Goal: Task Accomplishment & Management: Complete application form

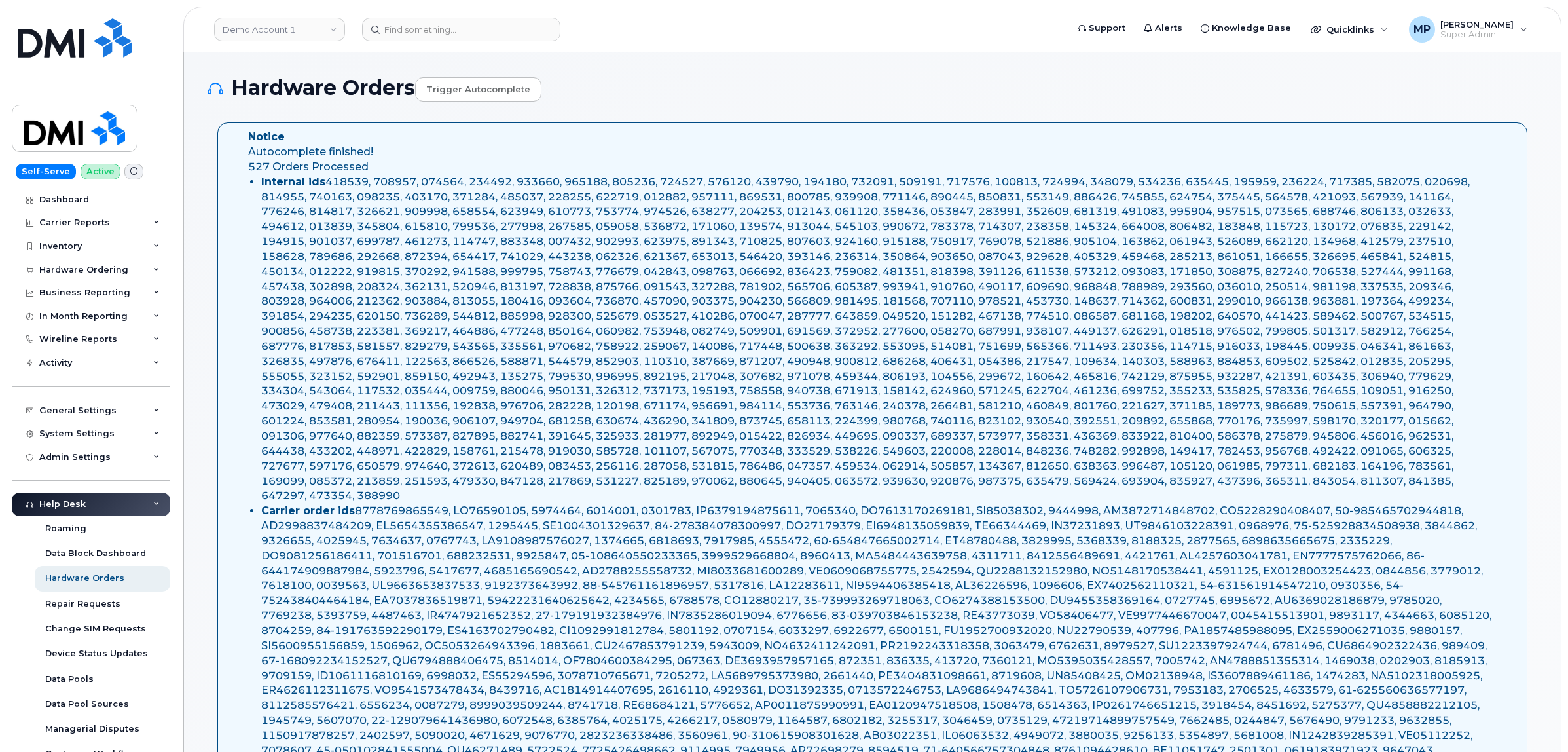
select select "Waiting for Dealer"
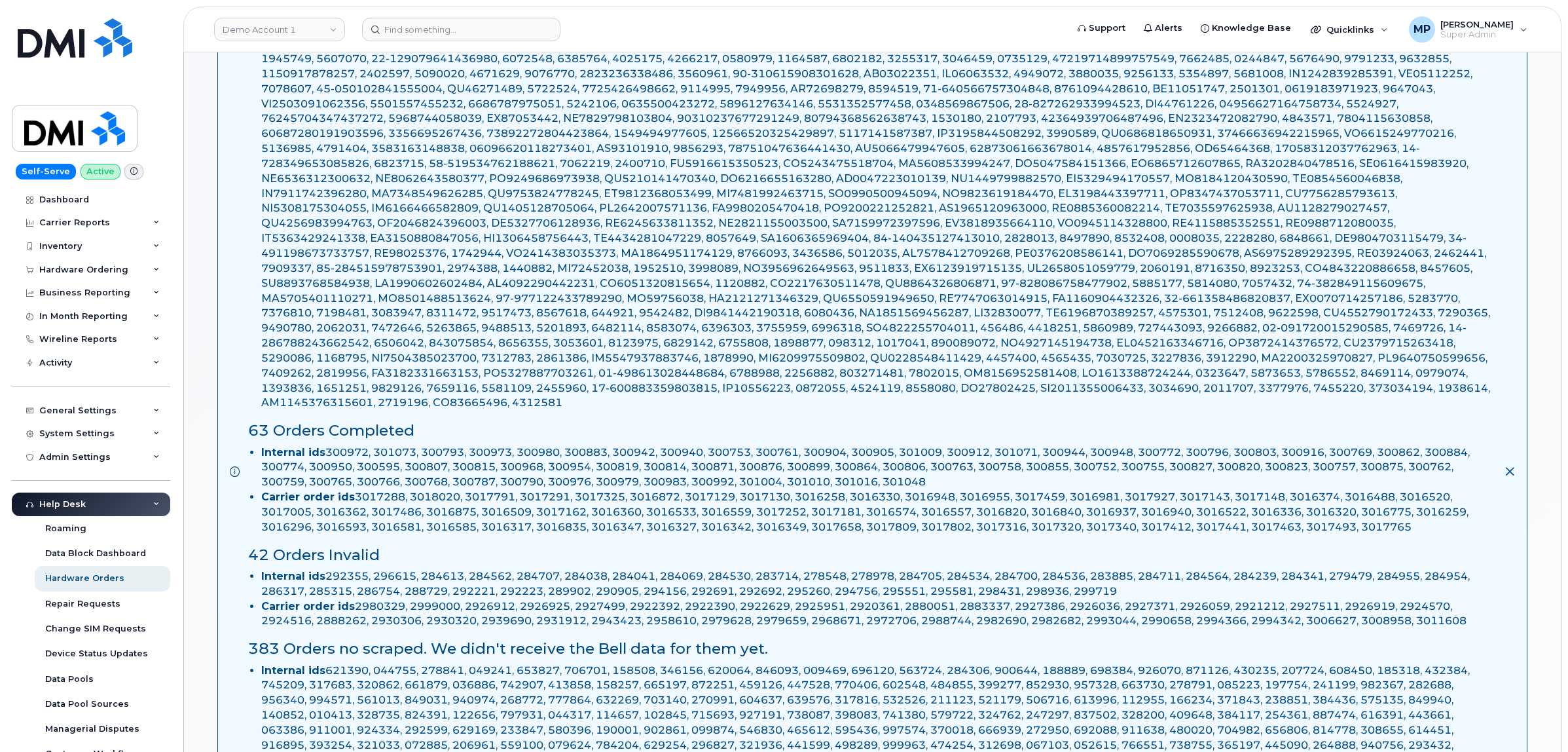
scroll to position [655, 0]
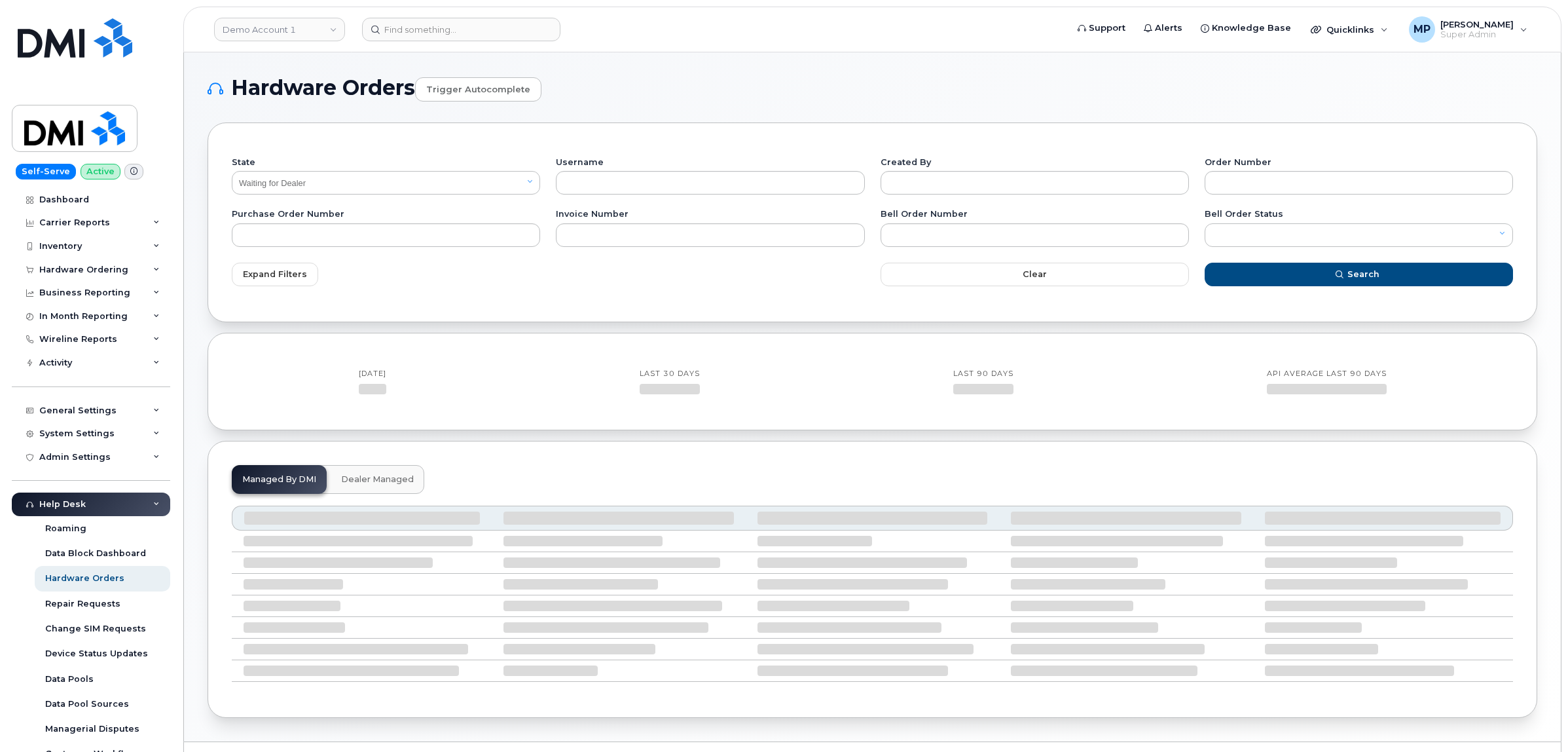
select select "Waiting for Dealer"
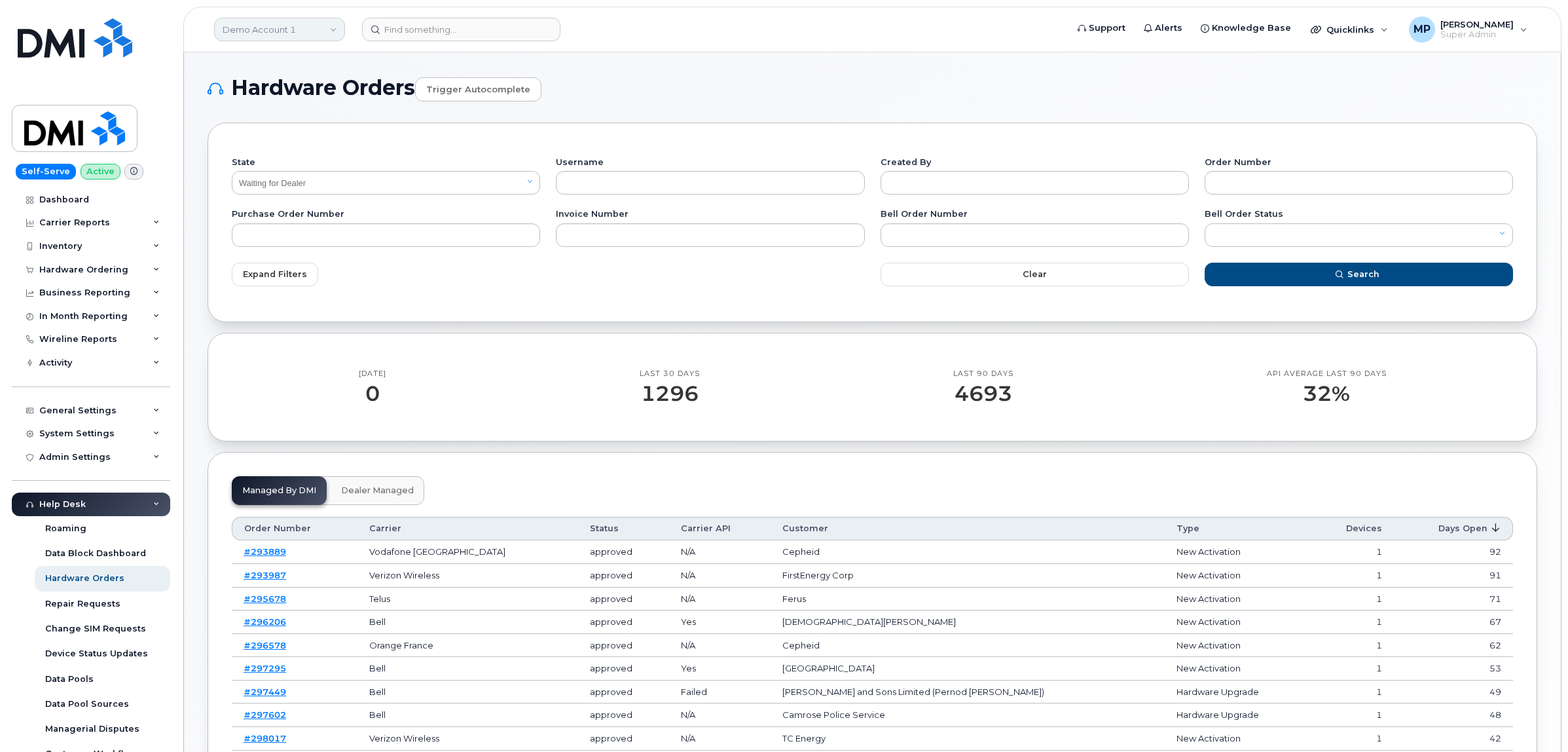
click at [276, 27] on link "Demo Account 1" at bounding box center [280, 30] width 131 height 24
type input "aecon"
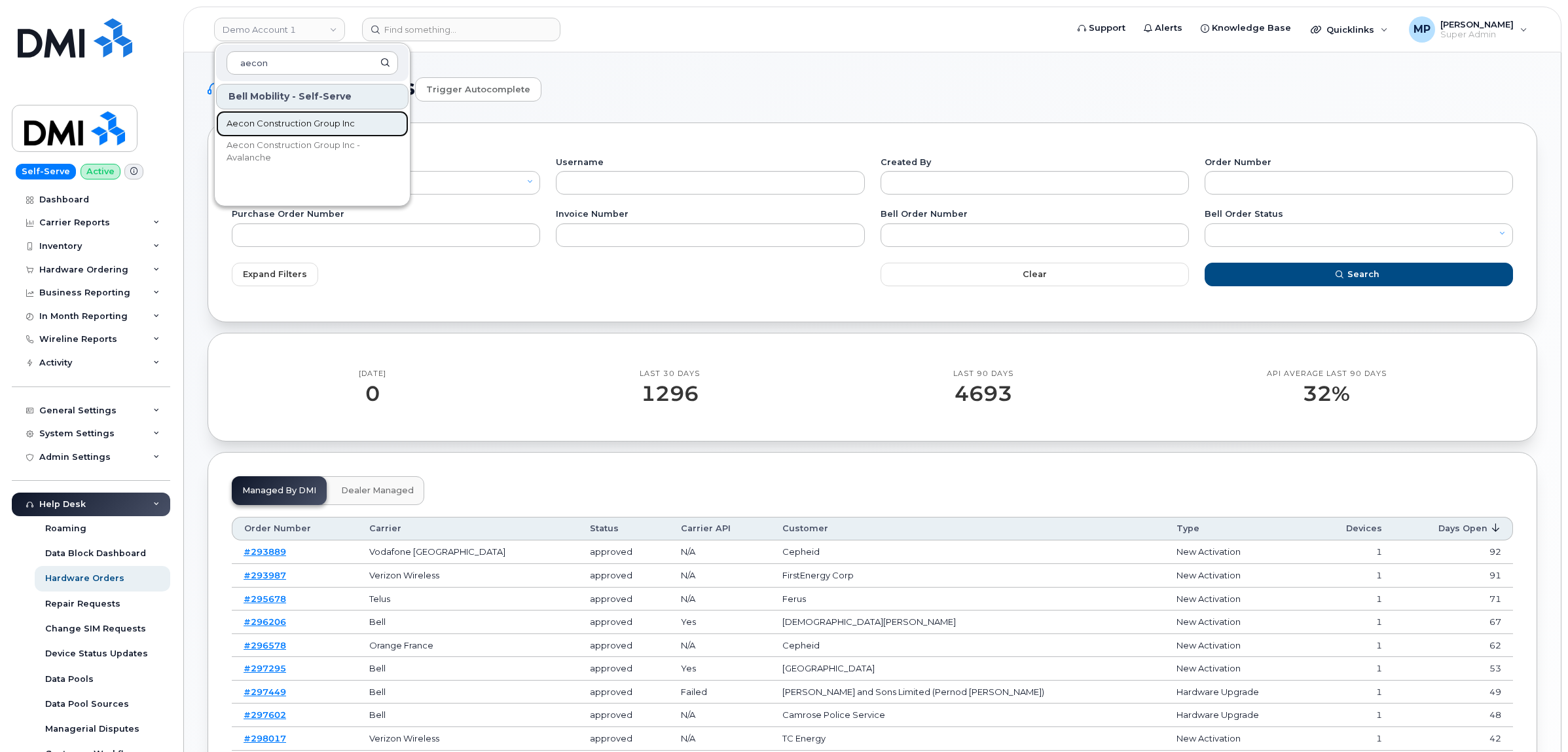
click at [329, 125] on span "Aecon Construction Group Inc" at bounding box center [290, 124] width 128 height 13
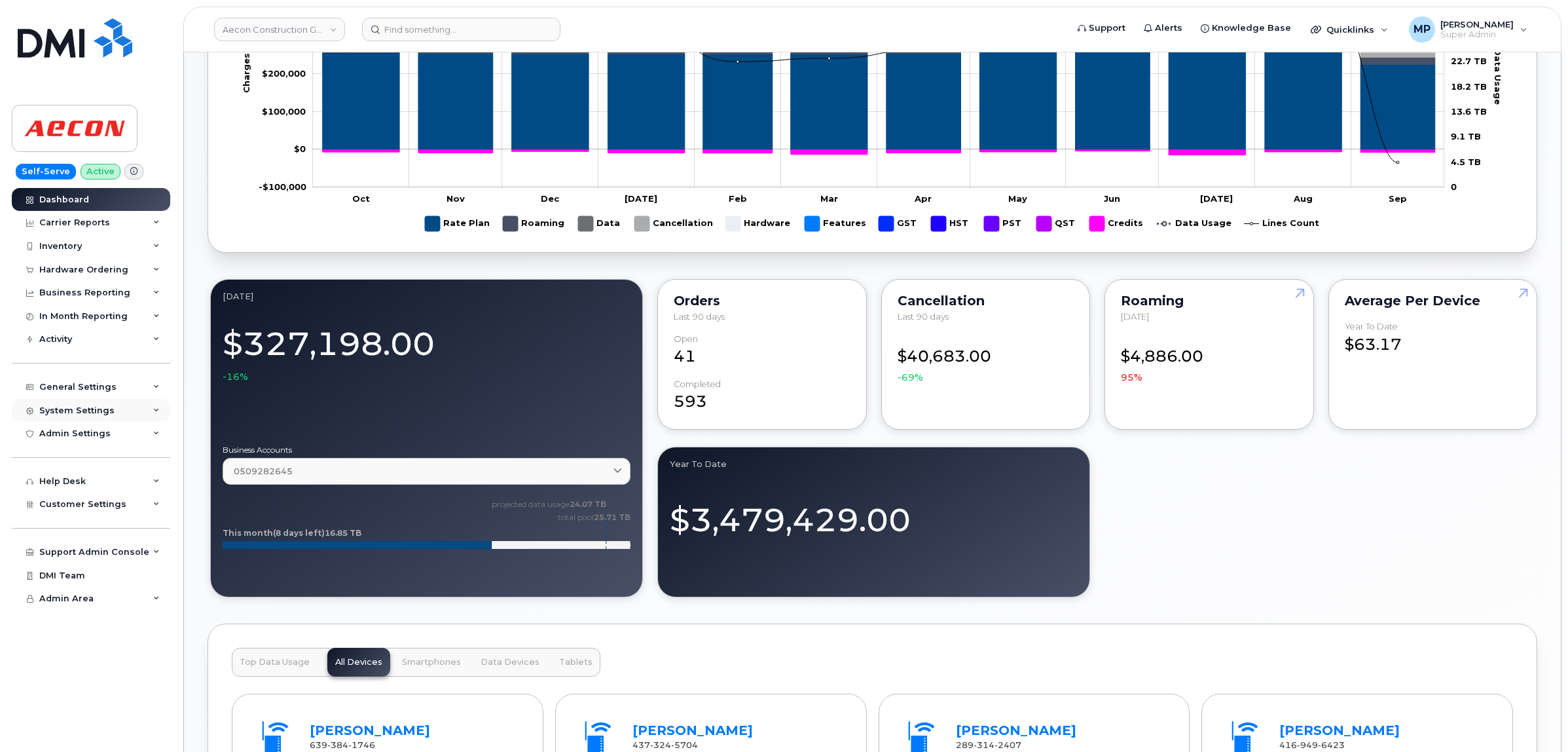
scroll to position [655, 0]
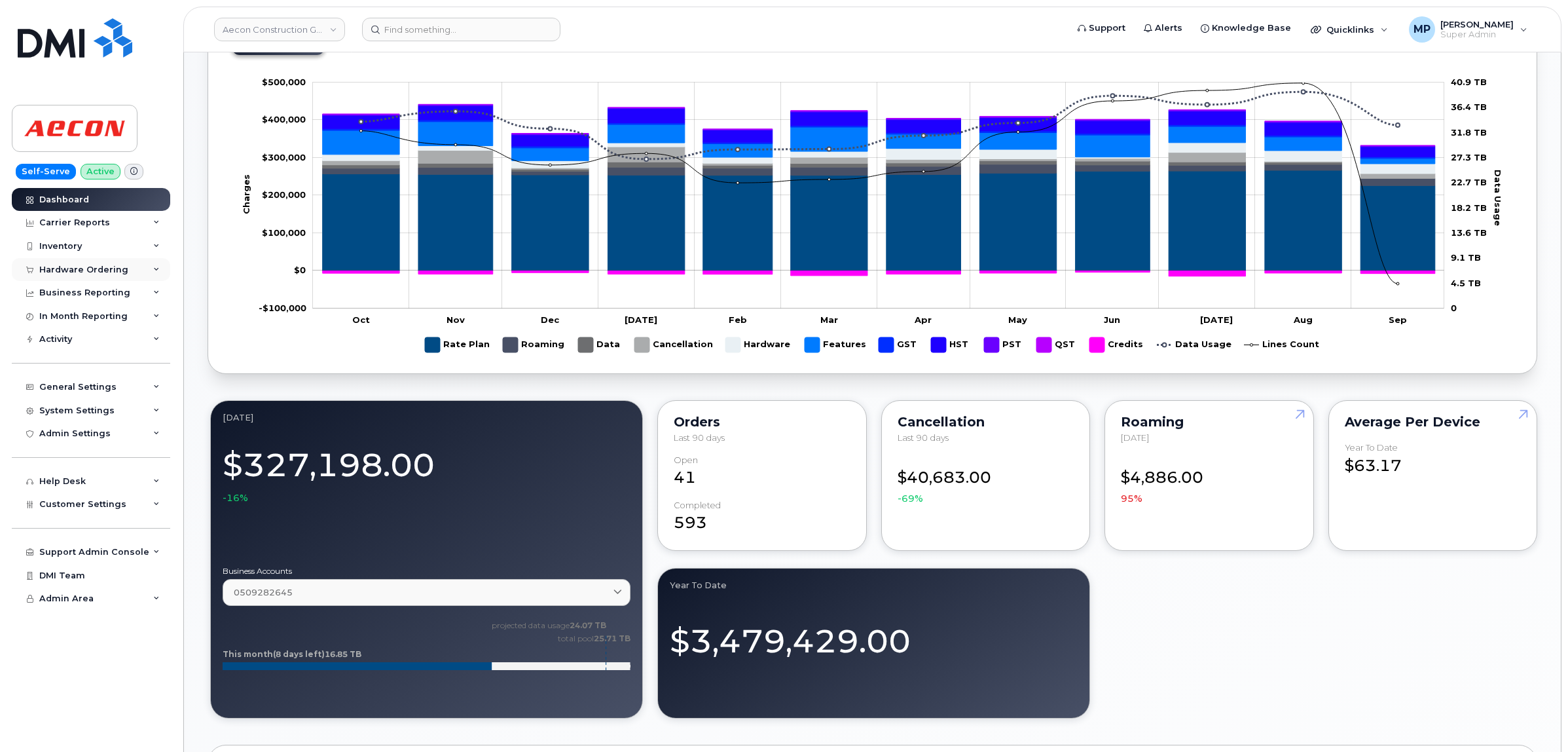
click at [97, 270] on div "Hardware Ordering" at bounding box center [84, 270] width 89 height 10
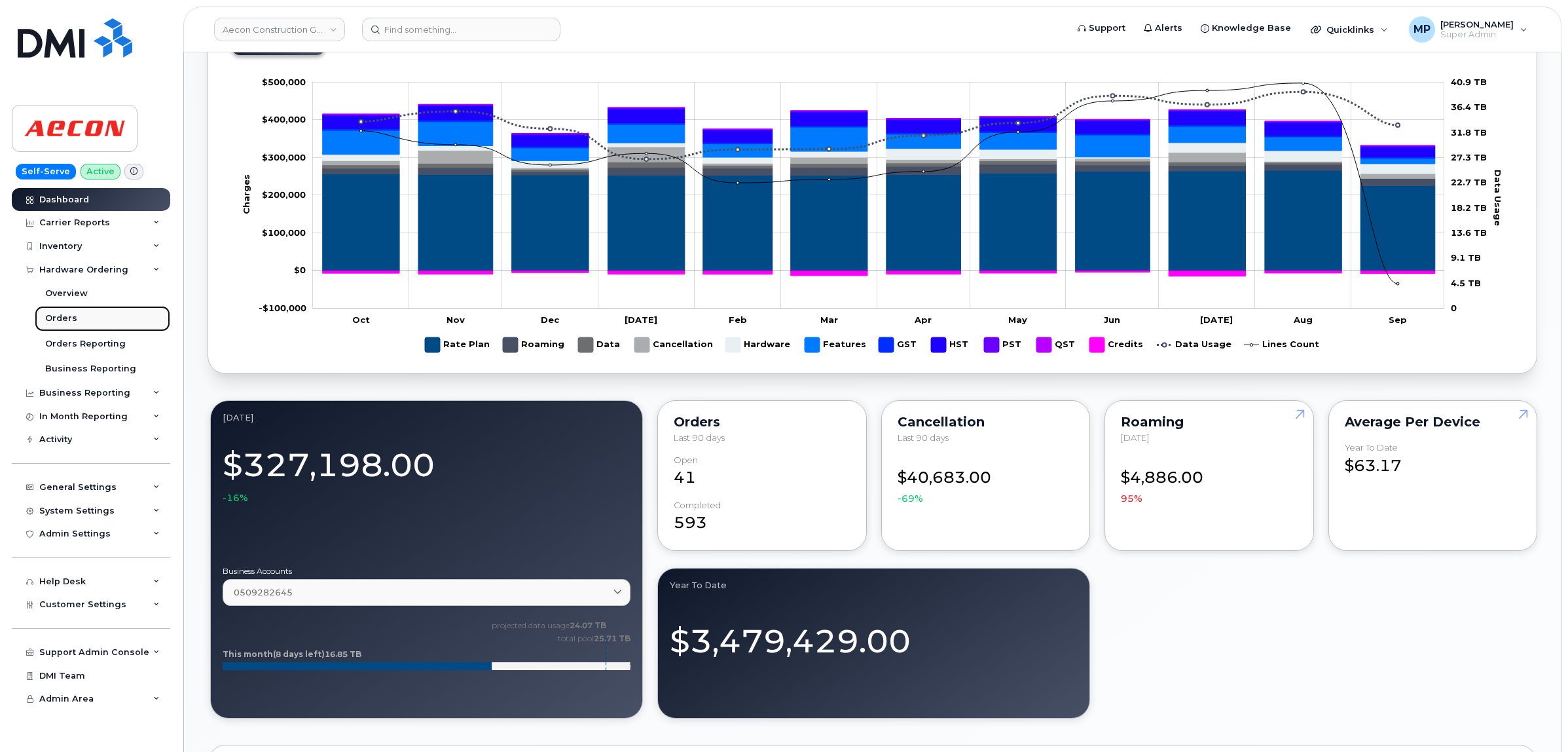
click at [61, 318] on div "Orders" at bounding box center [61, 318] width 32 height 12
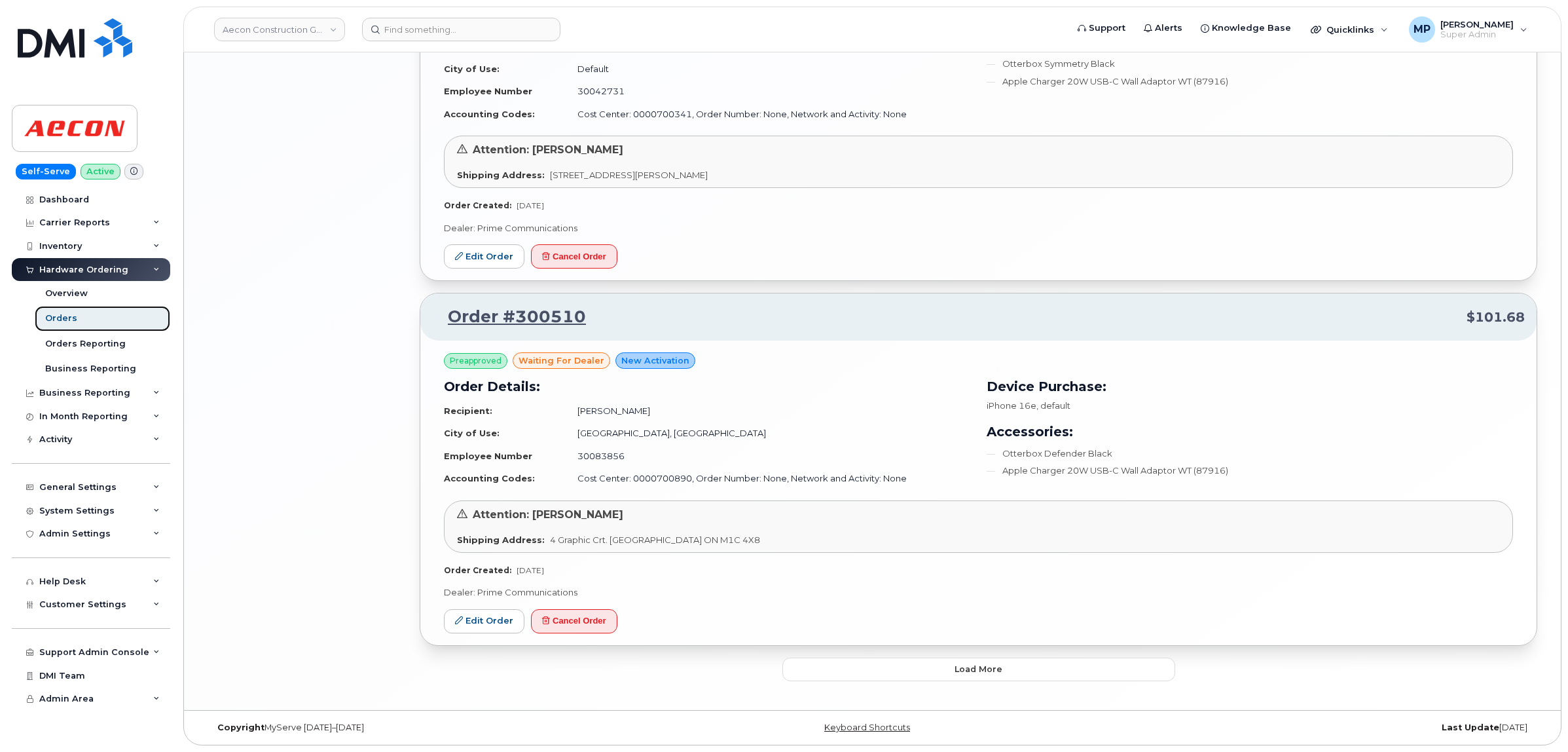
scroll to position [2471, 0]
click at [889, 672] on button "Load more" at bounding box center [979, 670] width 393 height 24
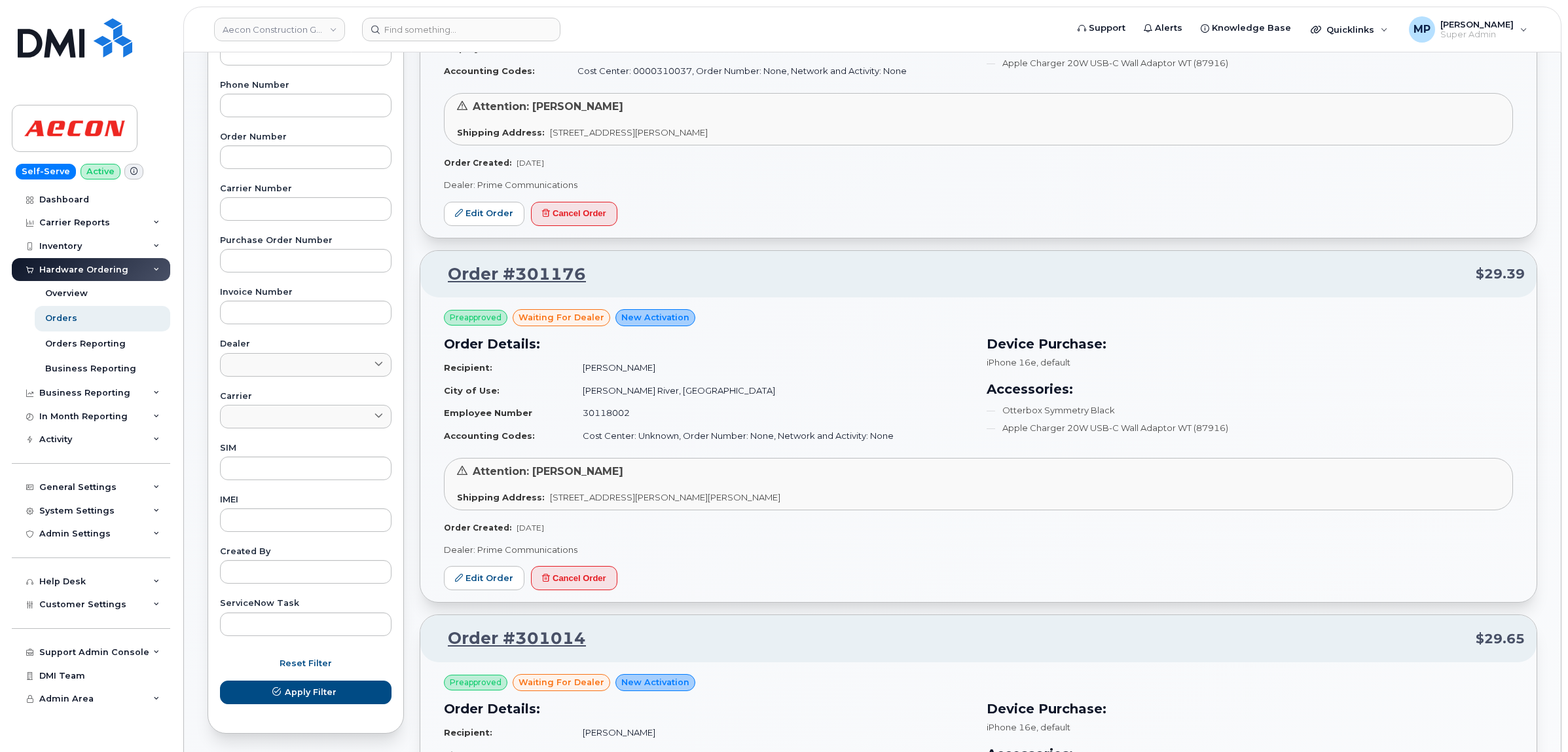
scroll to position [0, 0]
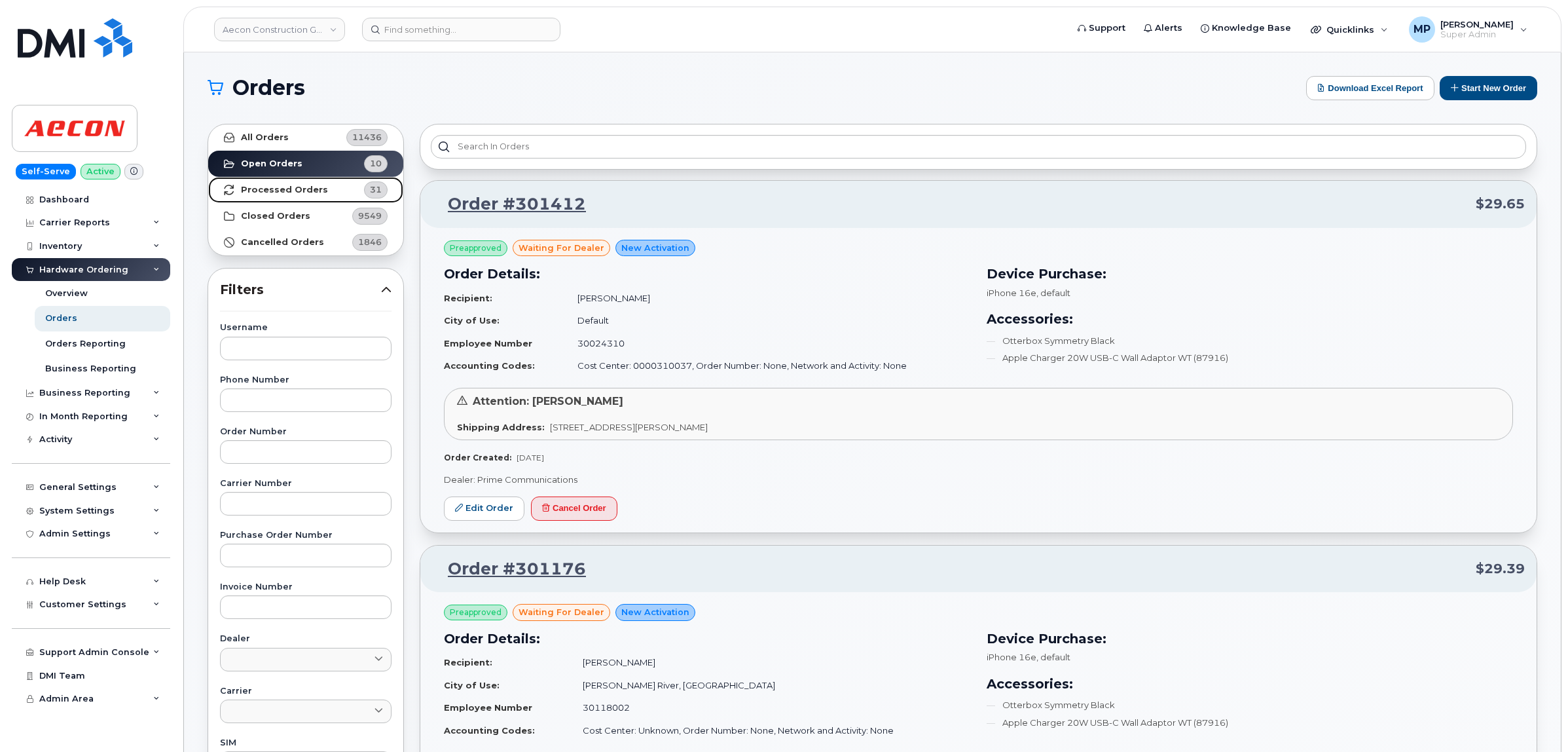
click at [276, 192] on strong "Processed Orders" at bounding box center [284, 190] width 87 height 10
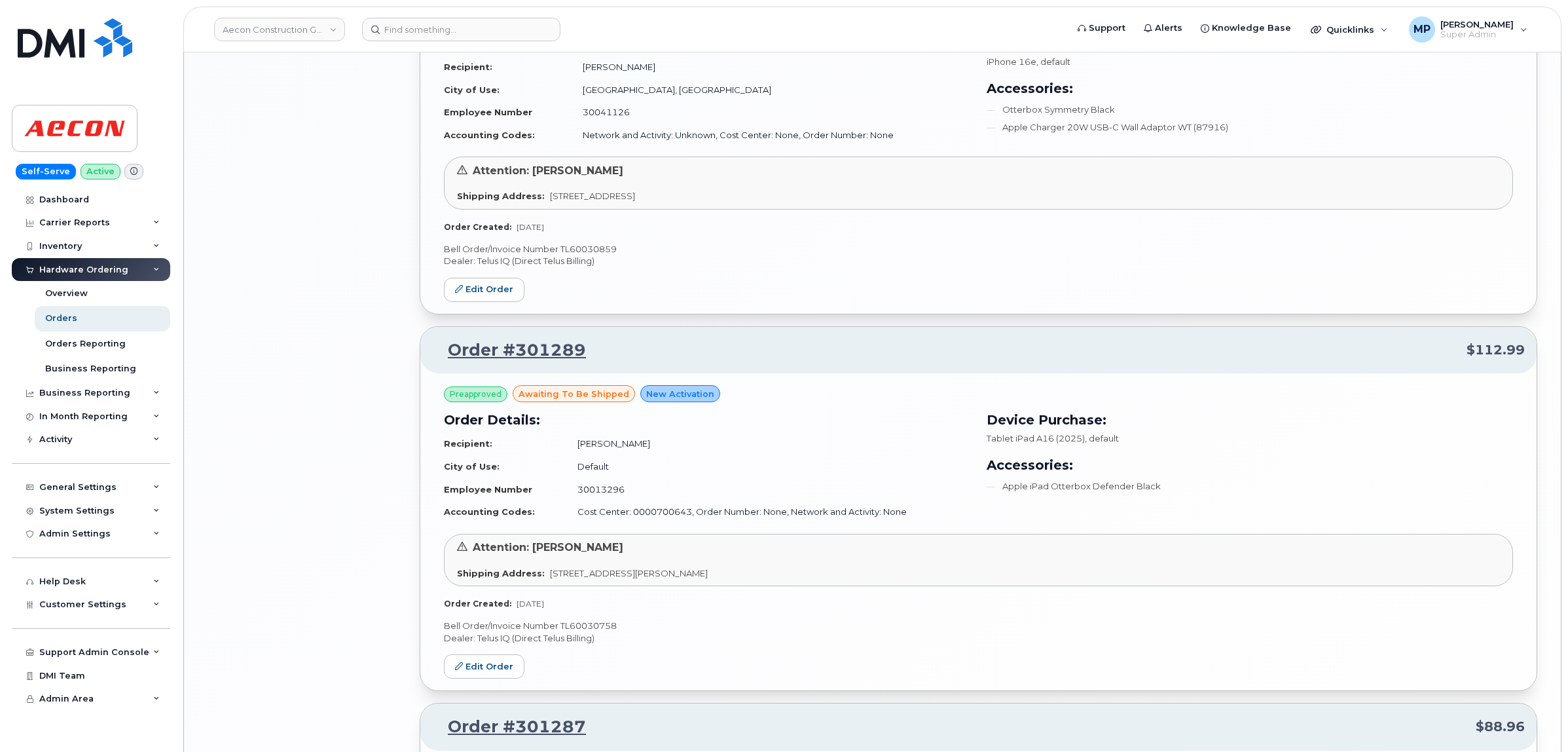
scroll to position [2592, 0]
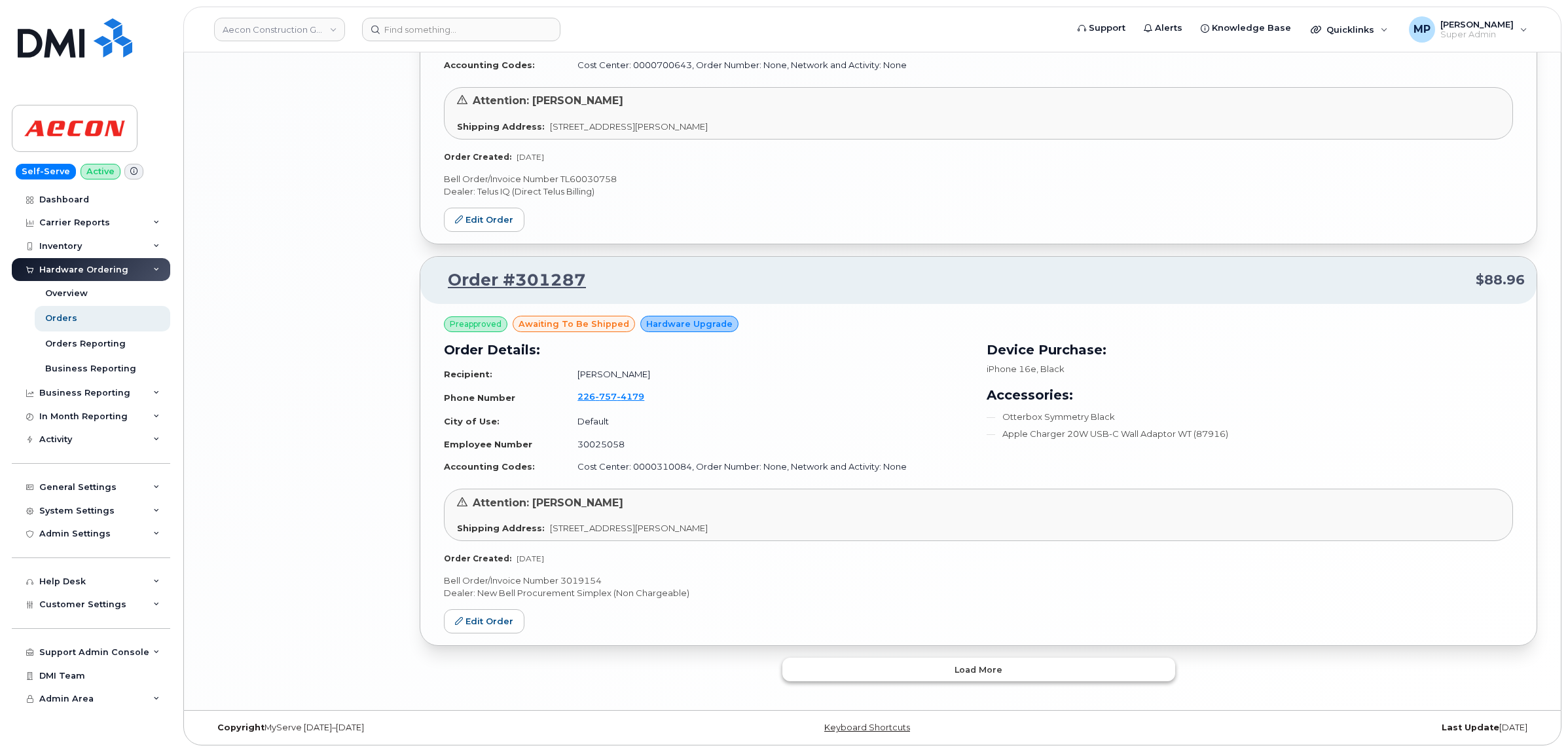
click at [973, 669] on span "Load more" at bounding box center [979, 670] width 47 height 13
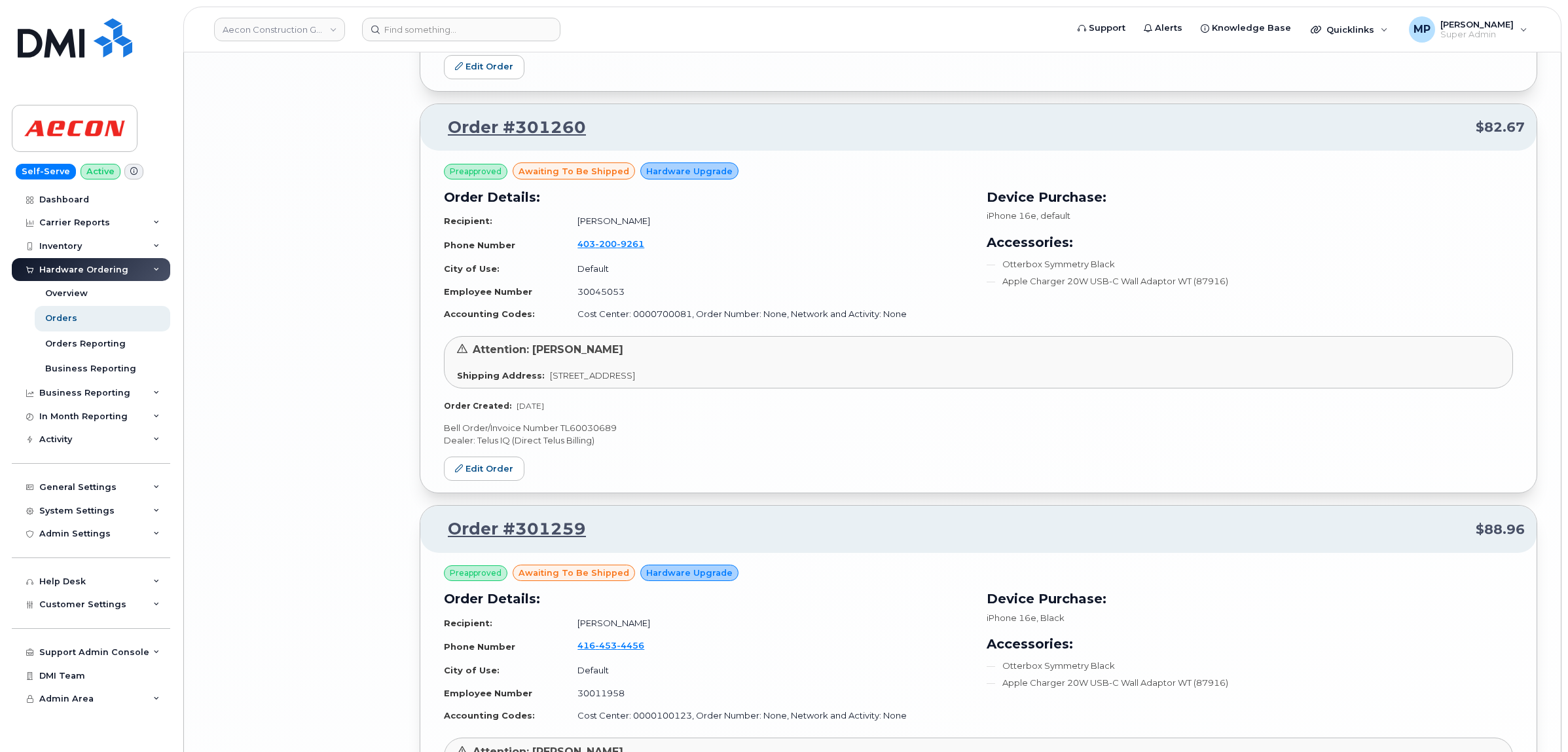
scroll to position [5734, 0]
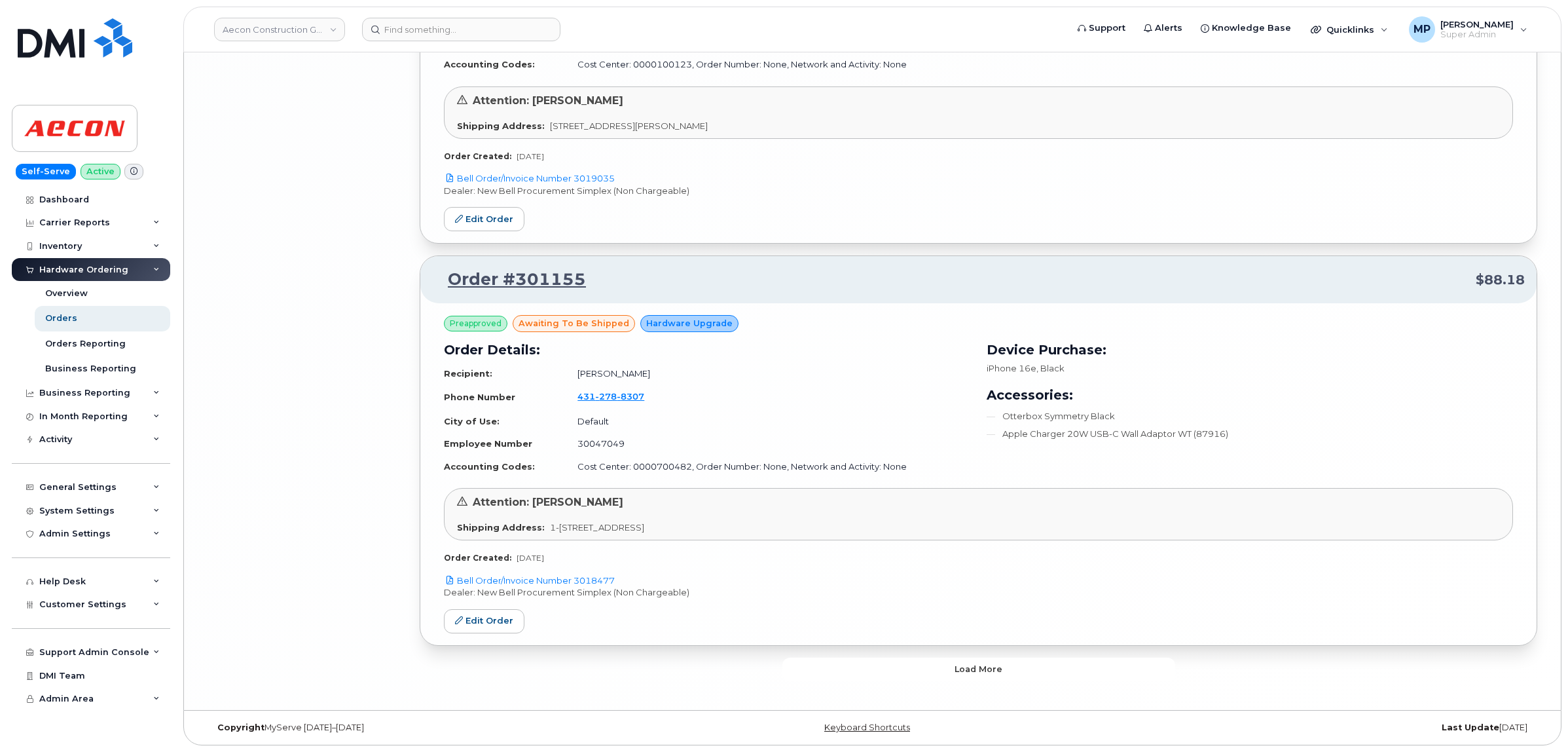
click at [972, 669] on span "Load more" at bounding box center [979, 669] width 47 height 13
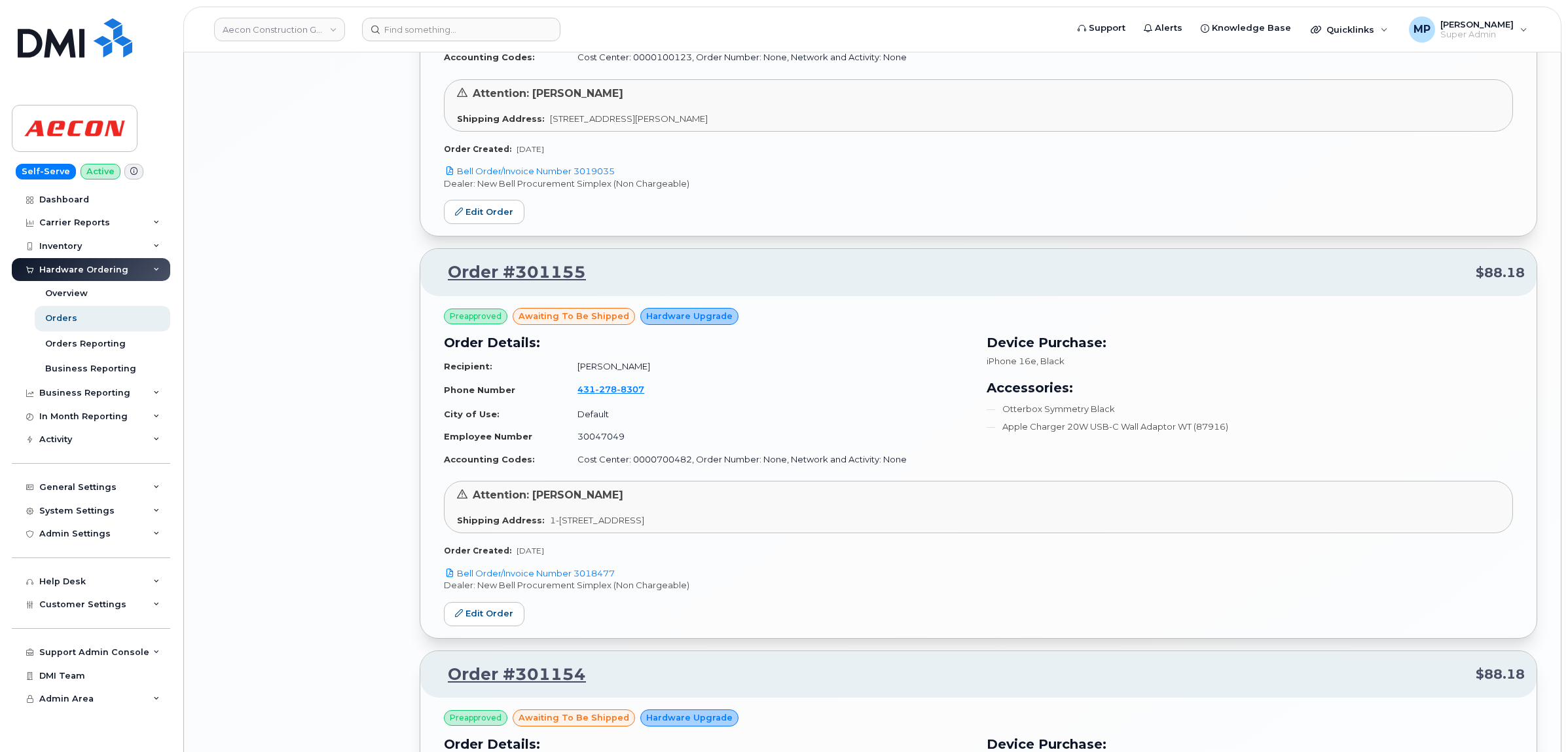
scroll to position [8828, 0]
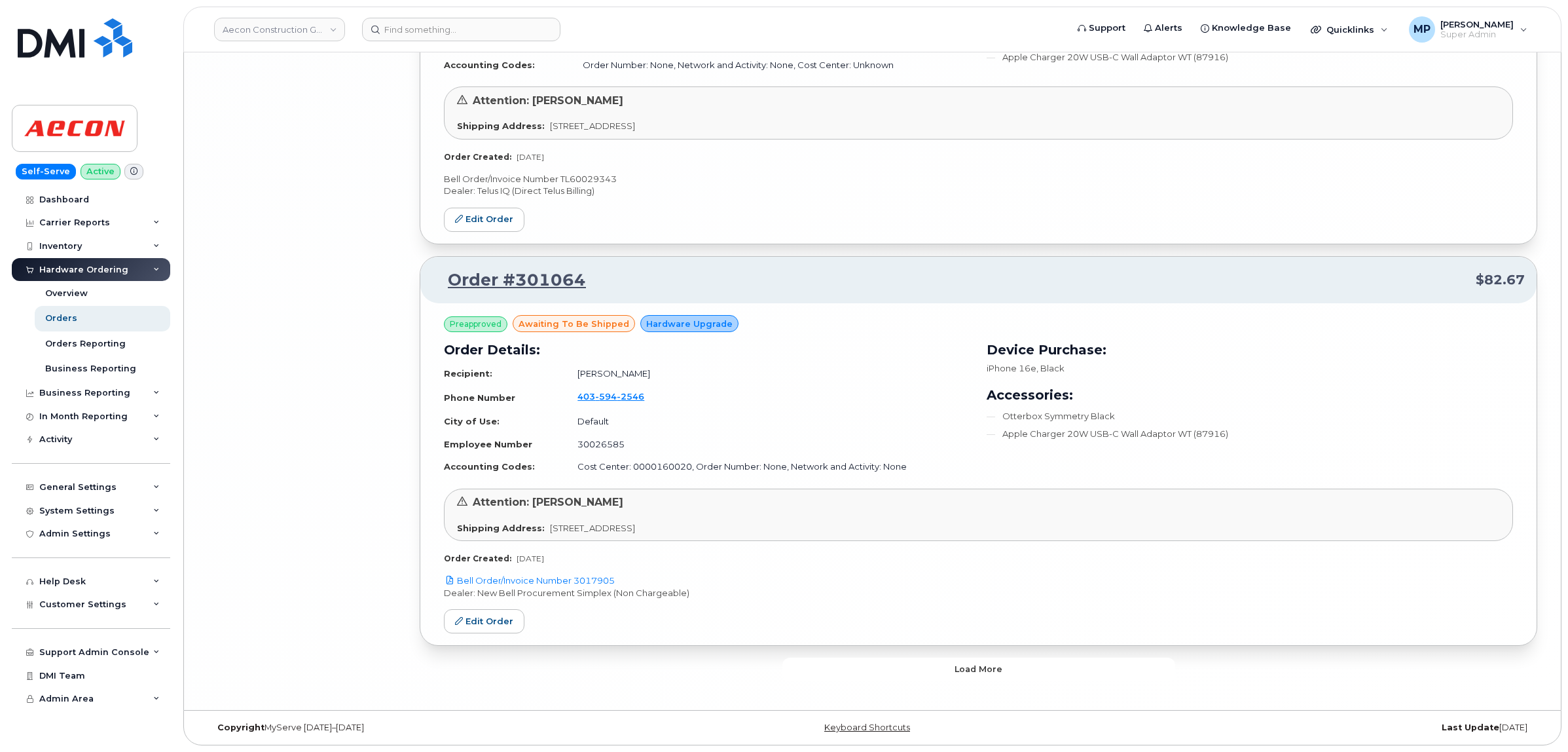
click at [972, 669] on span "Load more" at bounding box center [979, 669] width 47 height 13
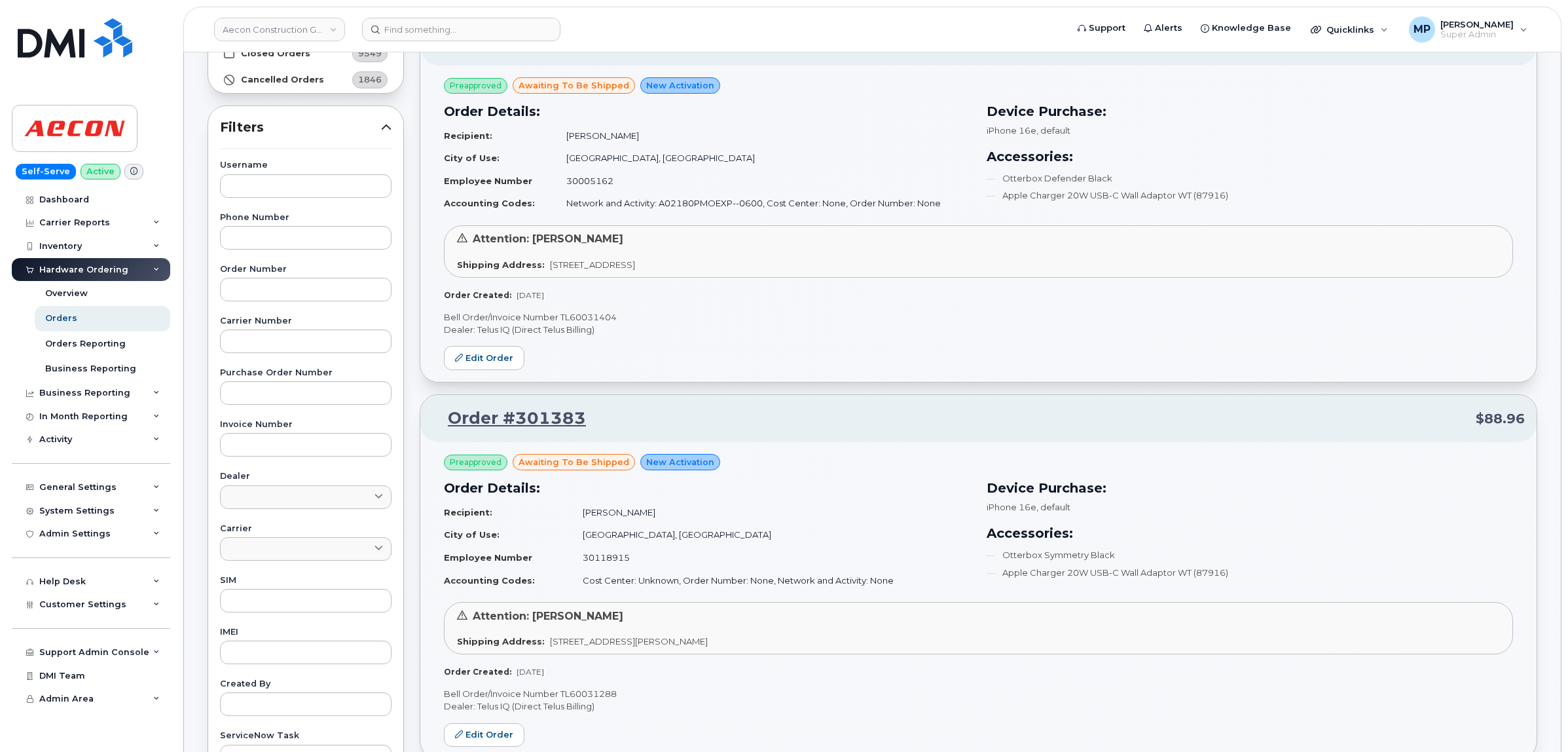
scroll to position [327, 0]
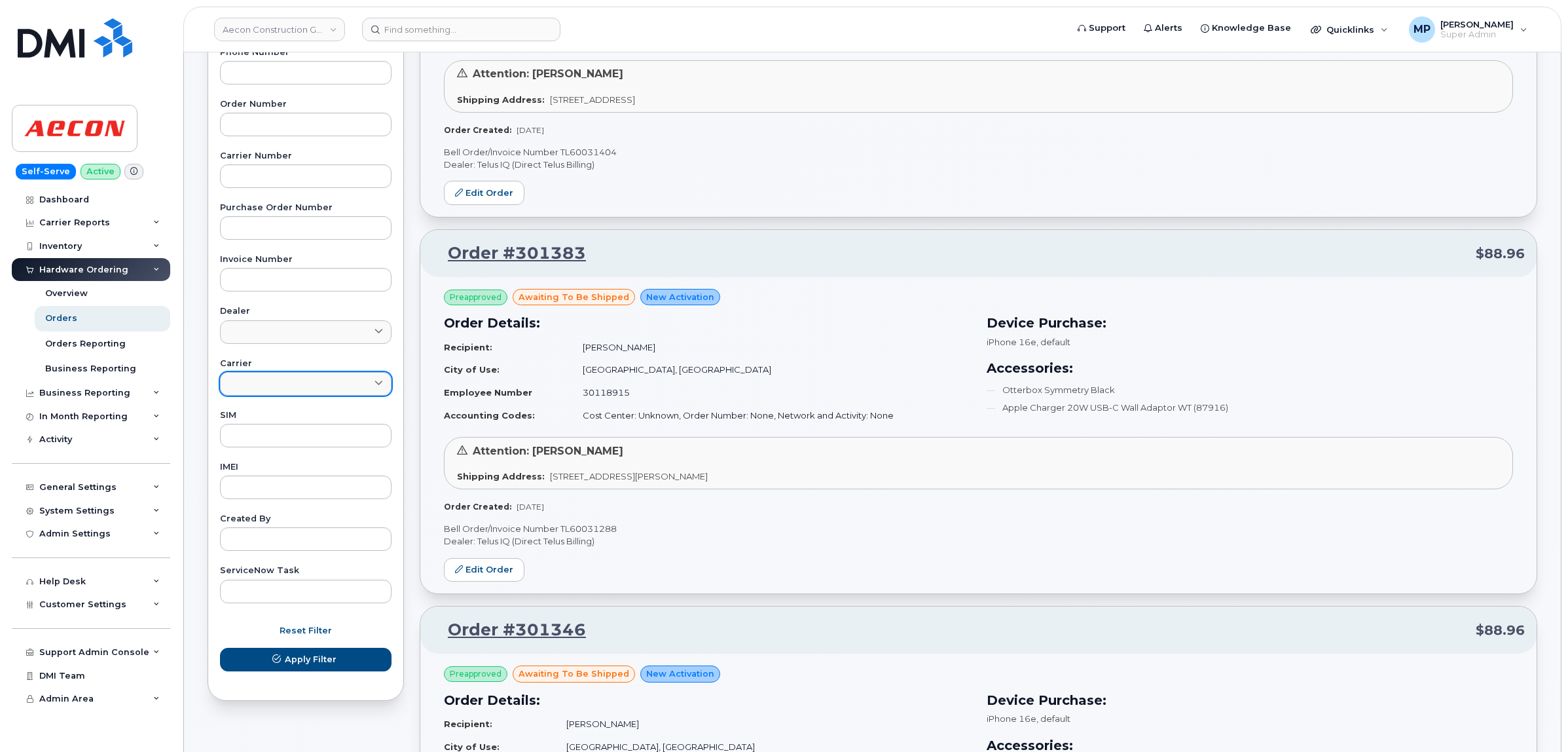
click at [283, 390] on link at bounding box center [306, 384] width 171 height 24
click at [263, 434] on div "Bell" at bounding box center [306, 433] width 165 height 22
click at [306, 664] on span "Apply Filter" at bounding box center [311, 662] width 52 height 13
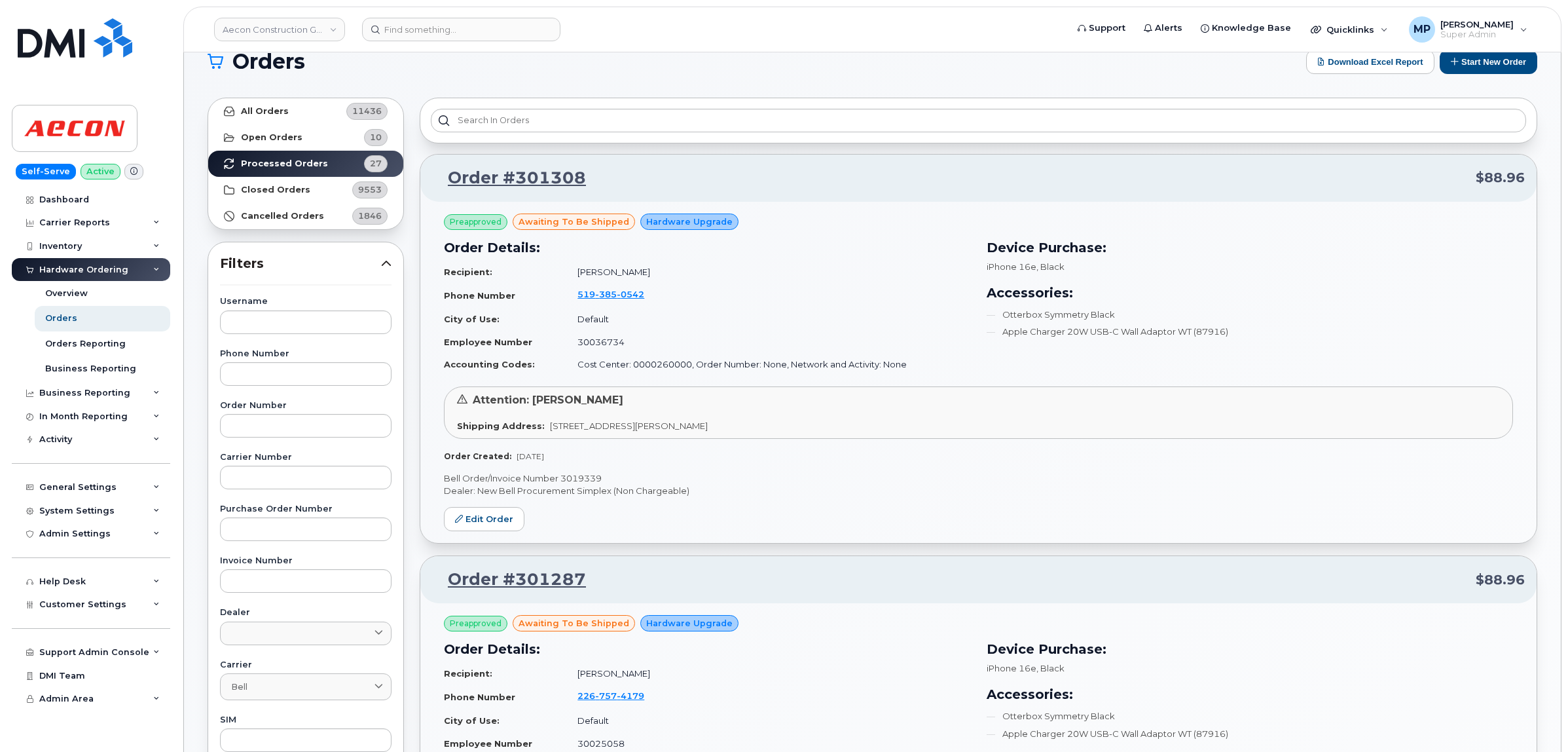
scroll to position [0, 0]
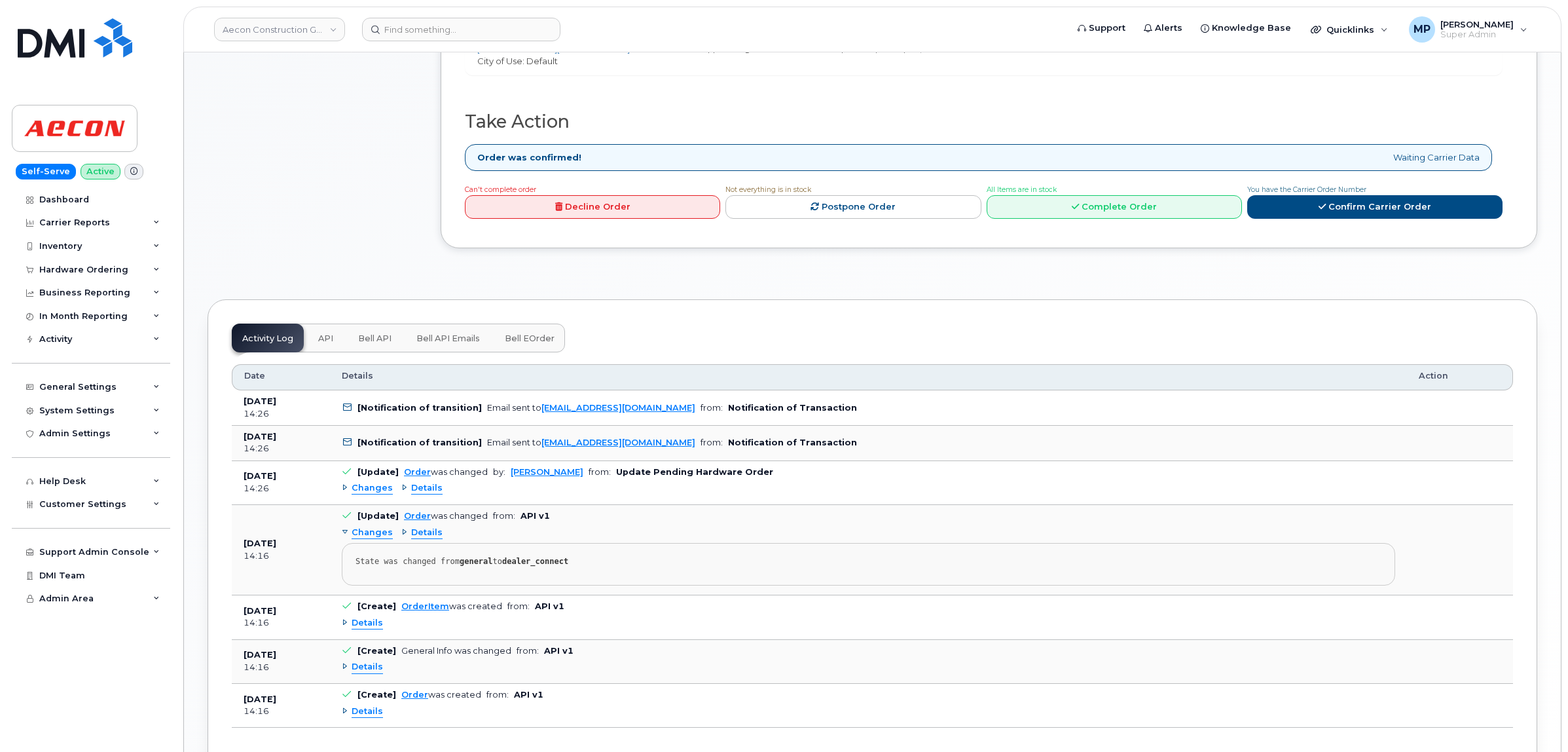
scroll to position [573, 0]
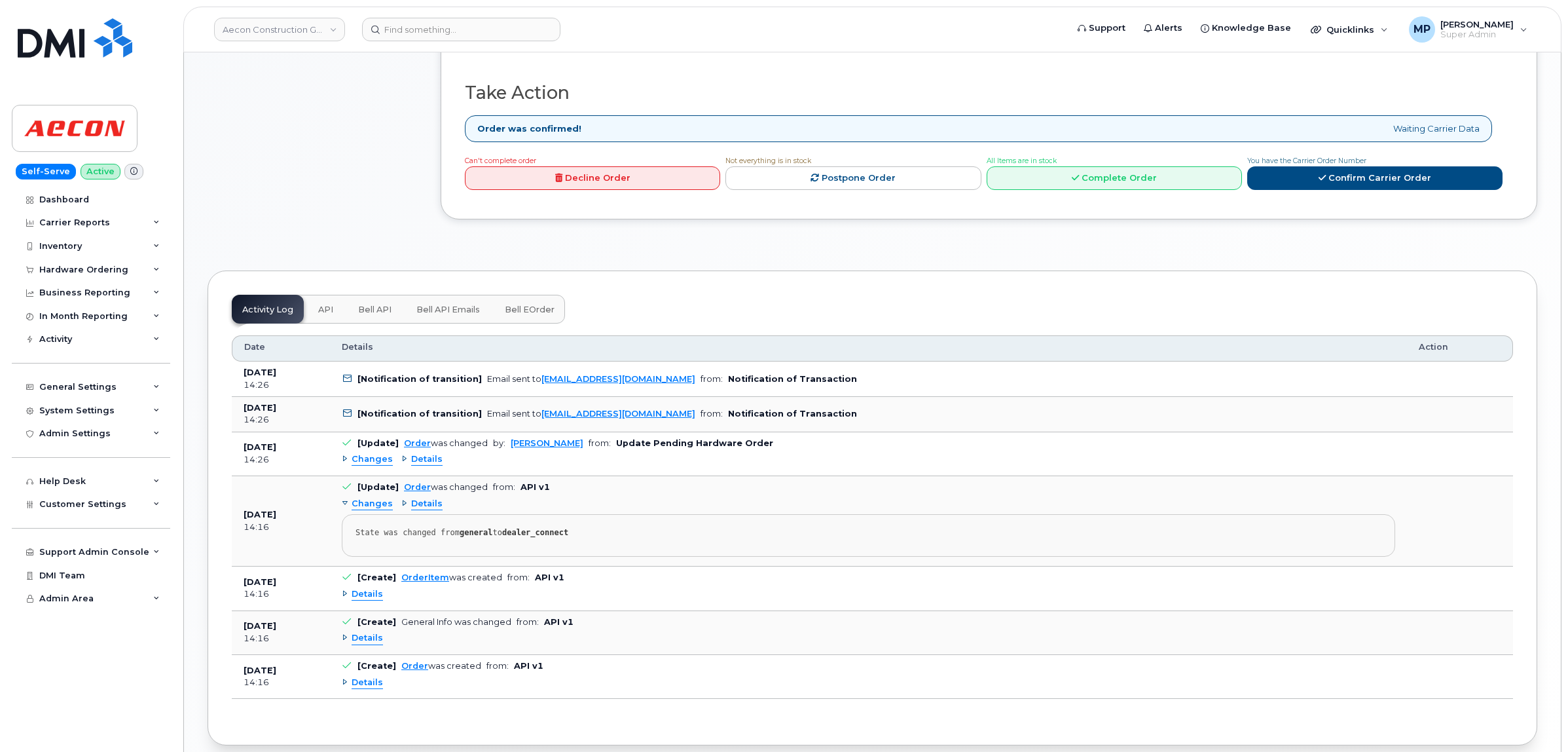
click at [365, 454] on span "Changes" at bounding box center [373, 460] width 42 height 13
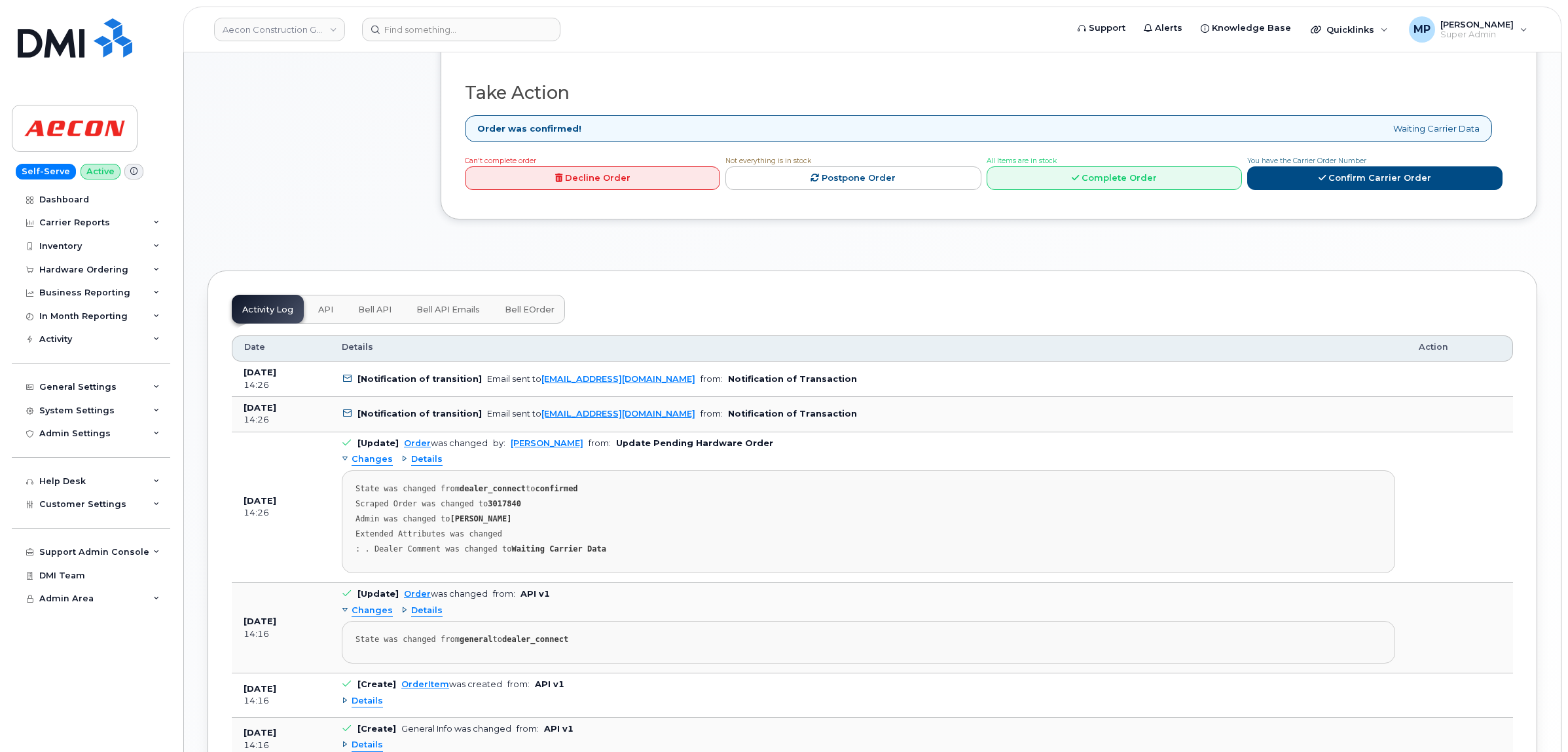
click at [496, 499] on strong "3017840" at bounding box center [504, 503] width 33 height 9
click at [495, 499] on strong "3017840" at bounding box center [504, 503] width 33 height 9
click at [60, 504] on div "Customer Settings" at bounding box center [91, 505] width 159 height 24
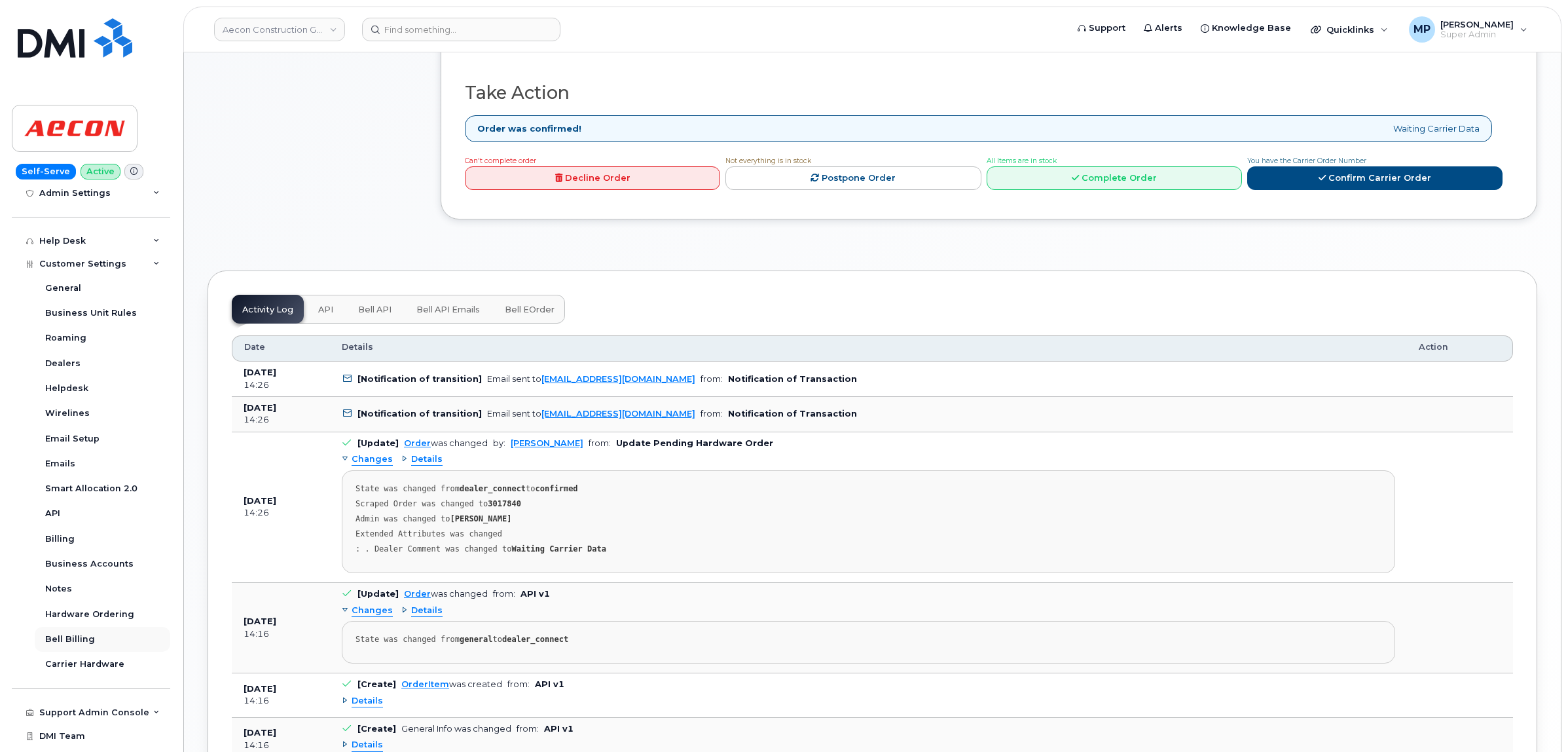
scroll to position [246, 0]
click at [494, 499] on strong "3017840" at bounding box center [504, 503] width 33 height 9
copy strong "3017840"
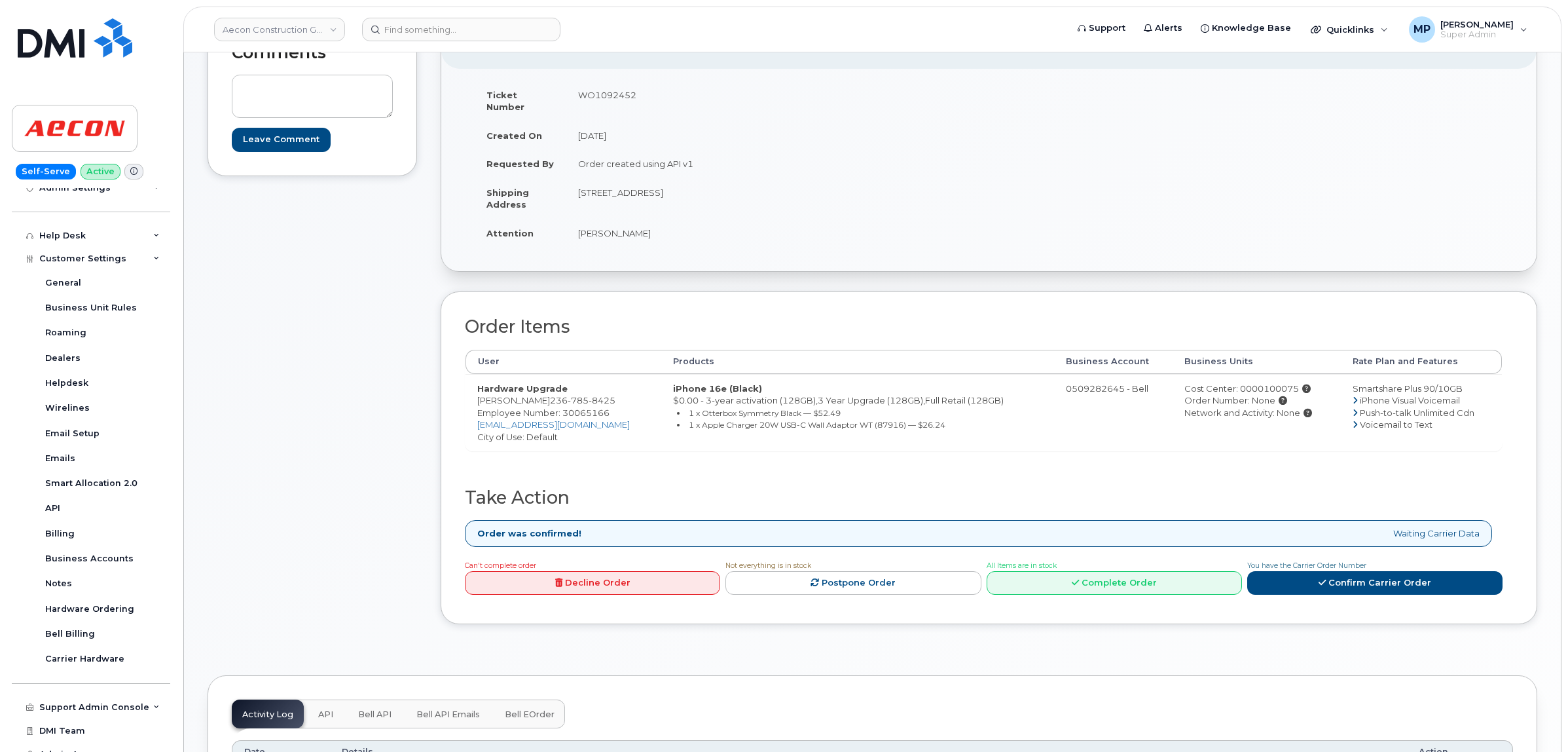
scroll to position [164, 0]
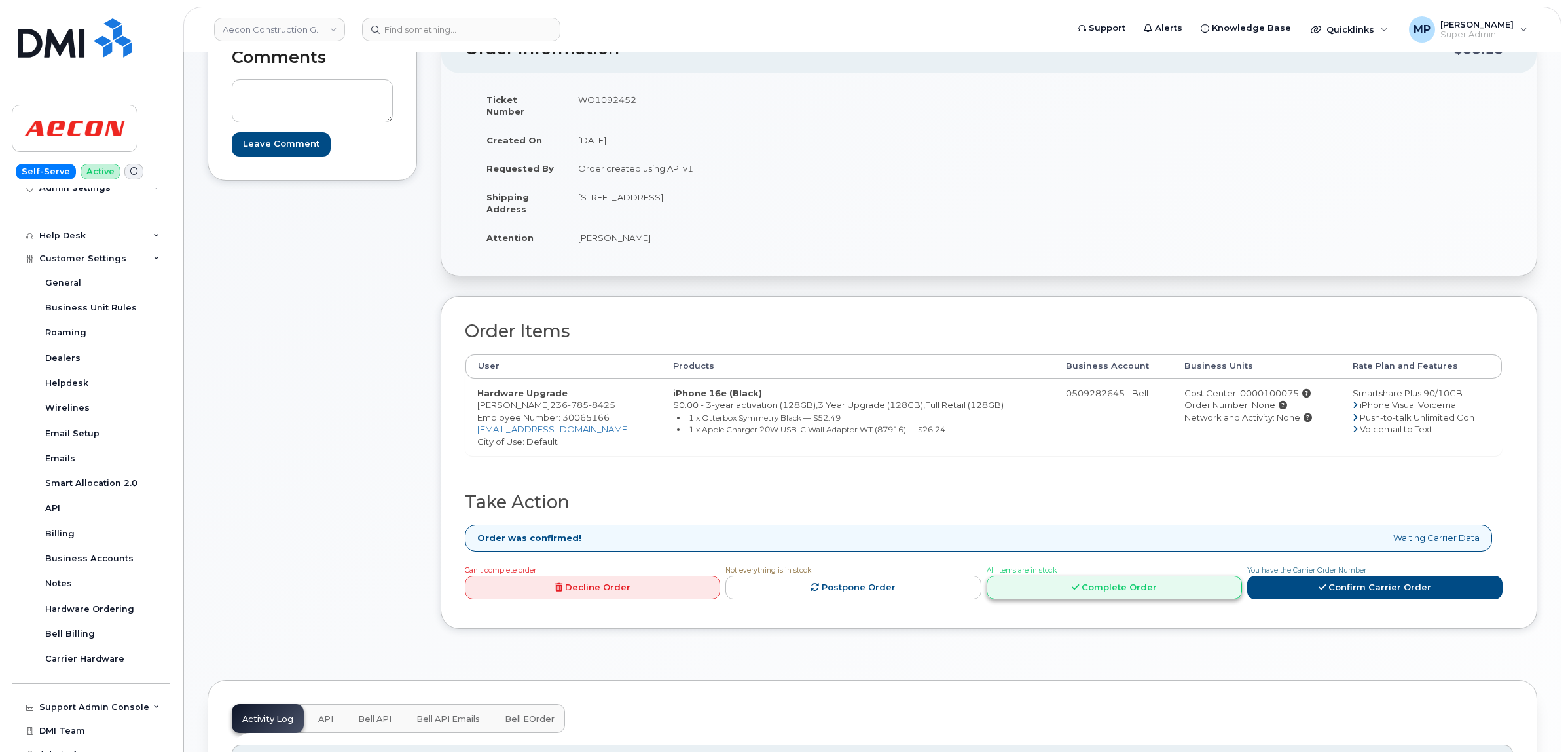
click at [1086, 582] on link "Complete Order" at bounding box center [1115, 588] width 255 height 24
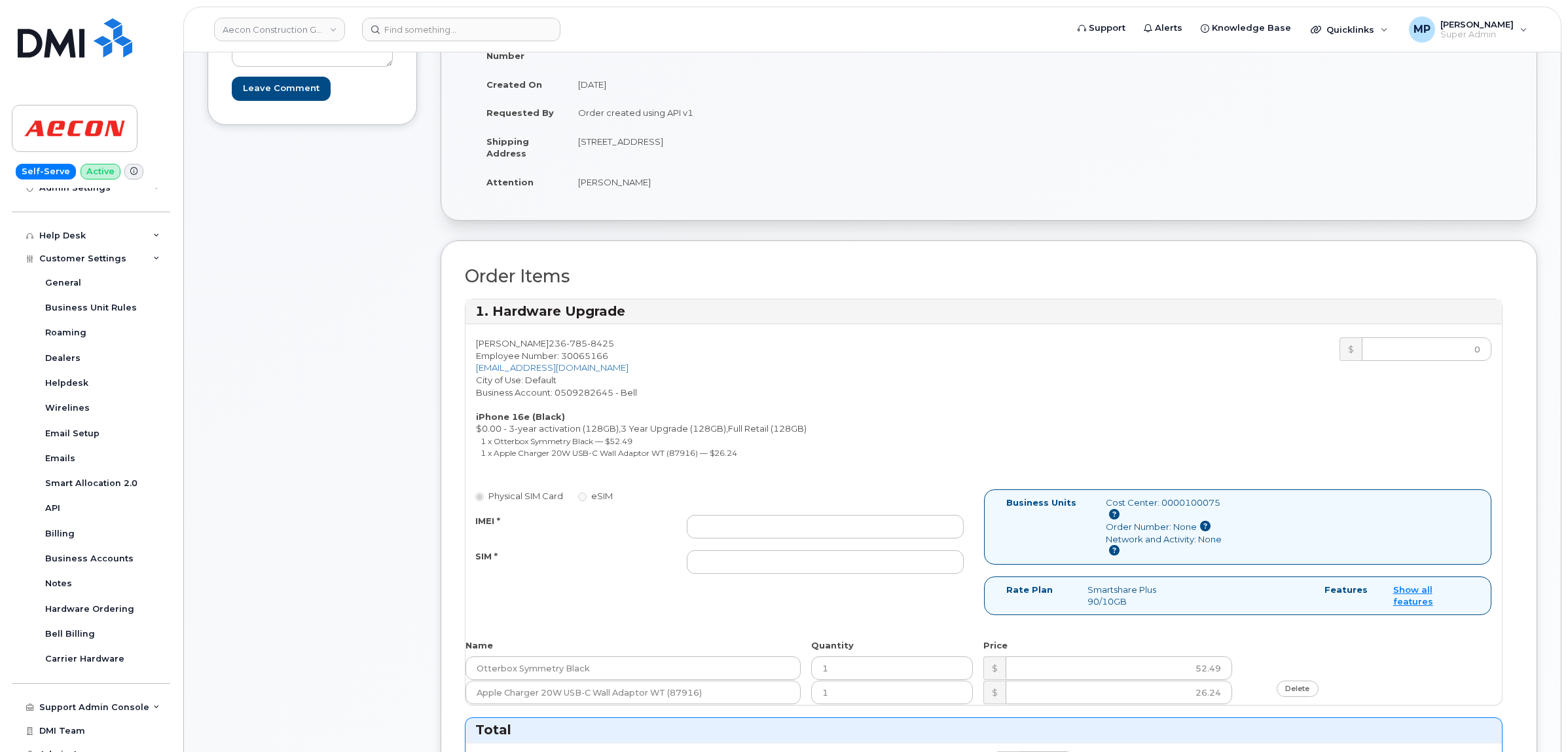
scroll to position [246, 0]
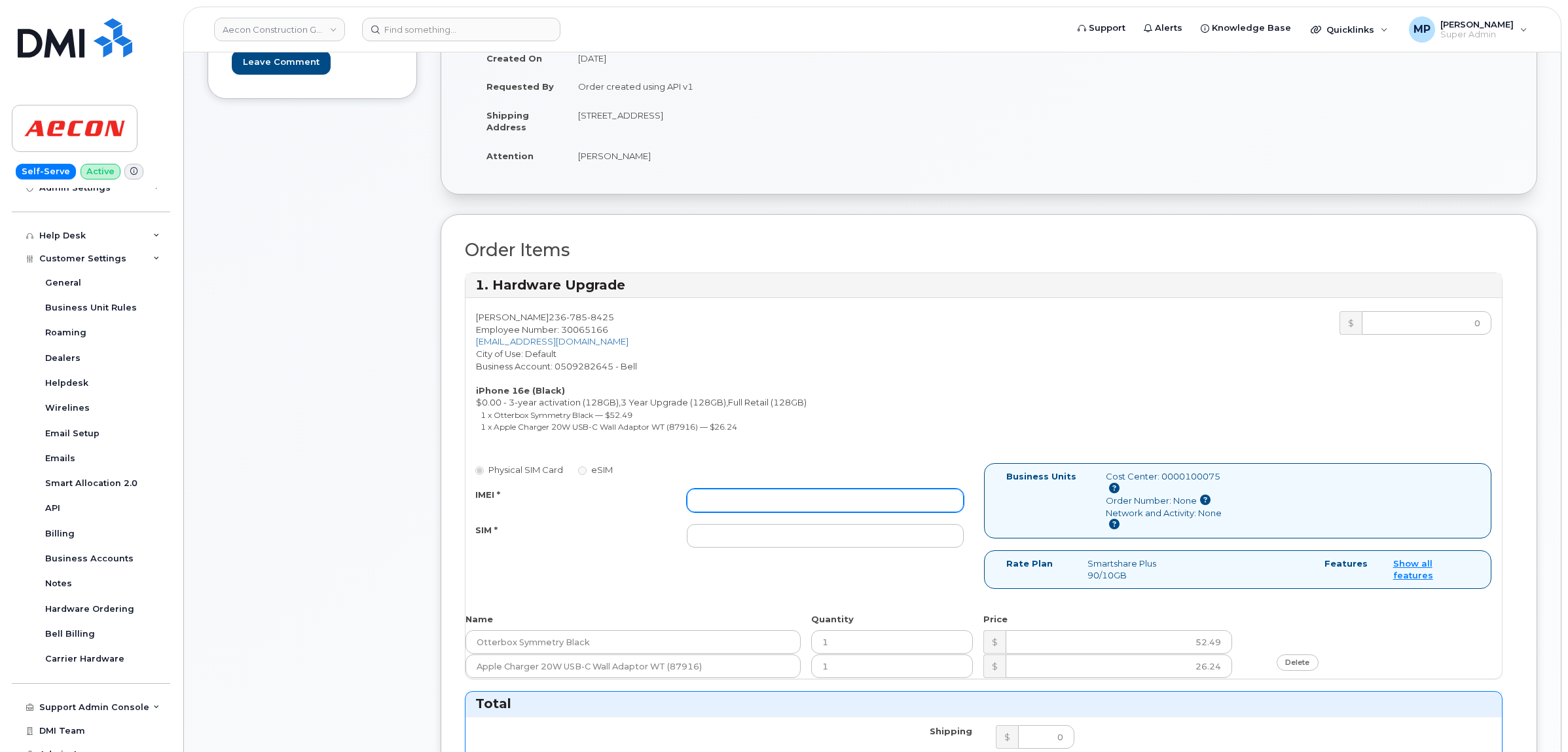
paste input "354216331444525"
type input "354216331444525"
paste input "89302610207734078881"
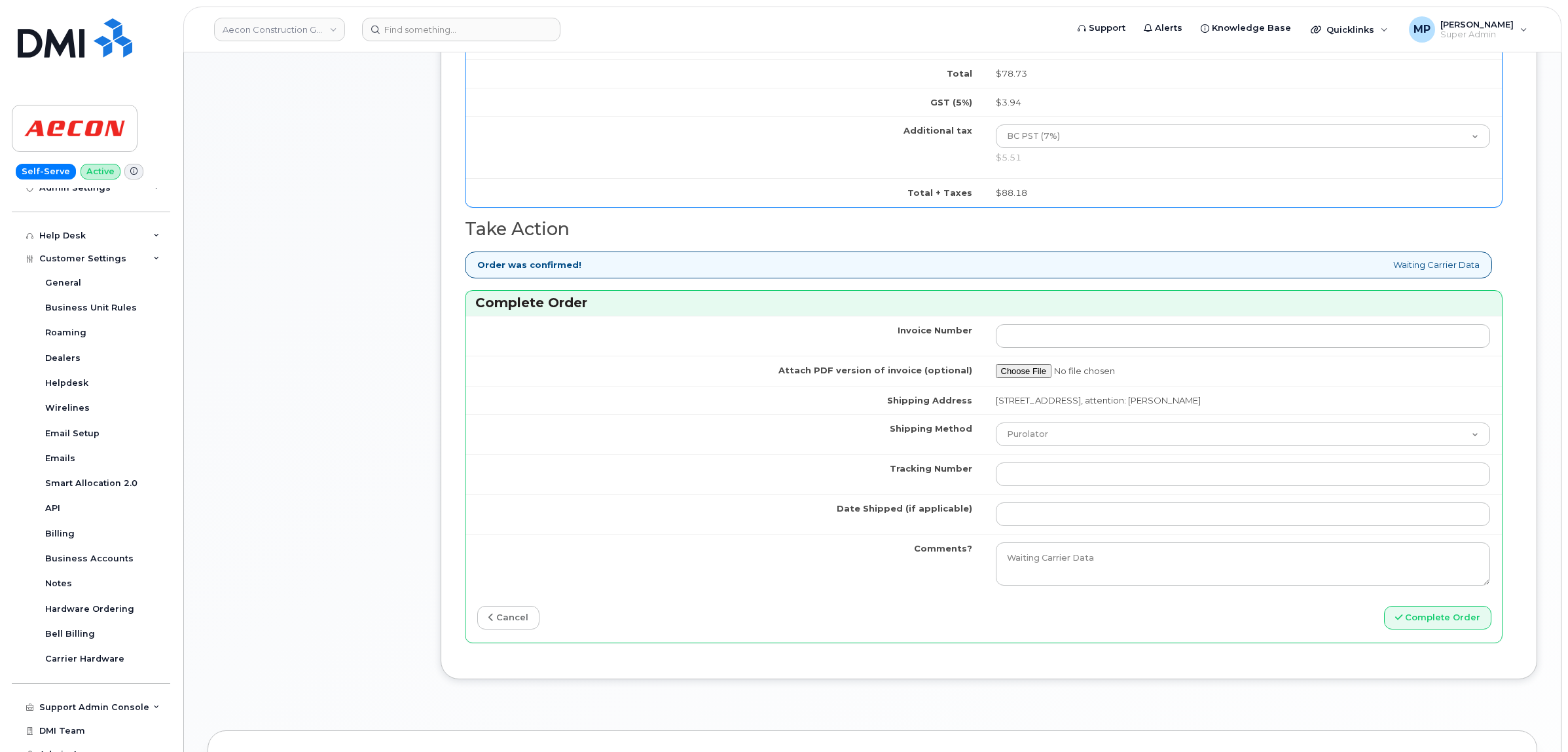
scroll to position [983, 0]
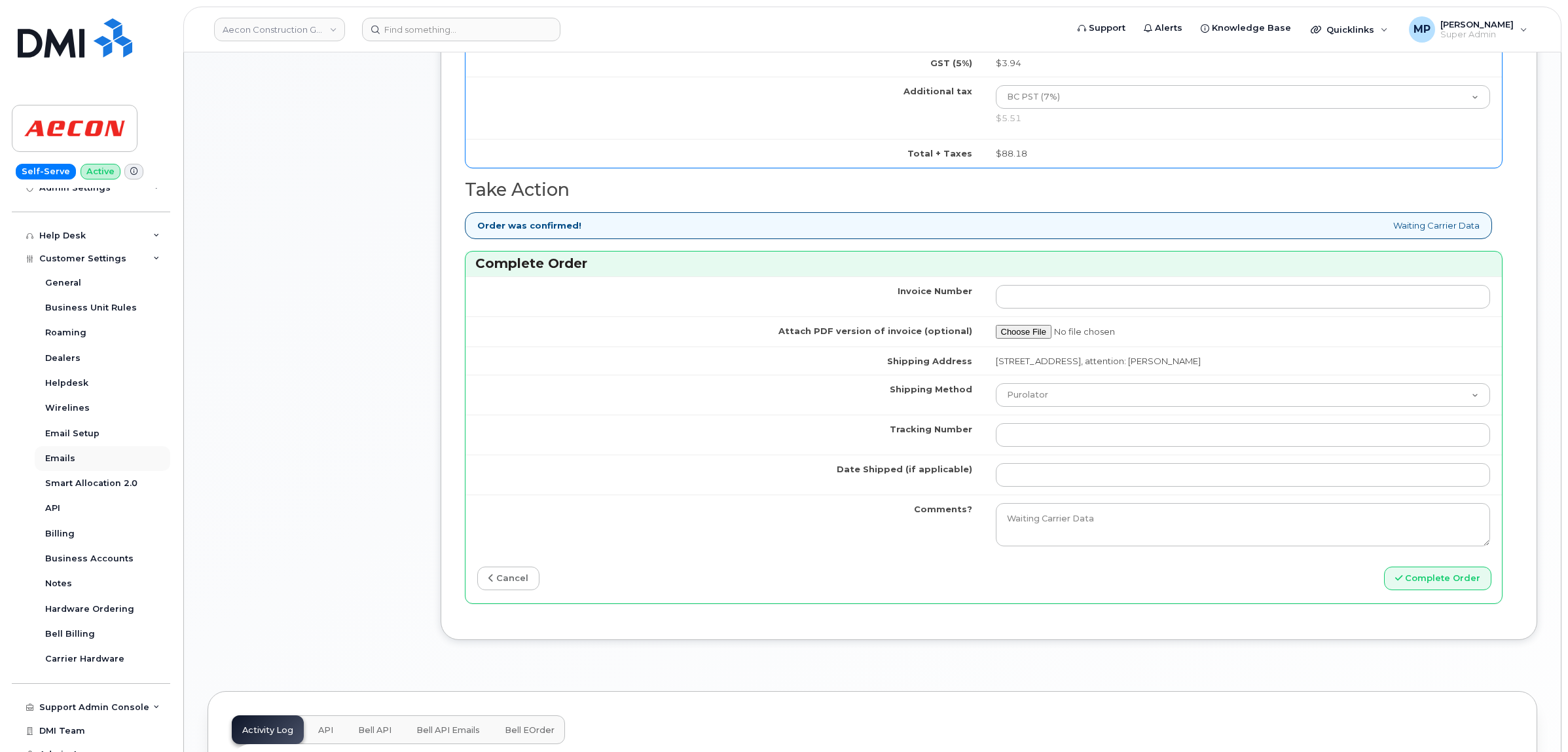
type input "89302610207734078881"
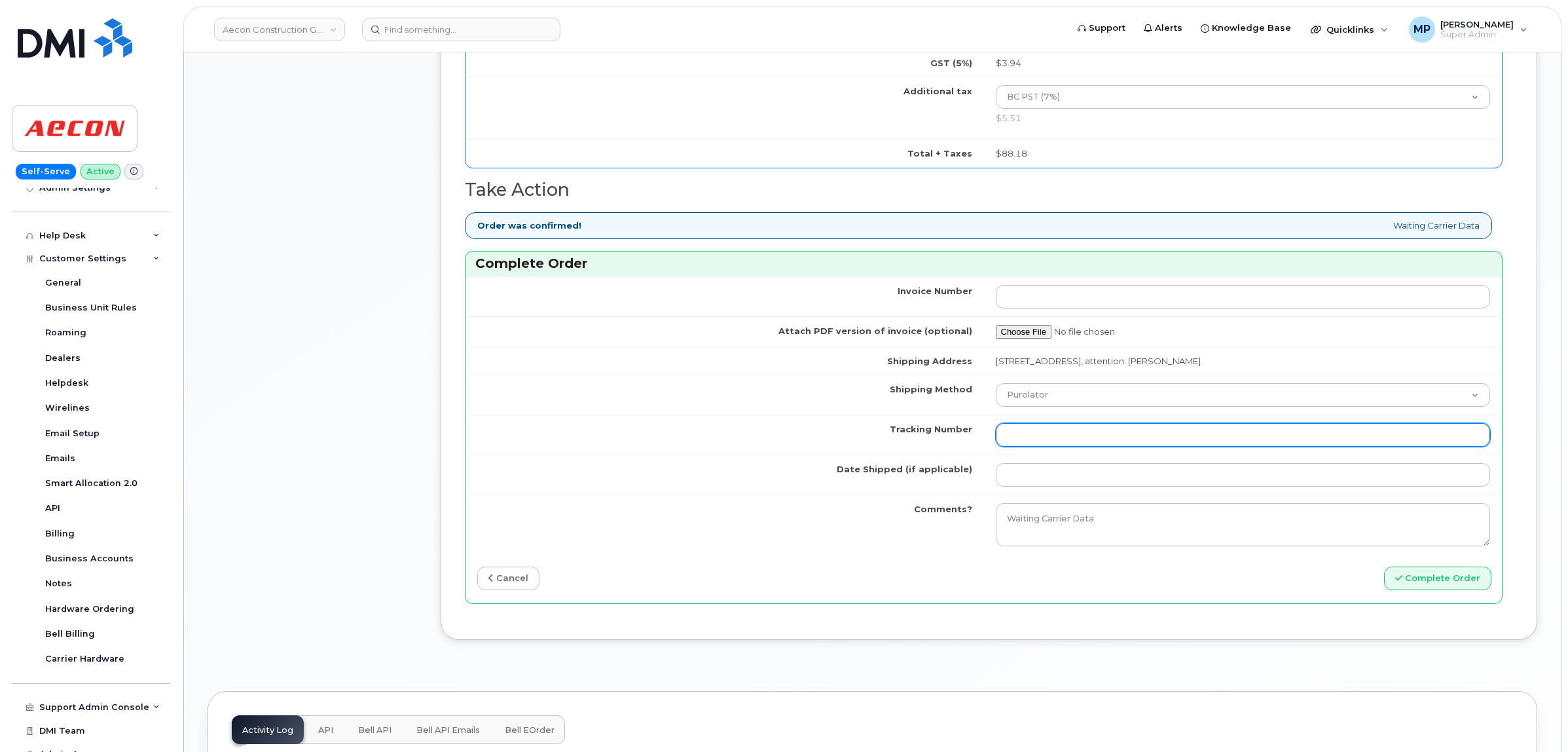
paste input "520061764202"
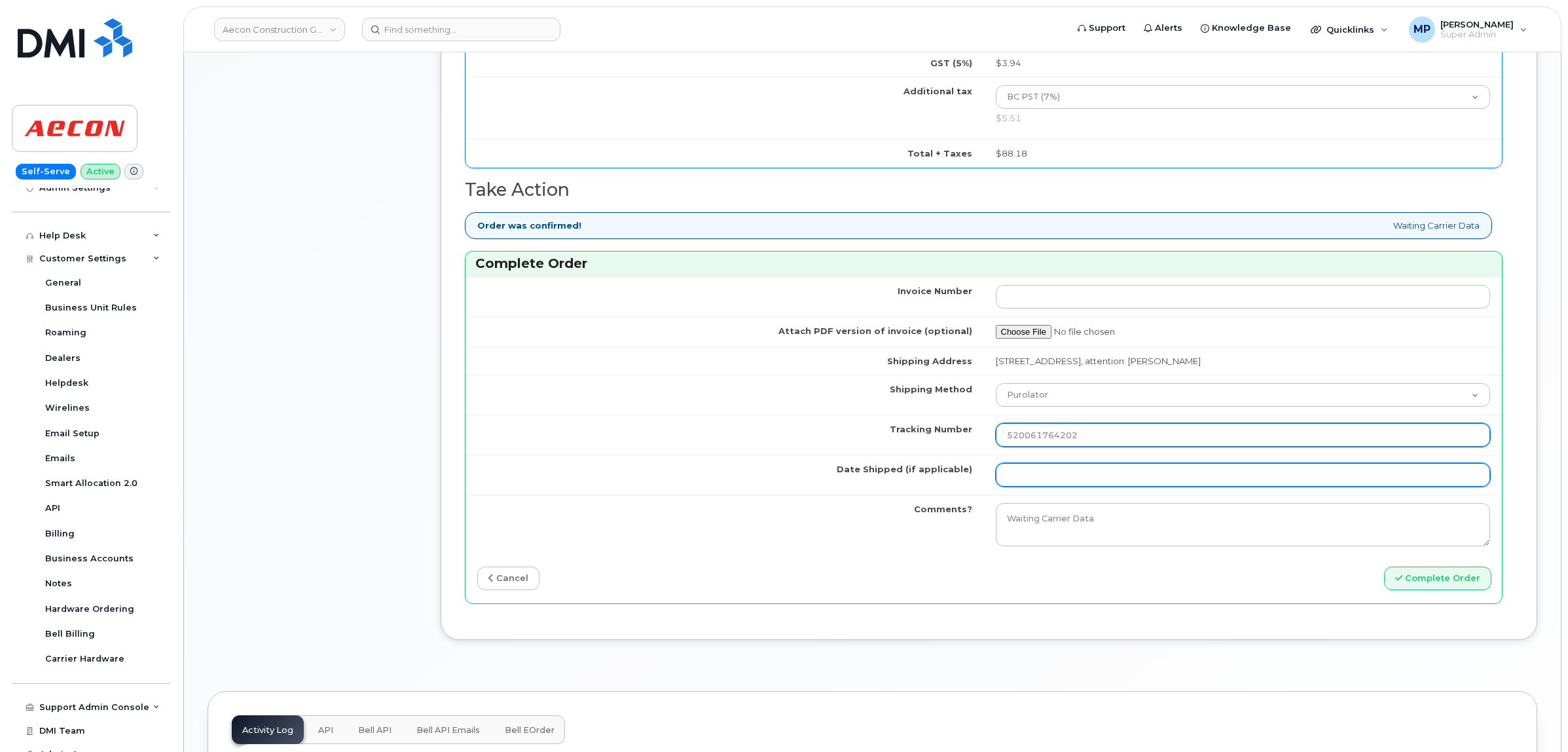
type input "520061764202"
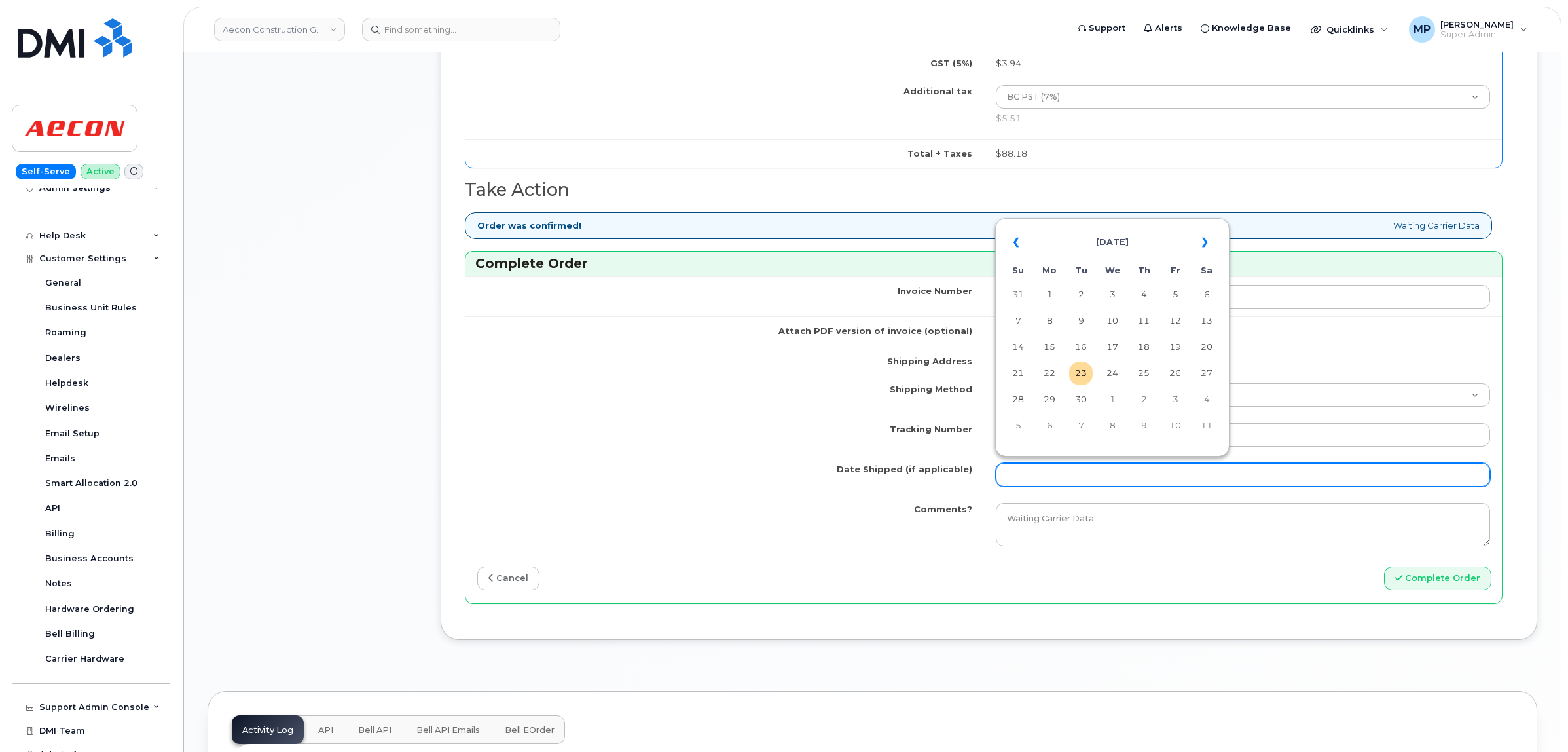
click at [1023, 467] on input "Date Shipped (if applicable)" at bounding box center [1243, 475] width 495 height 24
click at [1171, 349] on td "19" at bounding box center [1175, 347] width 24 height 24
type input "[DATE]"
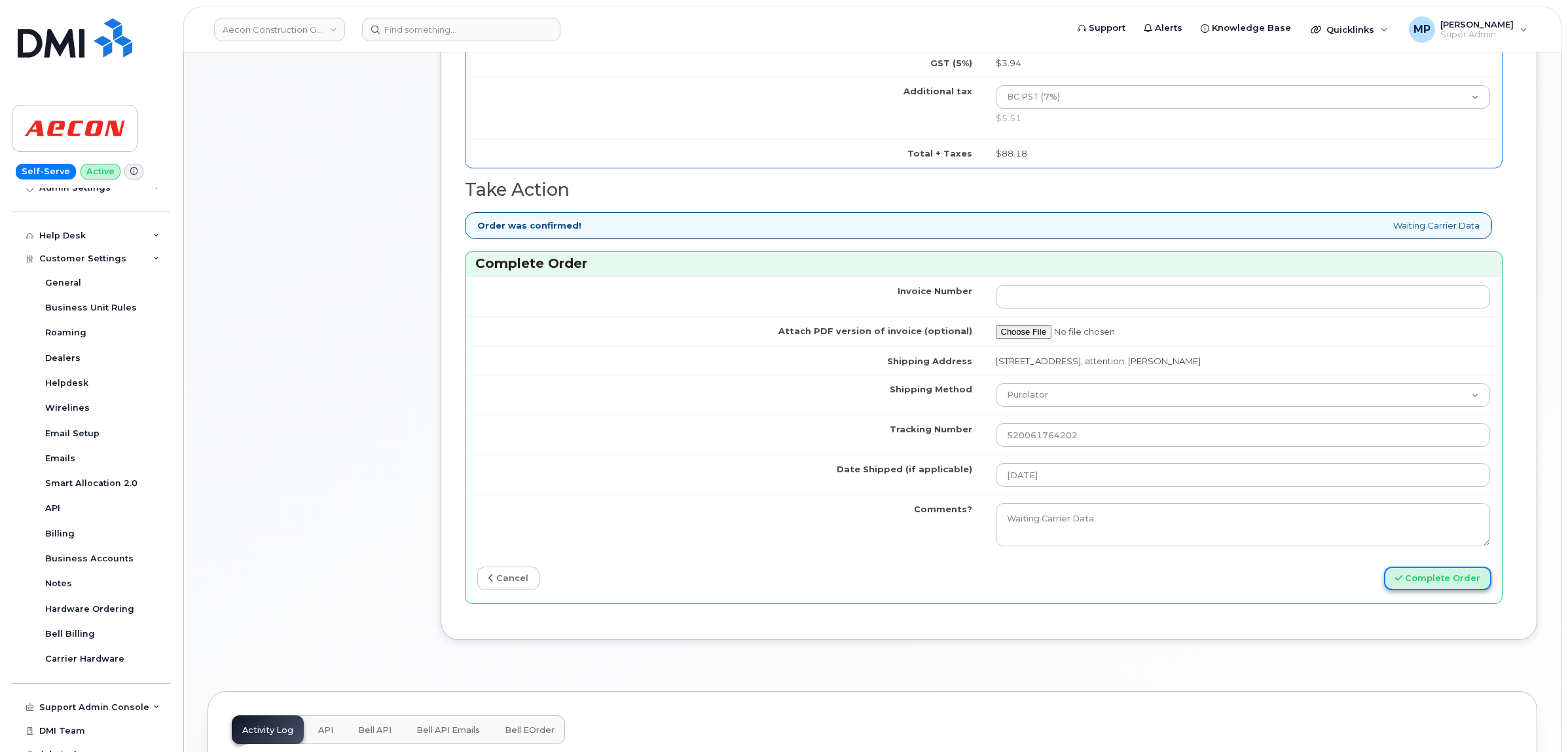
click at [1444, 572] on button "Complete Order" at bounding box center [1437, 578] width 108 height 24
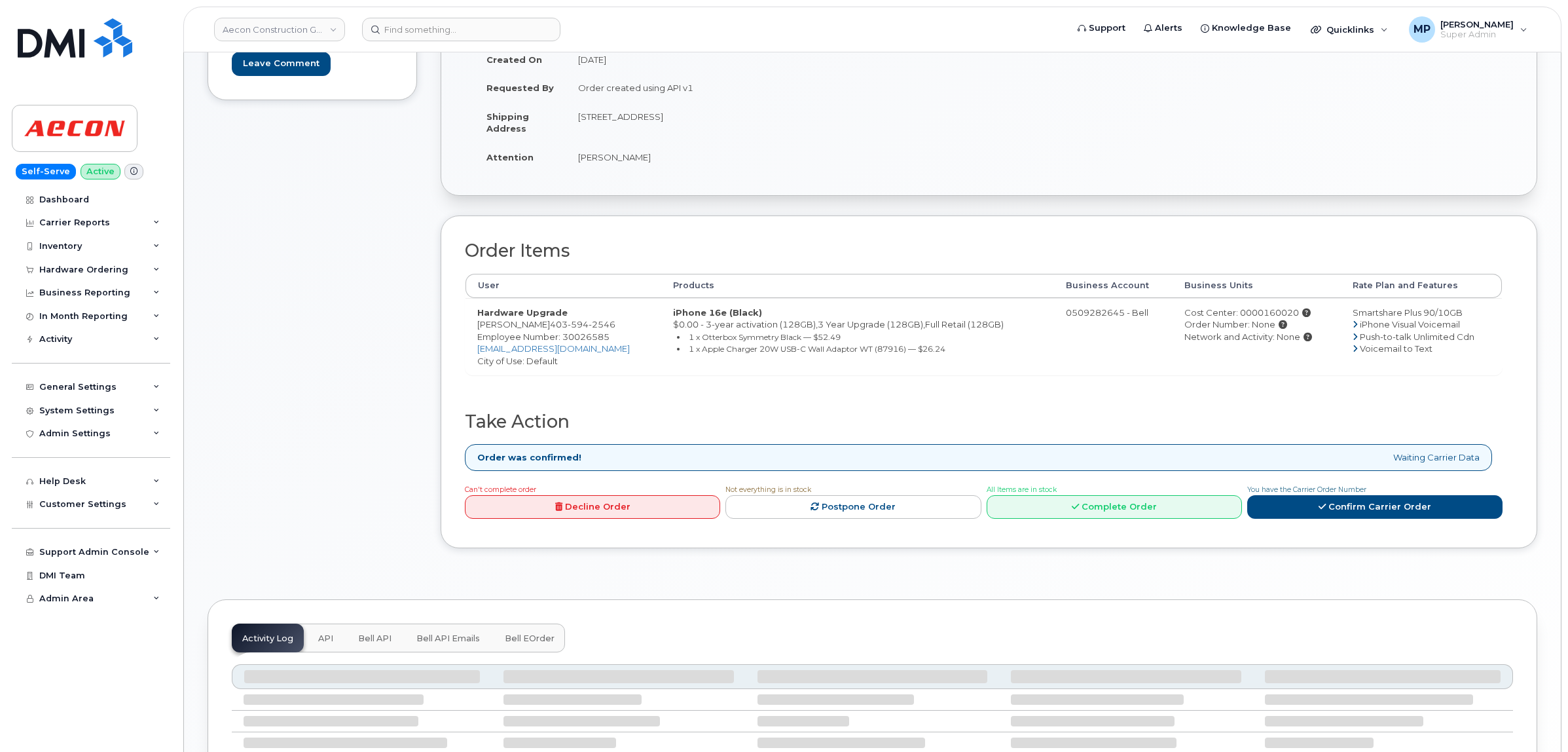
scroll to position [246, 0]
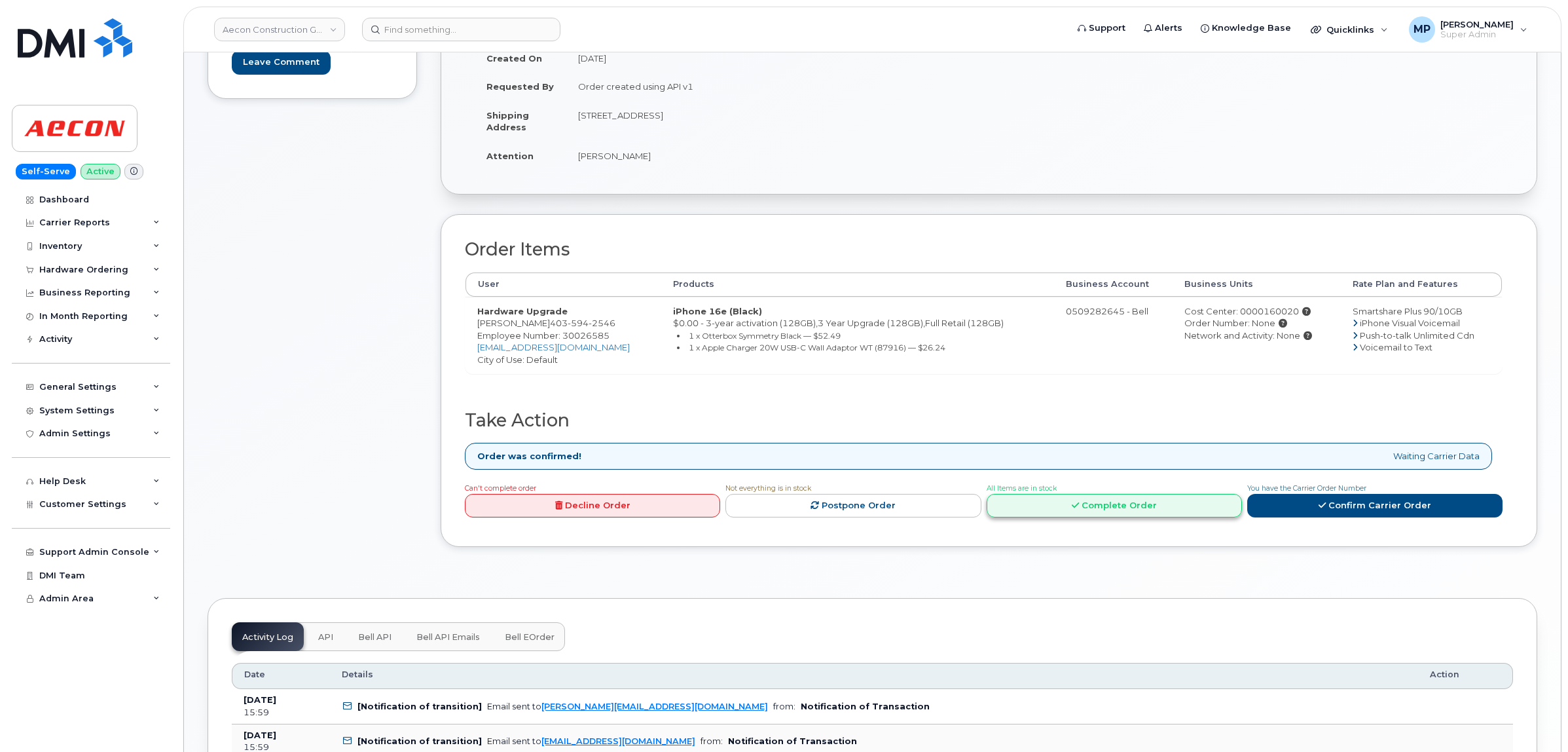
click at [1072, 501] on icon at bounding box center [1076, 505] width 7 height 8
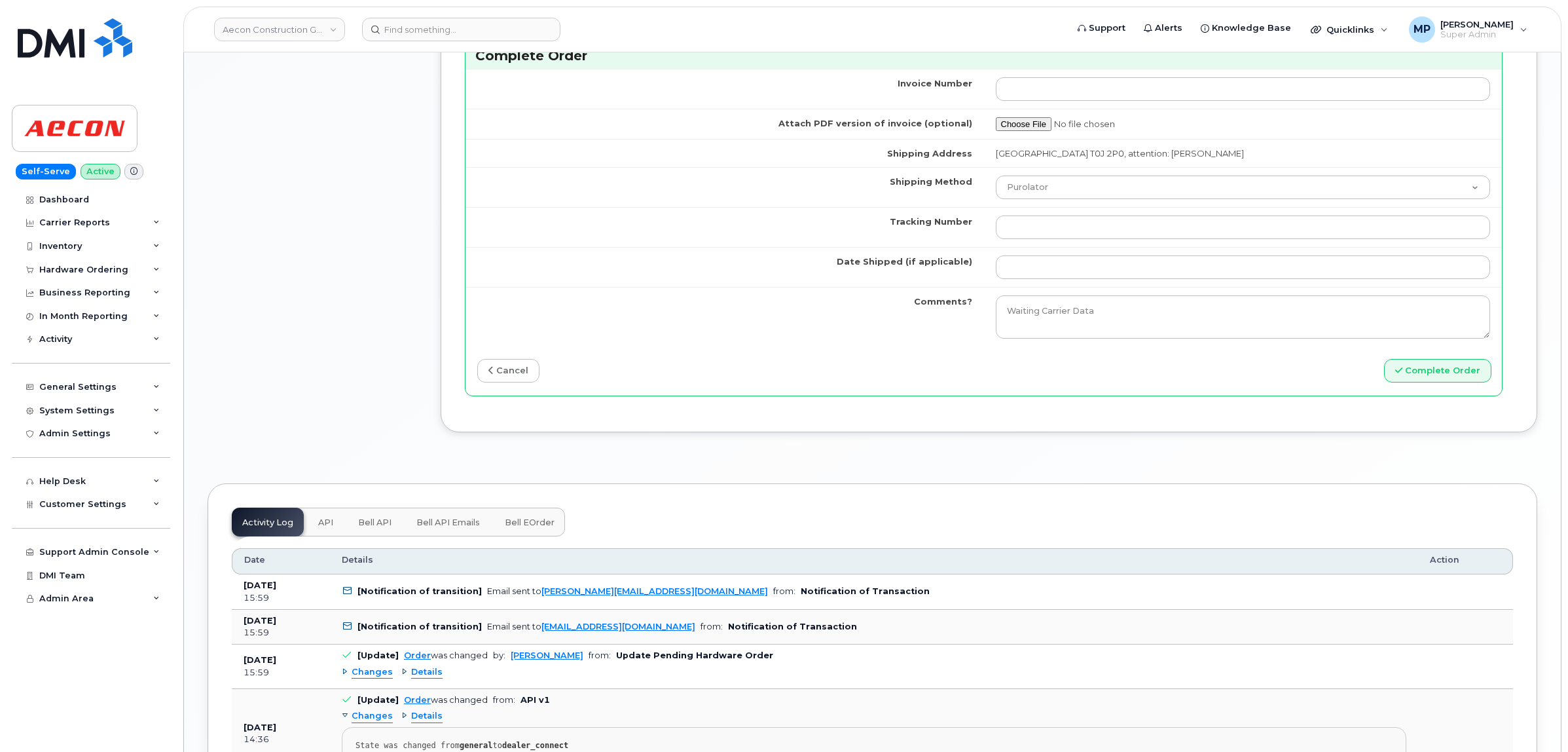
scroll to position [1392, 0]
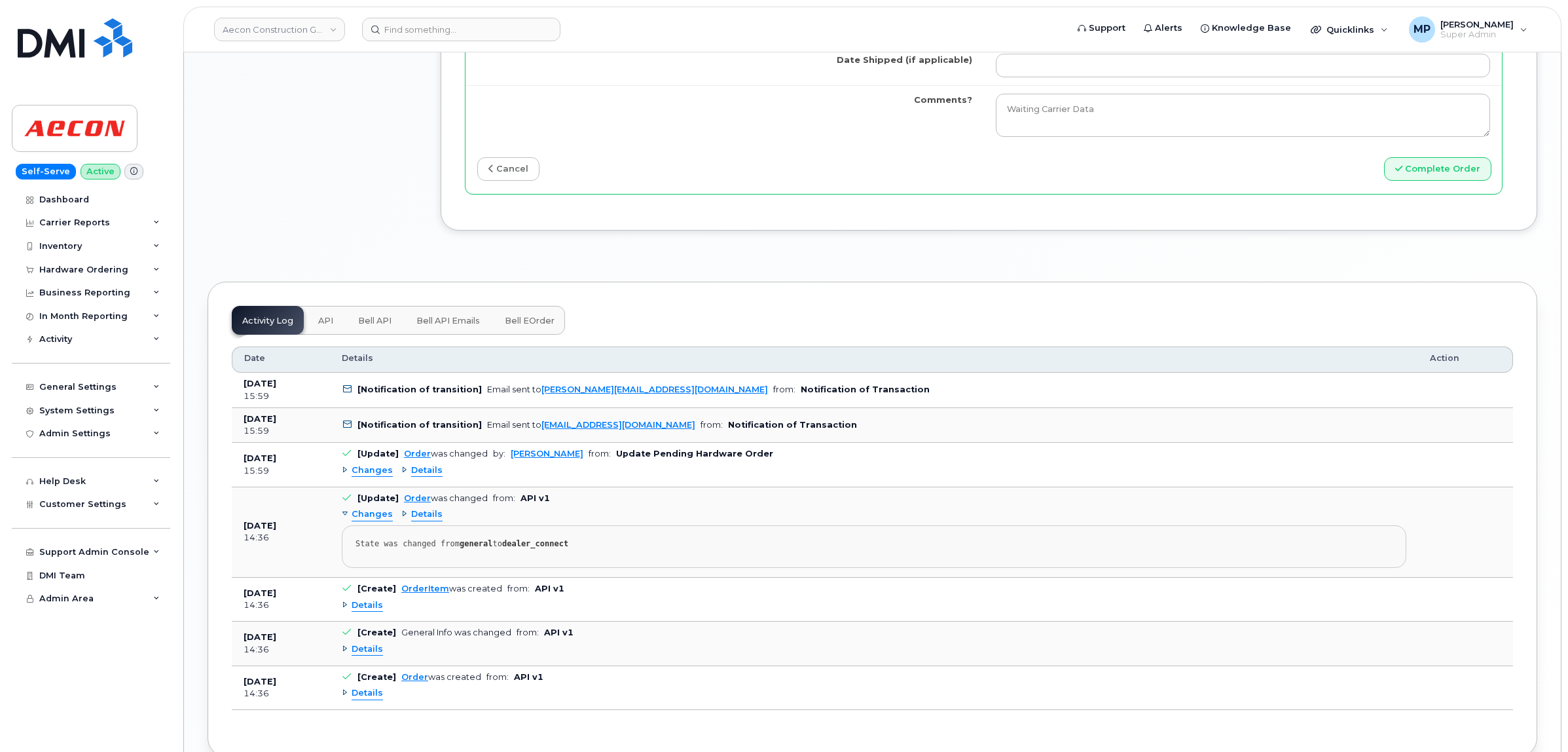
click at [367, 465] on span "Changes" at bounding box center [373, 471] width 42 height 13
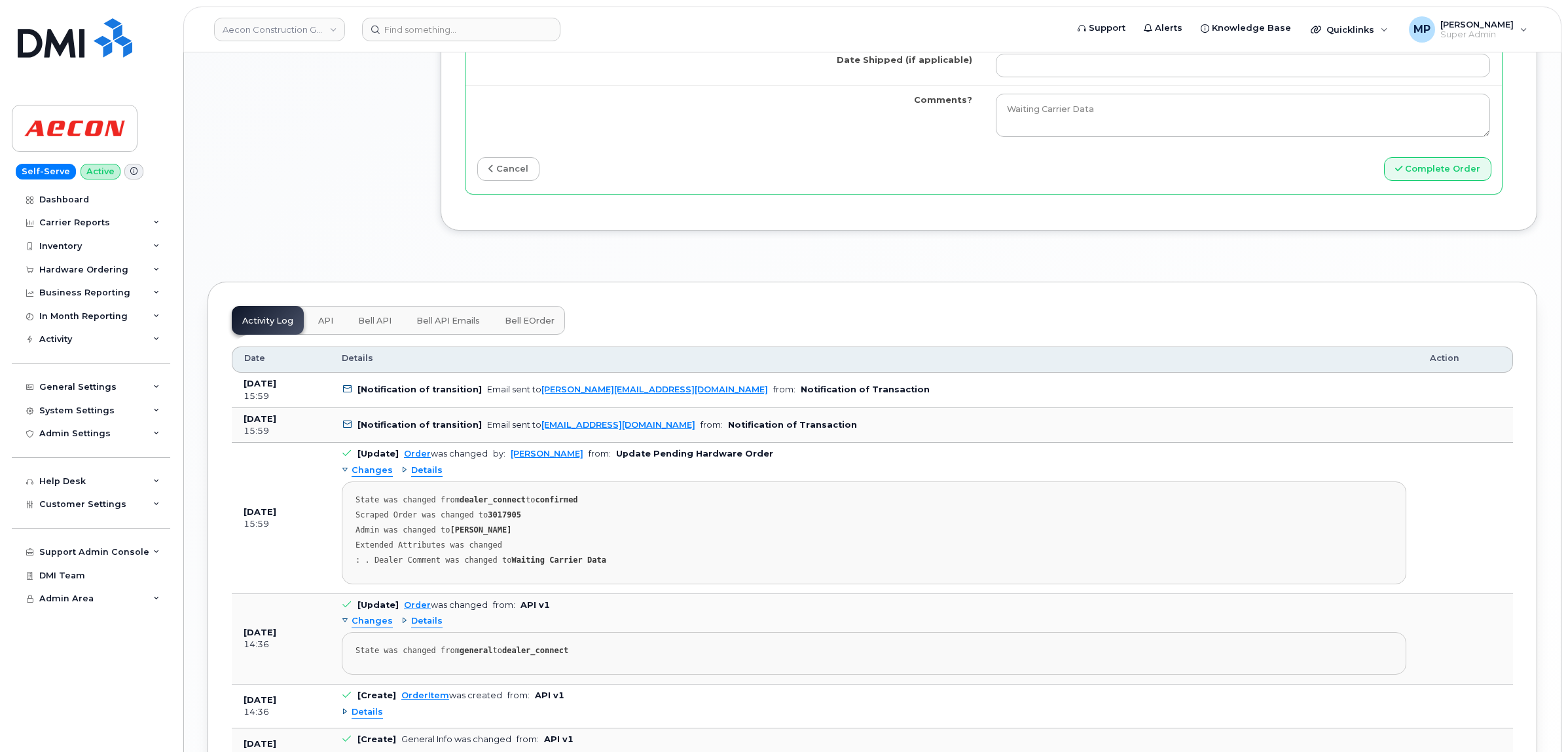
click at [490, 511] on strong "3017905" at bounding box center [504, 514] width 33 height 9
click at [490, 513] on strong "3017905" at bounding box center [504, 514] width 33 height 9
drag, startPoint x: 490, startPoint y: 515, endPoint x: 361, endPoint y: 532, distance: 130.1
click at [361, 532] on pre "State was changed from dealer_connect to confirmed Scraped Order was changed to…" at bounding box center [874, 533] width 1065 height 103
click at [493, 510] on strong "3017905" at bounding box center [504, 514] width 33 height 9
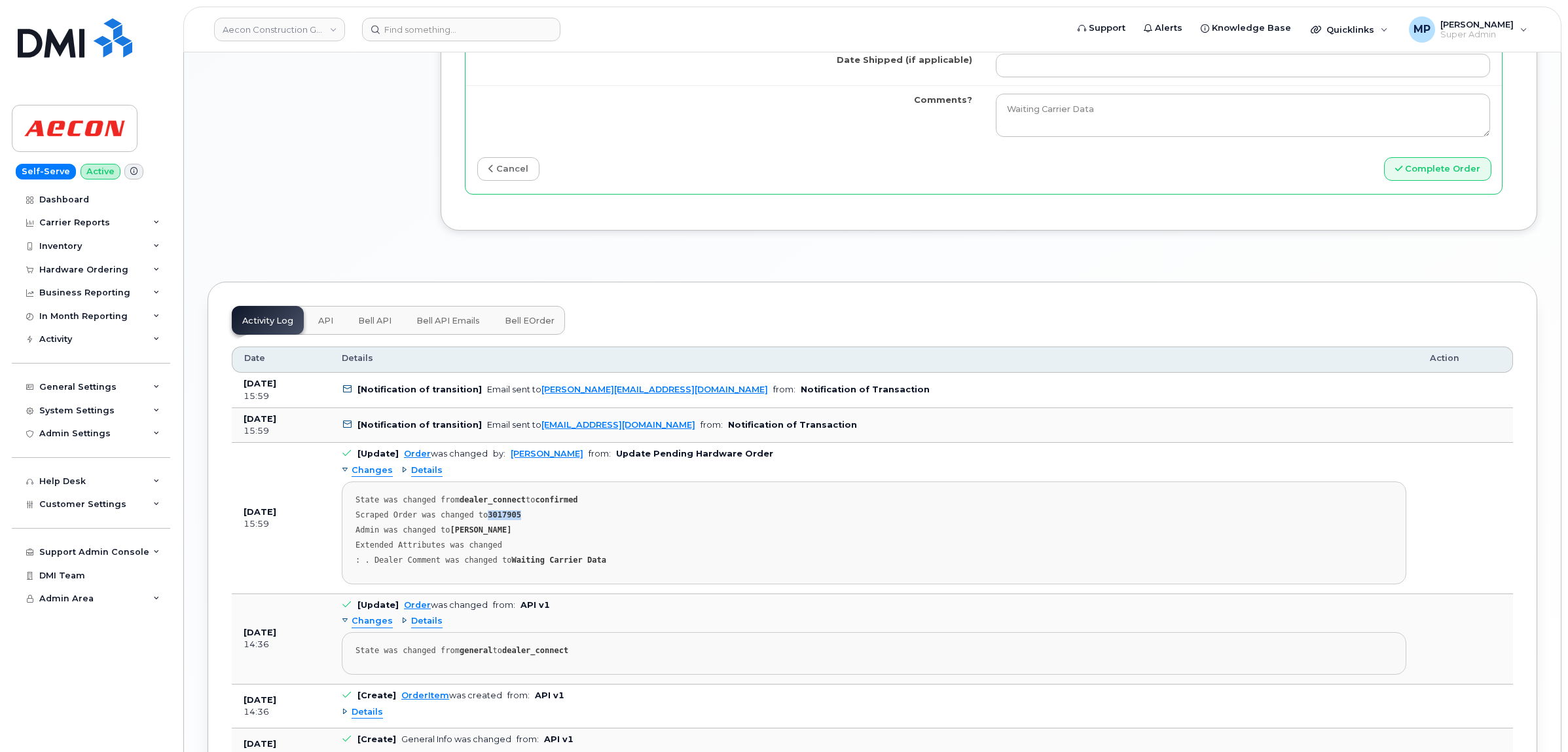
click at [493, 510] on strong "3017905" at bounding box center [504, 514] width 33 height 9
copy strong "3017905"
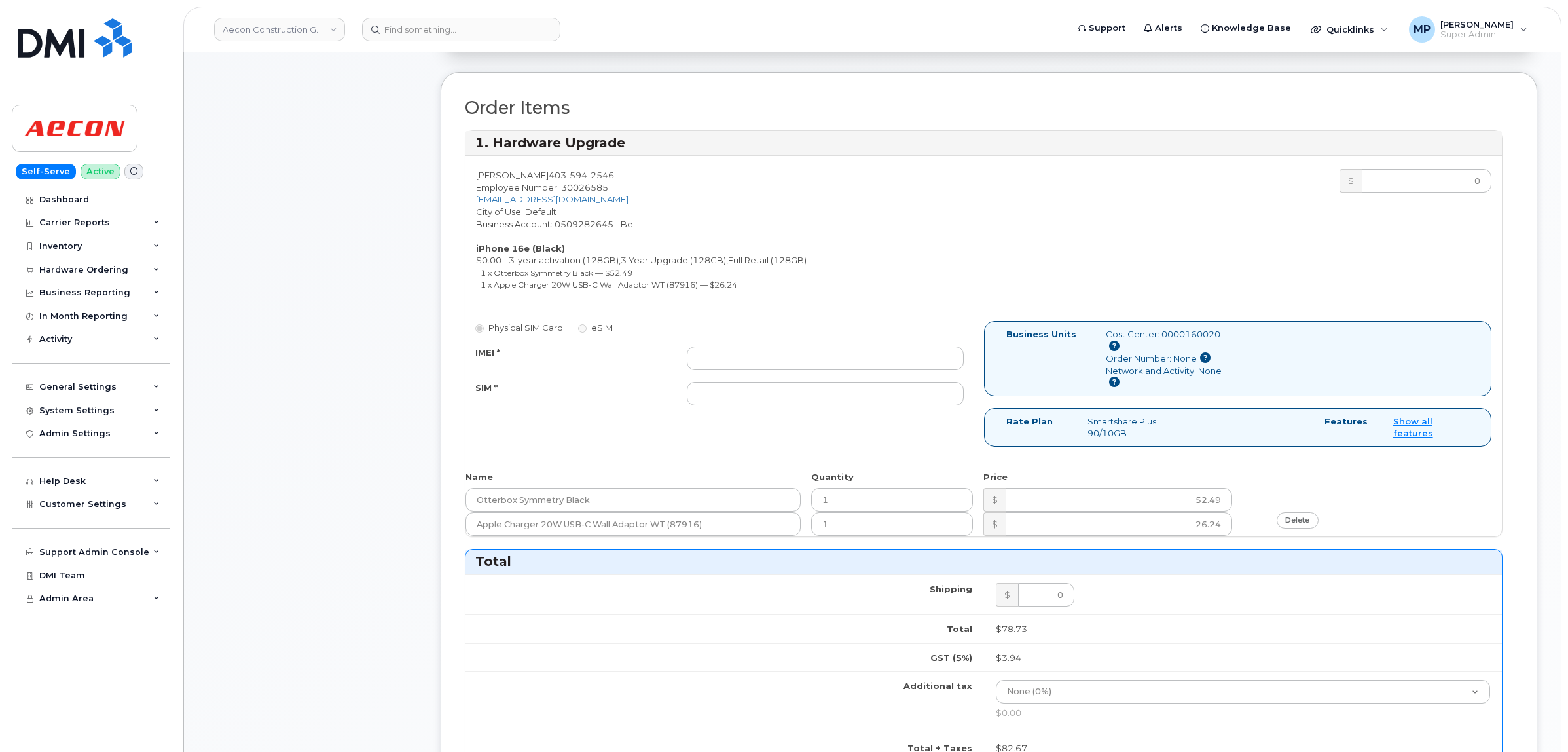
scroll to position [327, 0]
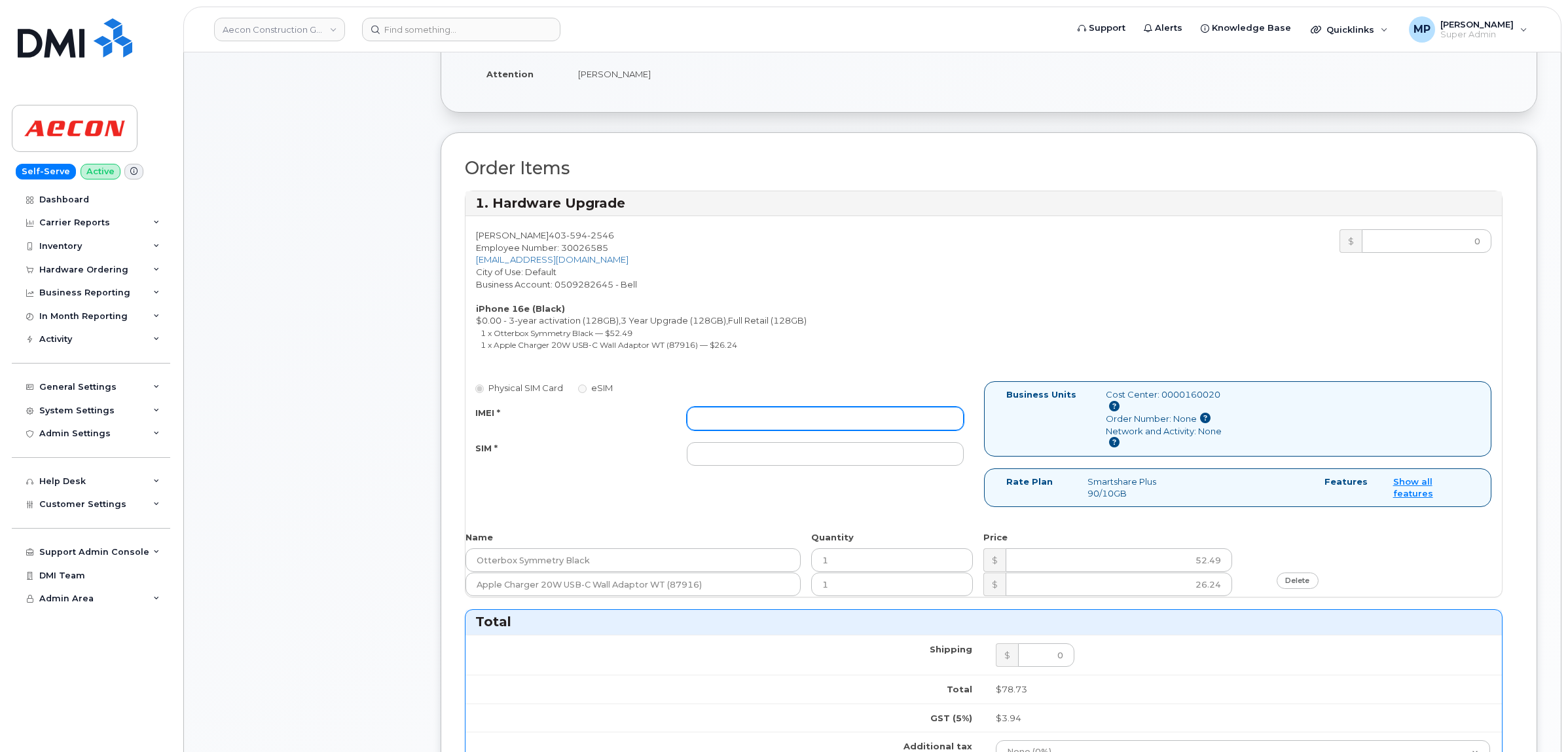
paste input "354216331287007"
type input "354216331287007"
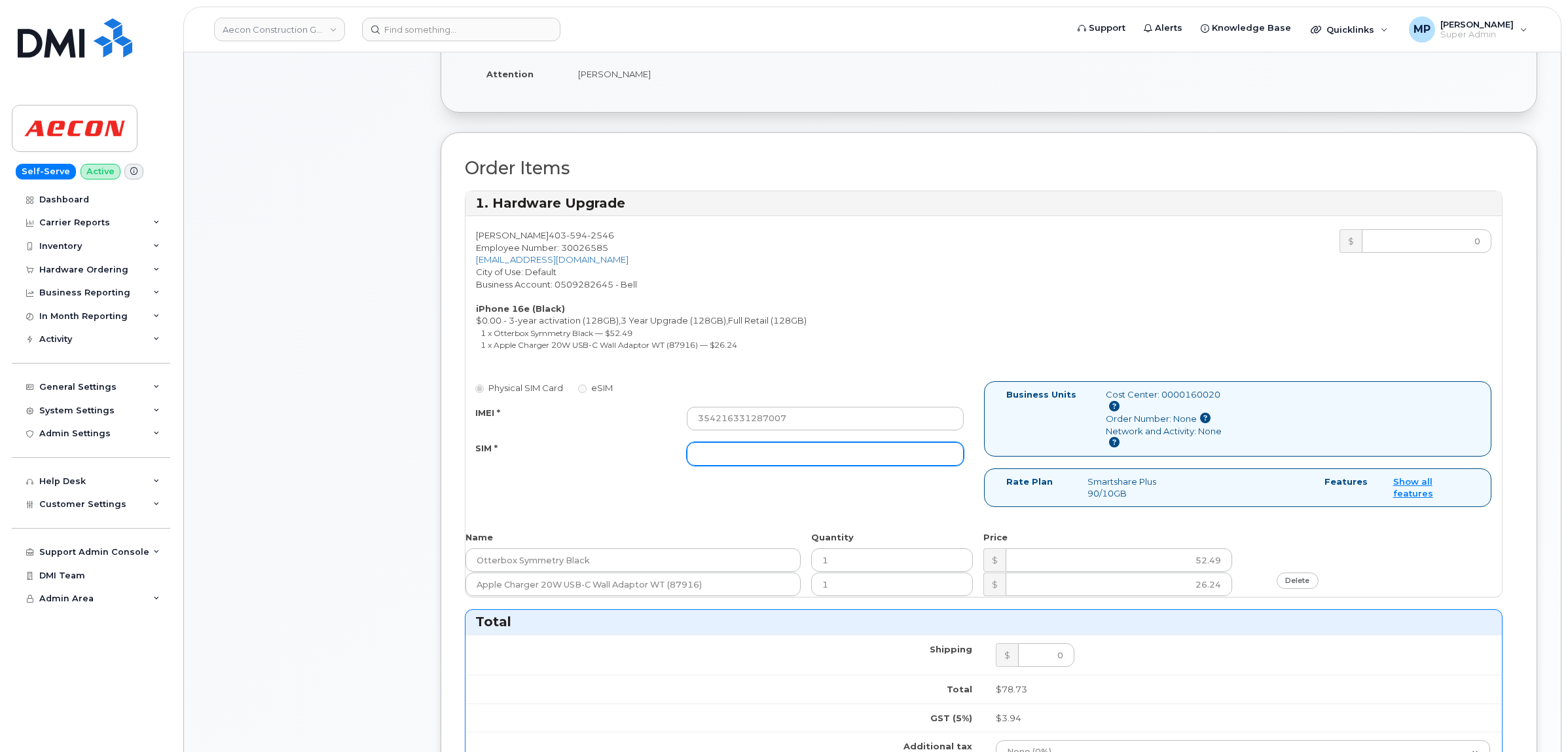
paste input "89302610207734078873"
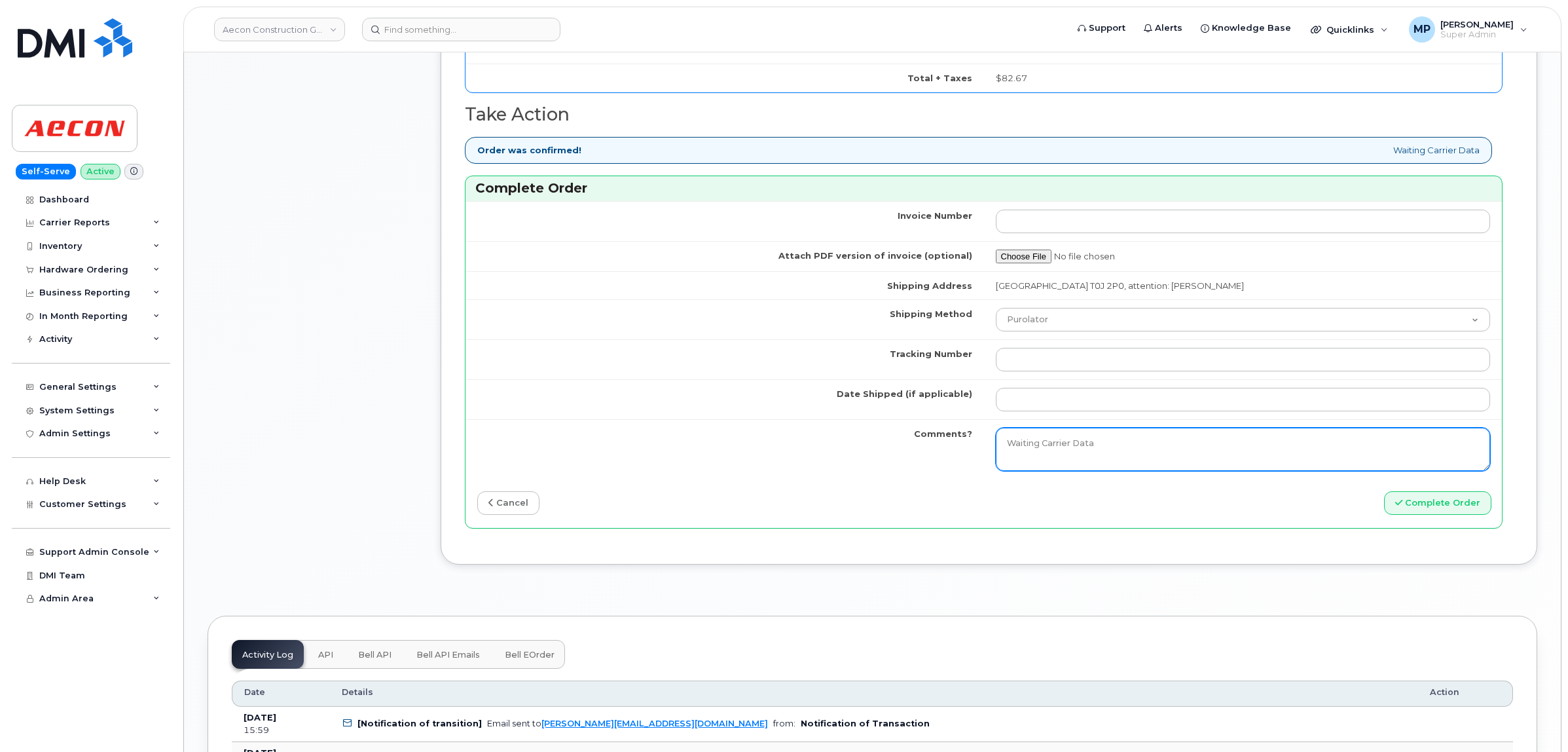
scroll to position [1065, 0]
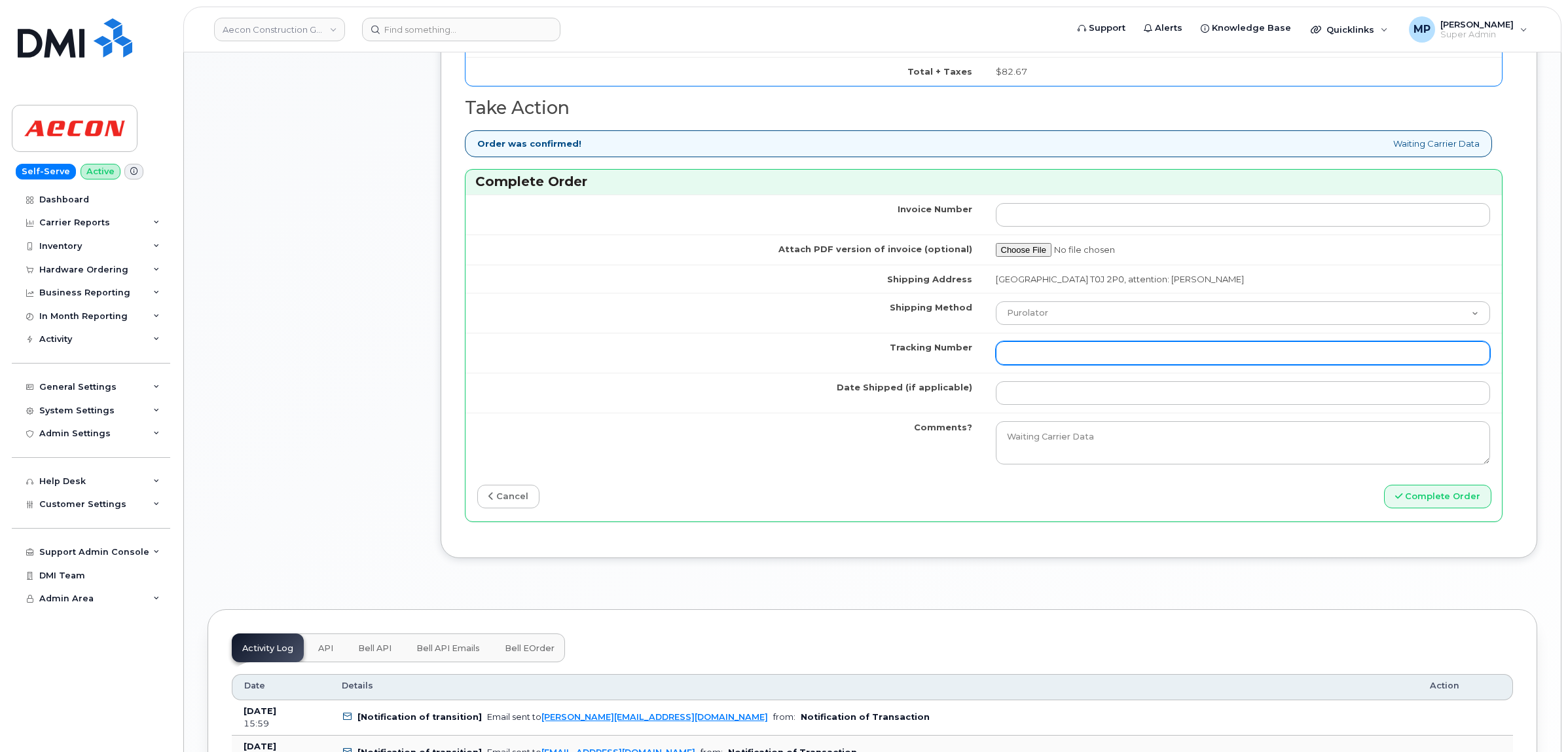
type input "89302610207734078873"
drag, startPoint x: 1029, startPoint y: 347, endPoint x: 1002, endPoint y: 346, distance: 27.0
click at [1029, 347] on input "Tracking Number" at bounding box center [1243, 353] width 495 height 24
drag, startPoint x: 1035, startPoint y: 342, endPoint x: 1030, endPoint y: 349, distance: 8.6
paste input "520061778913"
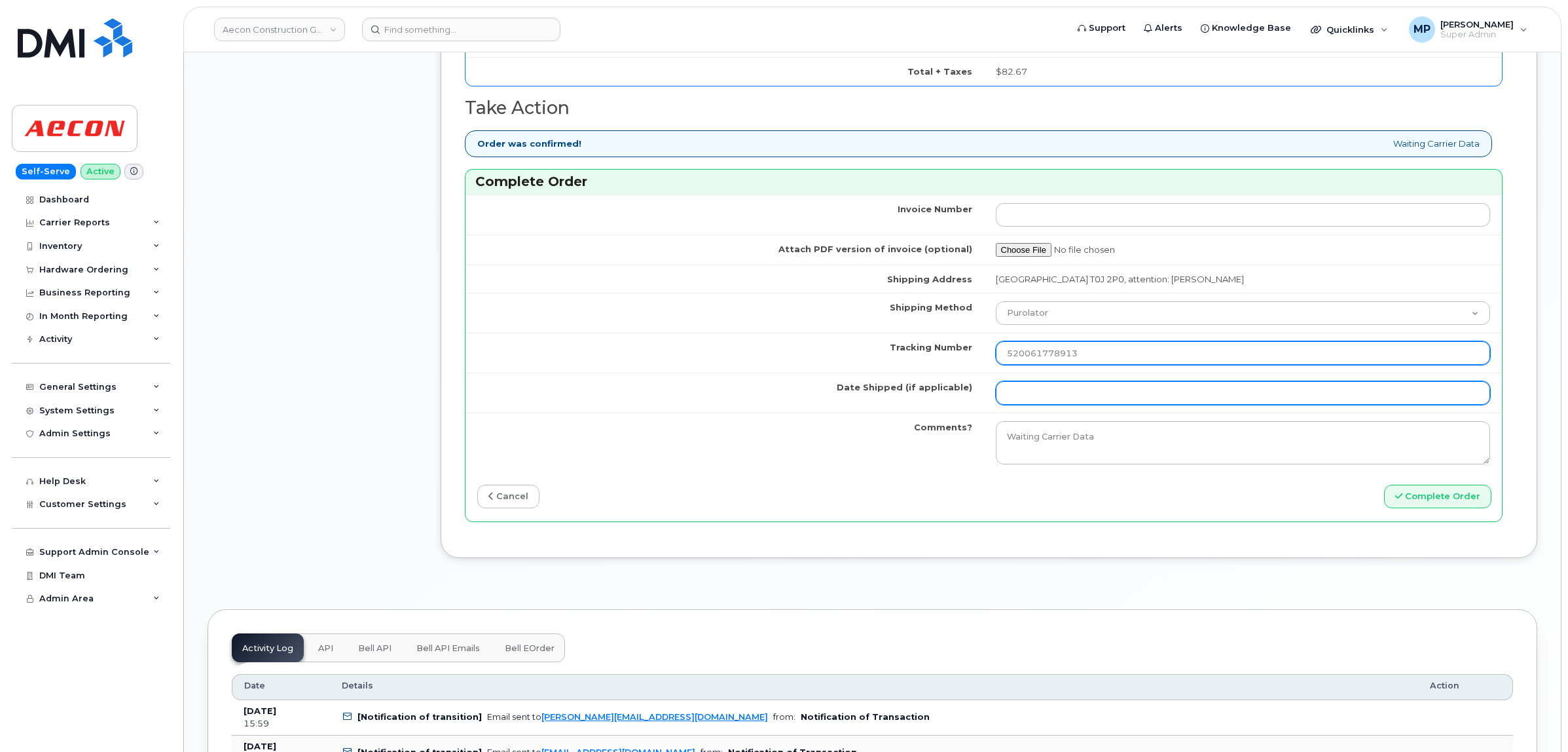
type input "520061778913"
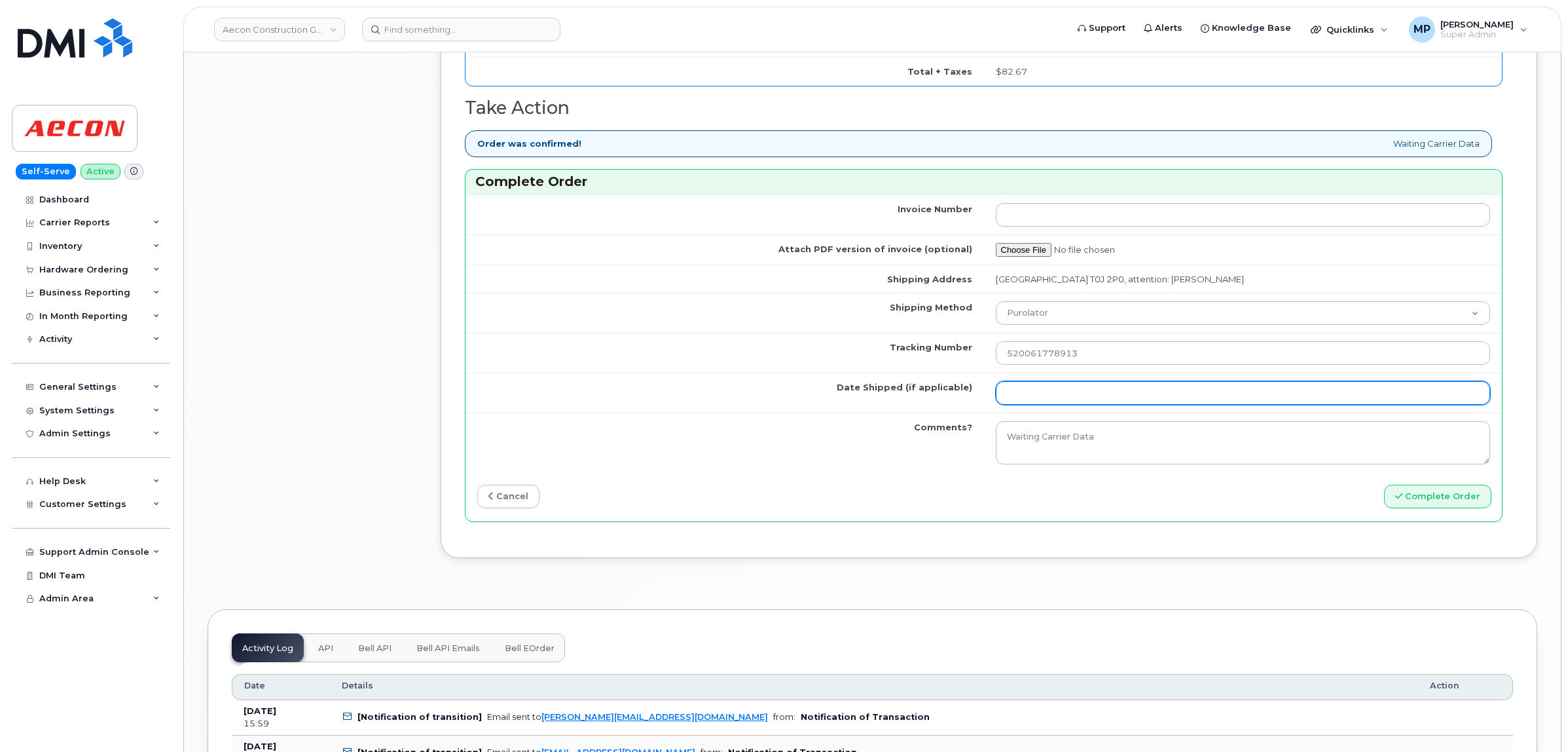
click at [1061, 385] on input "Date Shipped (if applicable)" at bounding box center [1243, 393] width 495 height 24
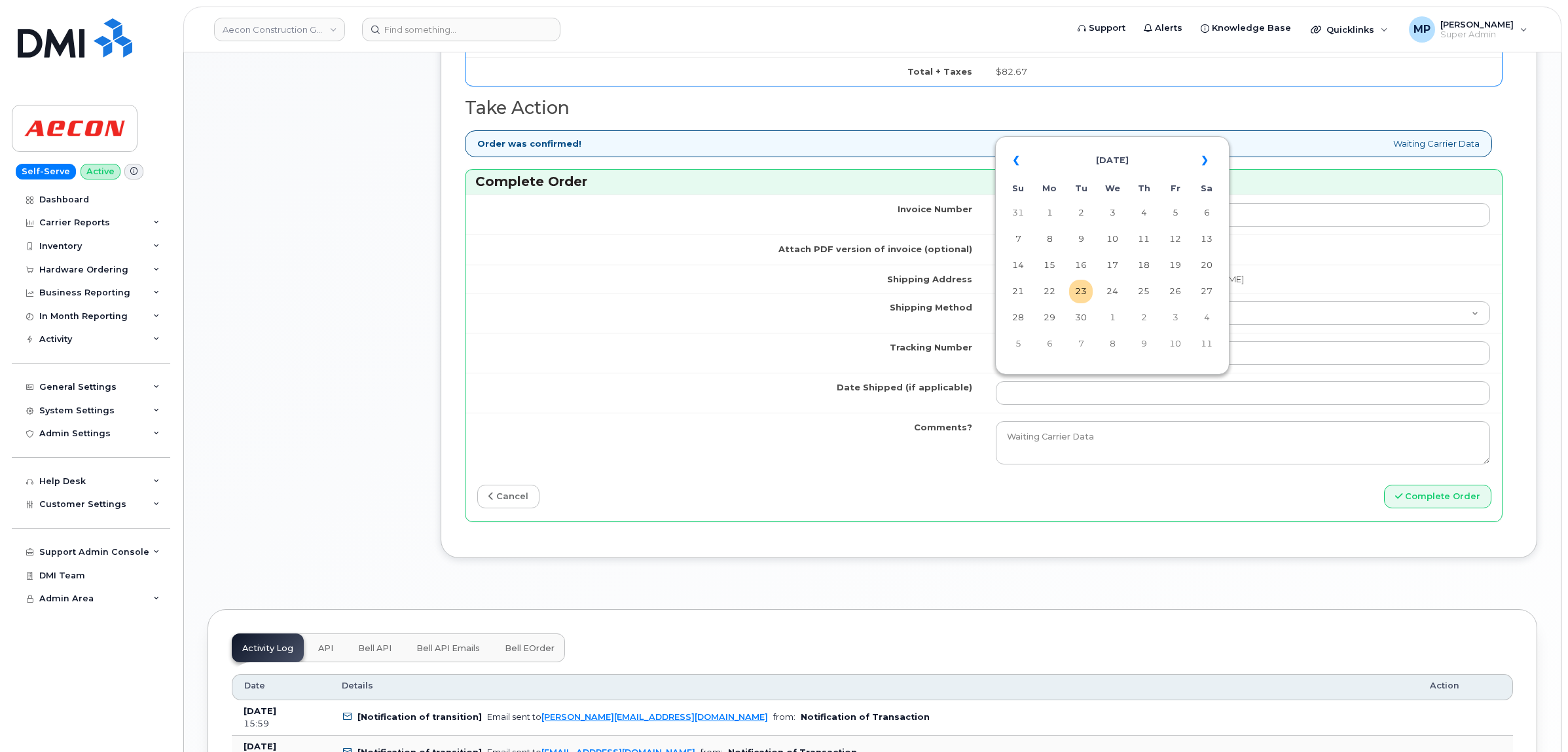
click at [1171, 265] on td "19" at bounding box center [1175, 266] width 24 height 24
type input "2025-09-19"
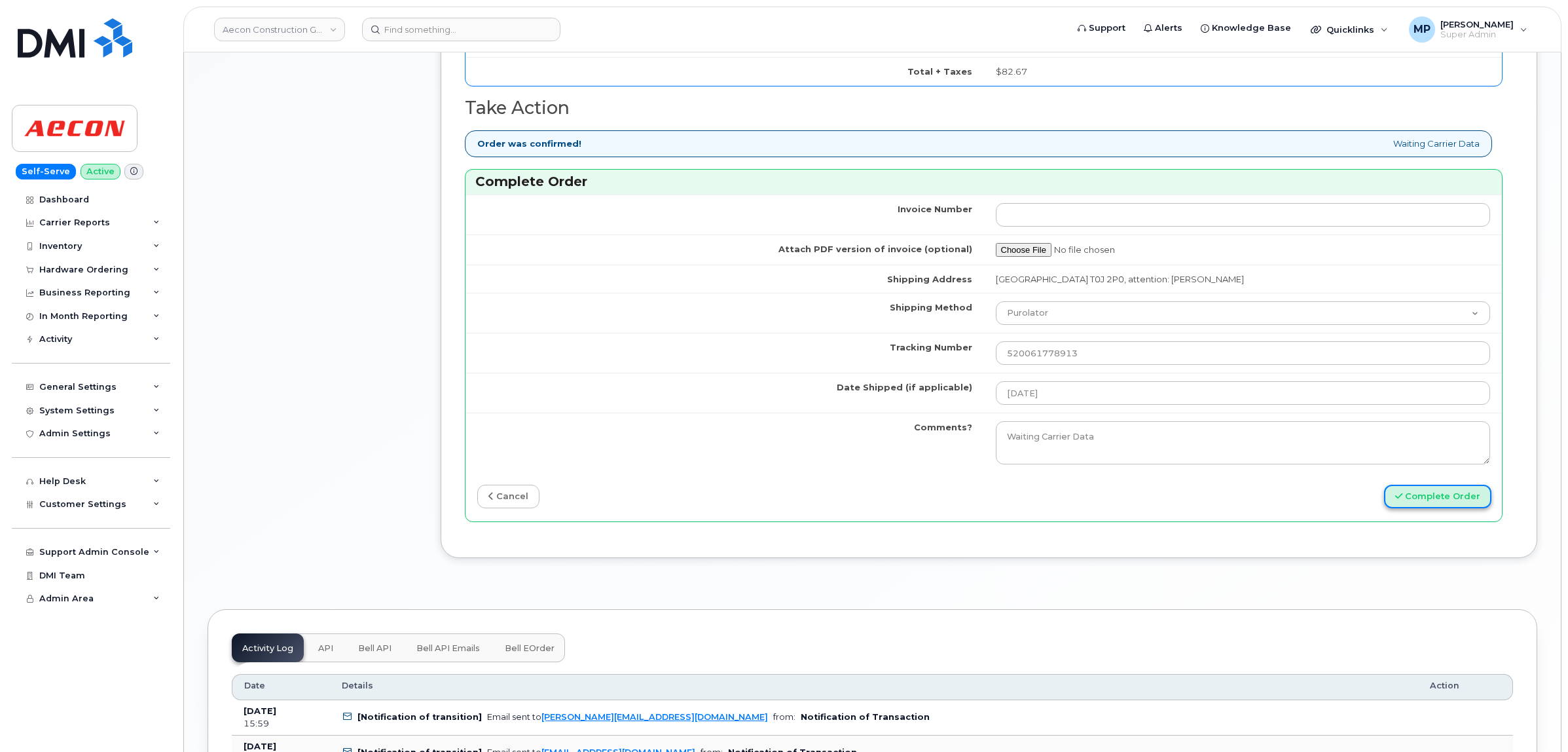
click at [1444, 493] on button "Complete Order" at bounding box center [1437, 497] width 108 height 24
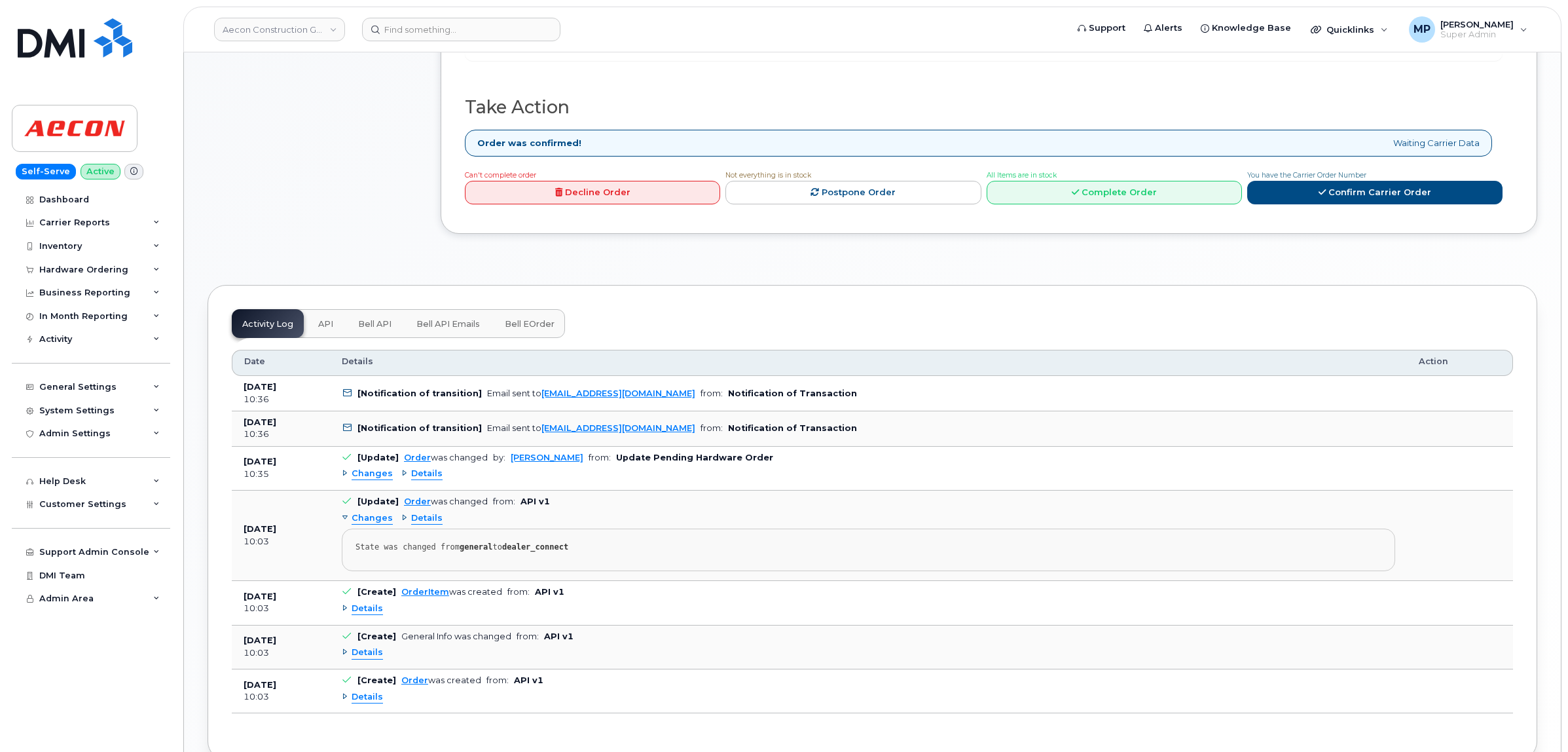
scroll to position [573, 0]
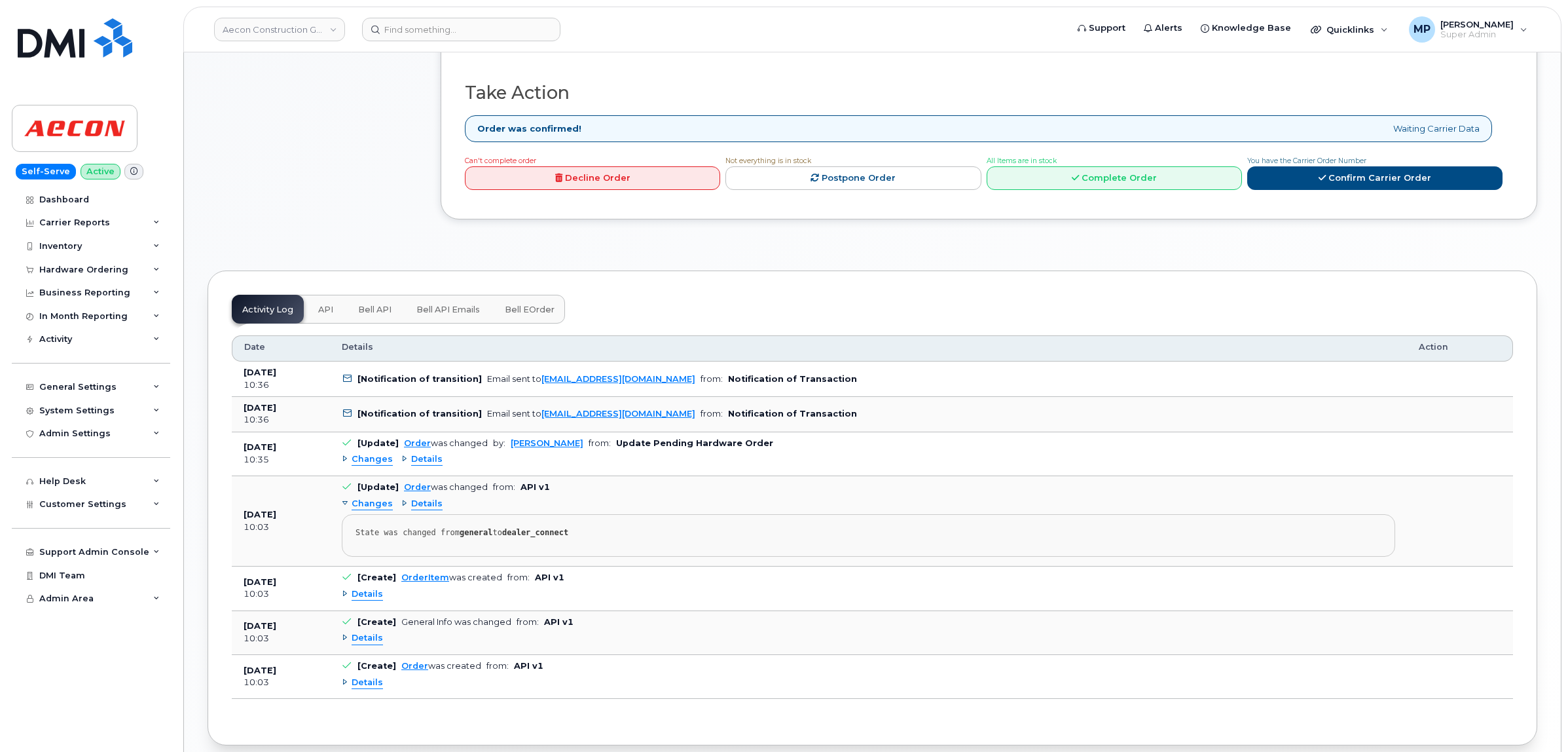
click at [368, 454] on span "Changes" at bounding box center [373, 460] width 42 height 13
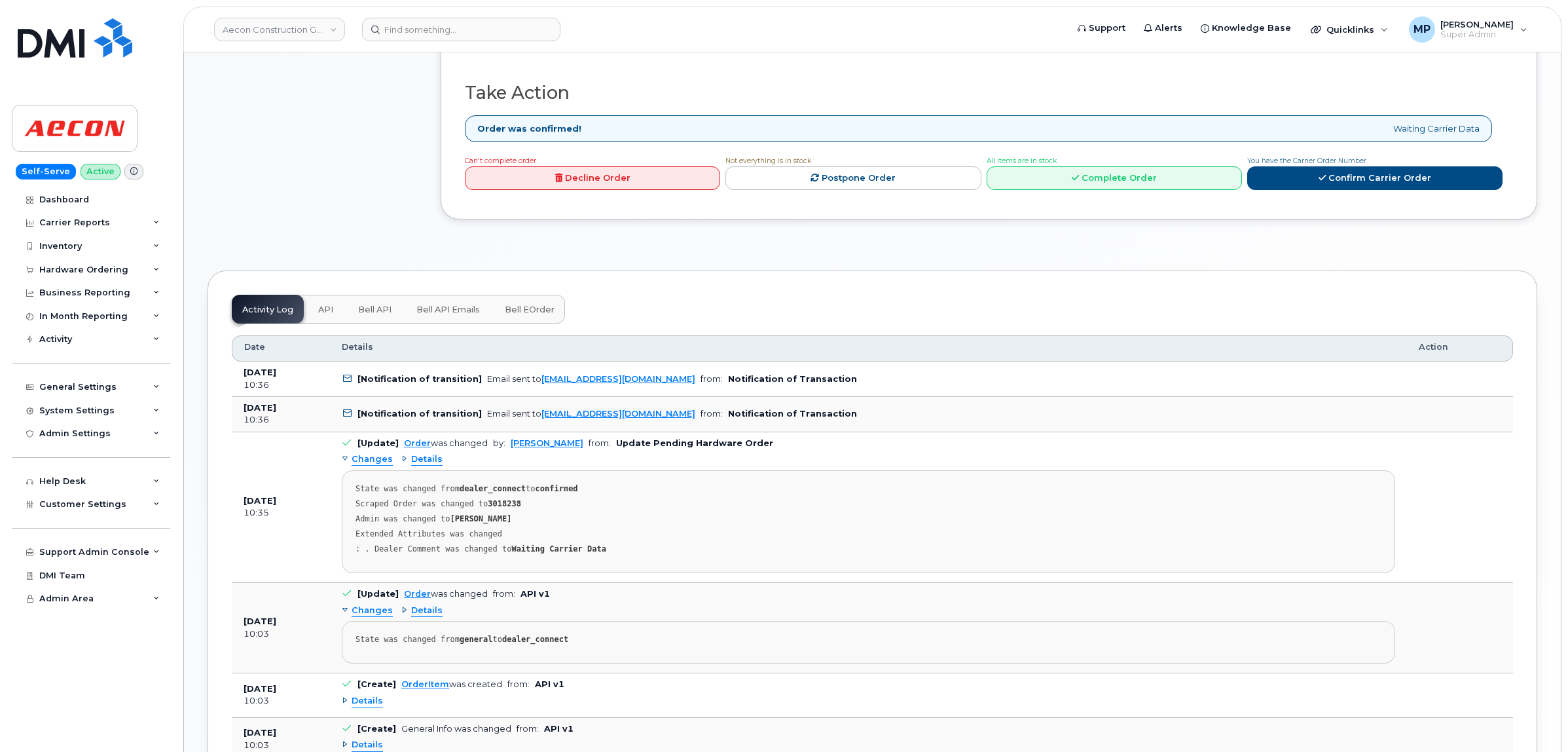
click at [496, 499] on strong "3018238" at bounding box center [504, 503] width 33 height 9
click at [499, 499] on strong "3018238" at bounding box center [504, 503] width 33 height 9
copy strong "3018238"
click at [1081, 166] on link "Complete Order" at bounding box center [1115, 178] width 255 height 24
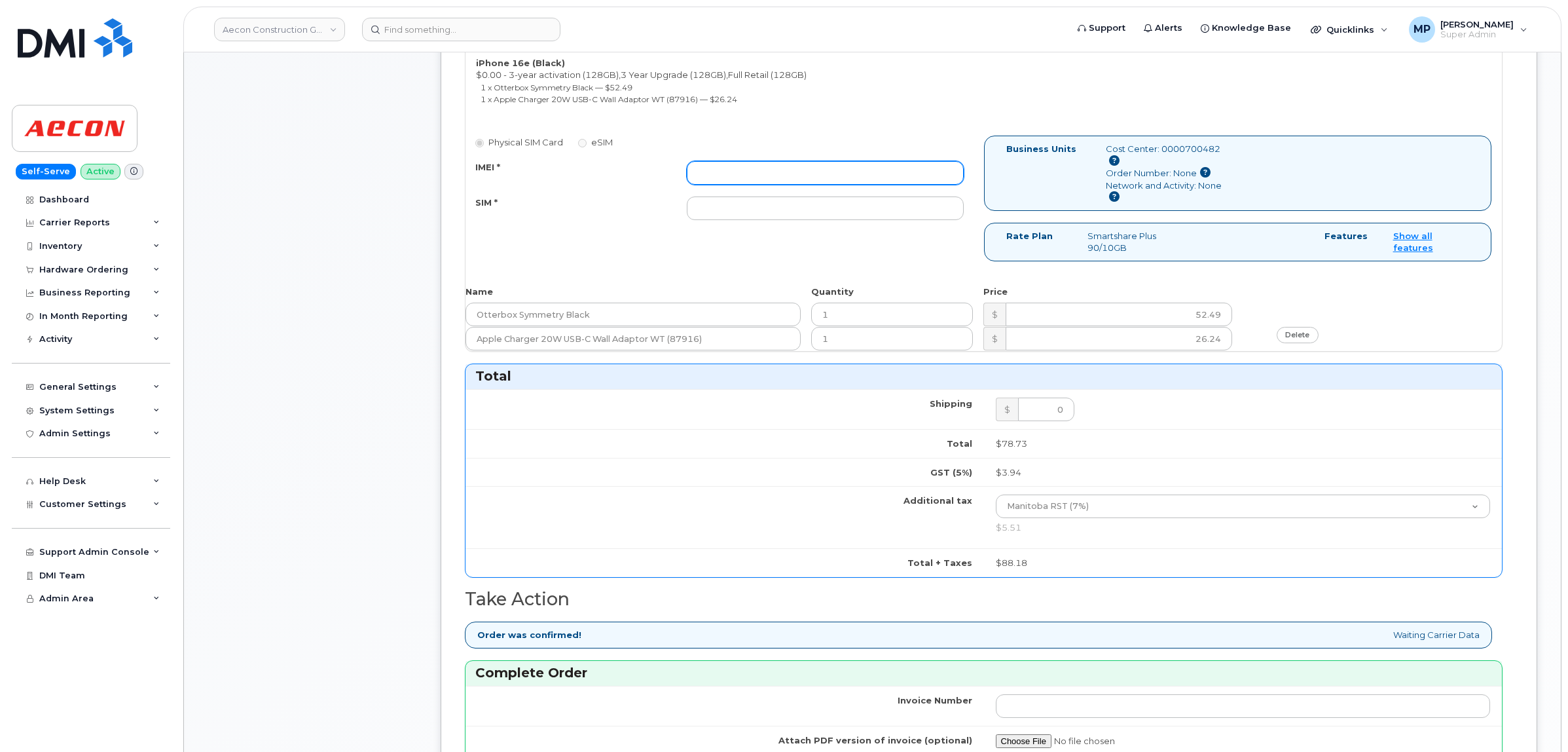
paste input "354216331249619"
type input "354216331249619"
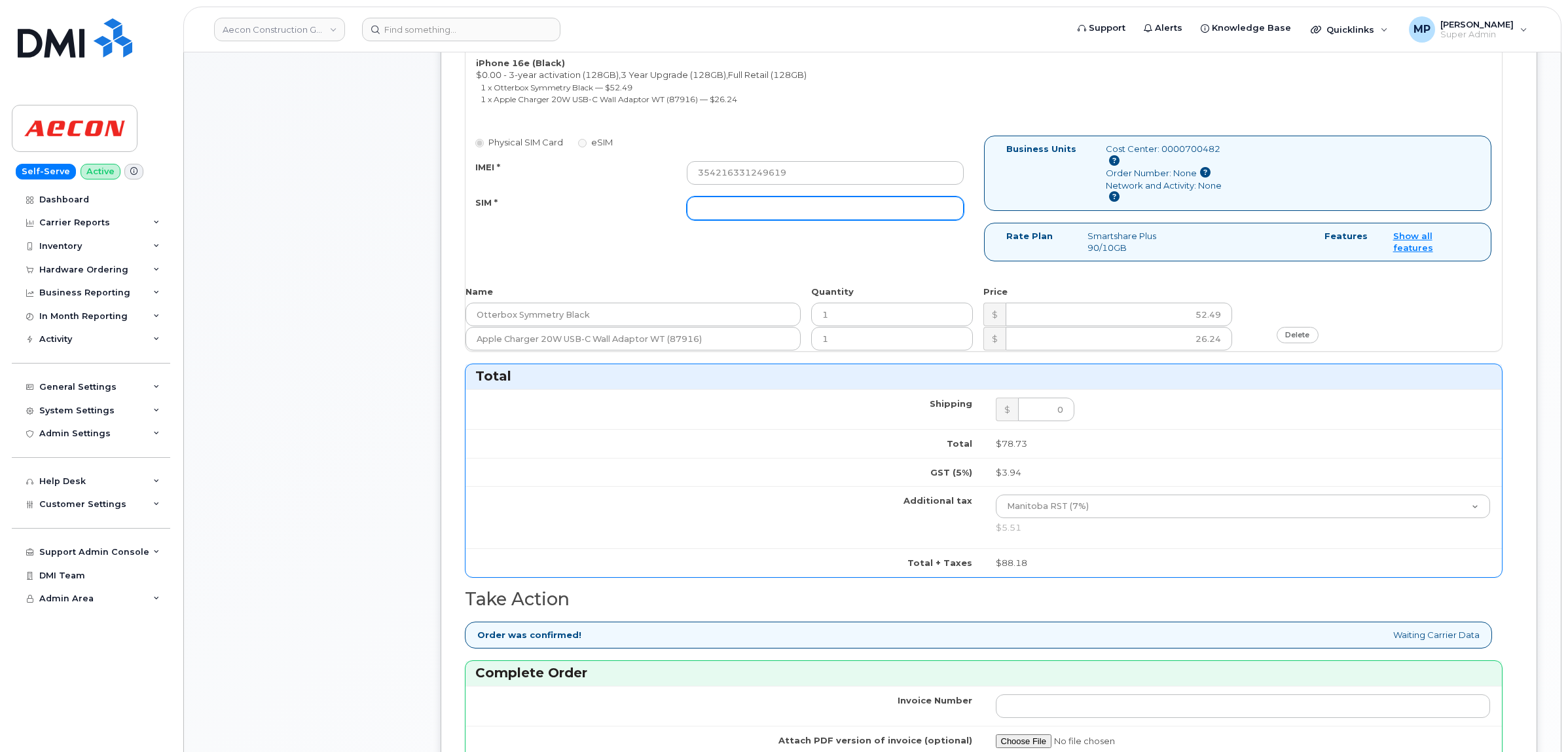
paste input "89302610207734273334"
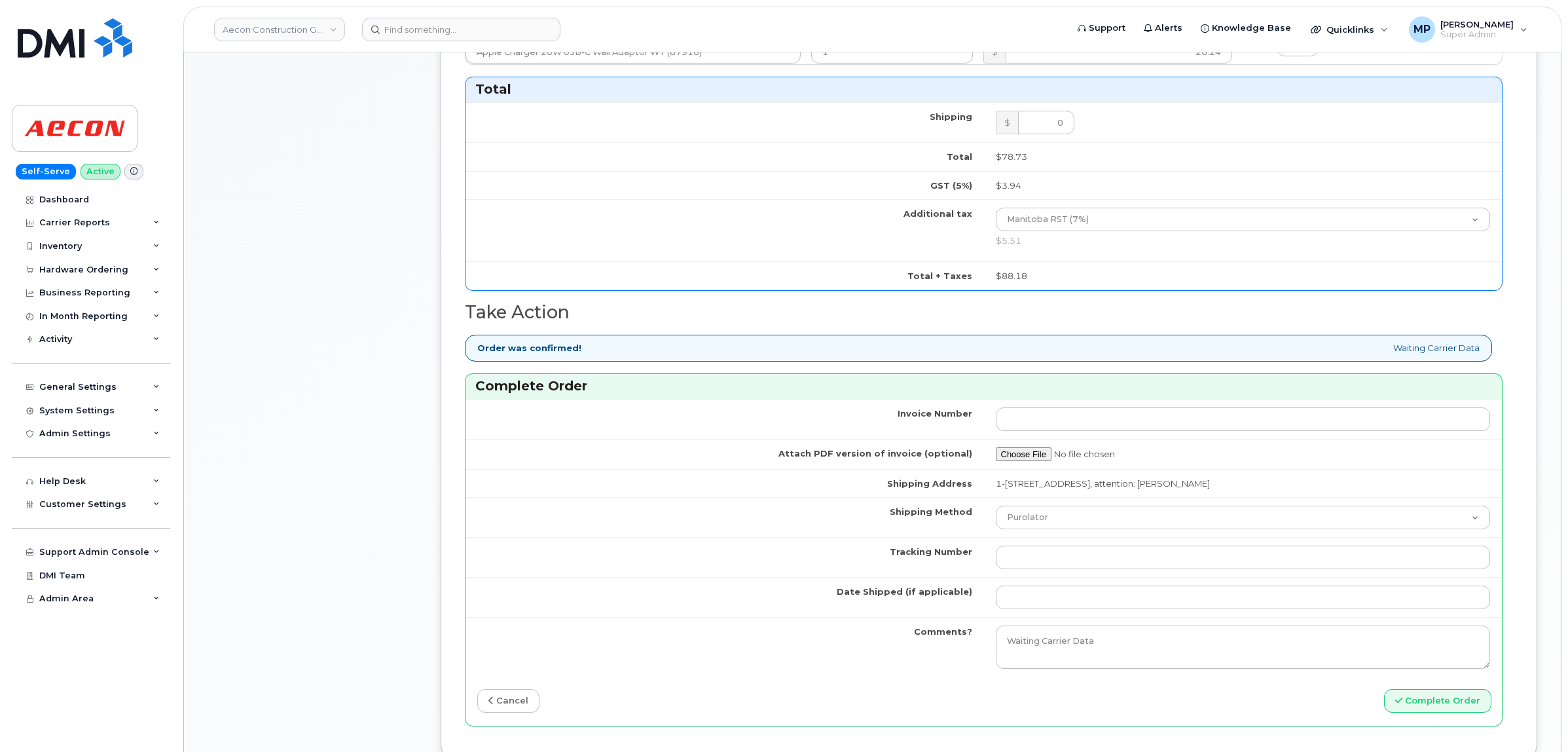
scroll to position [983, 0]
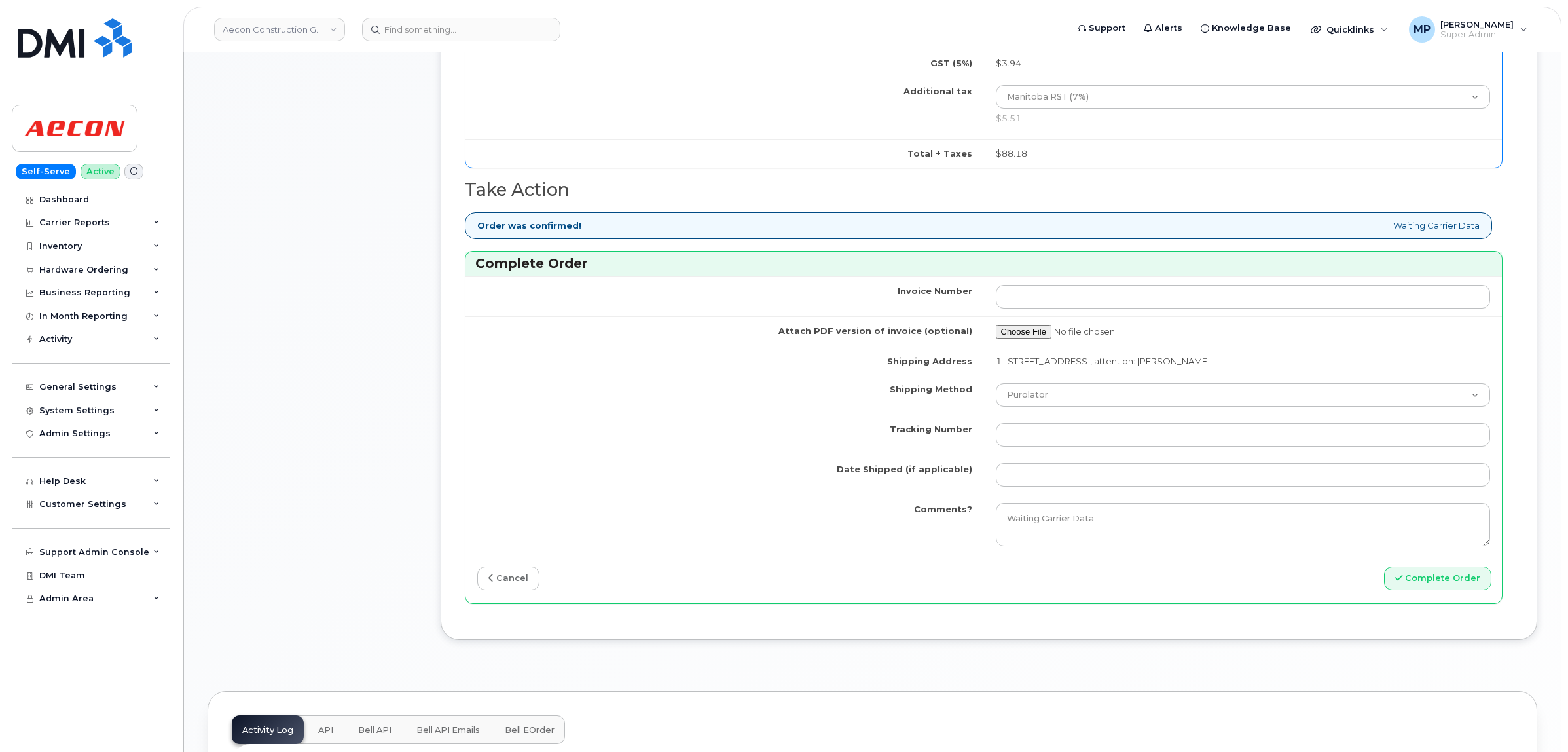
type input "89302610207734273334"
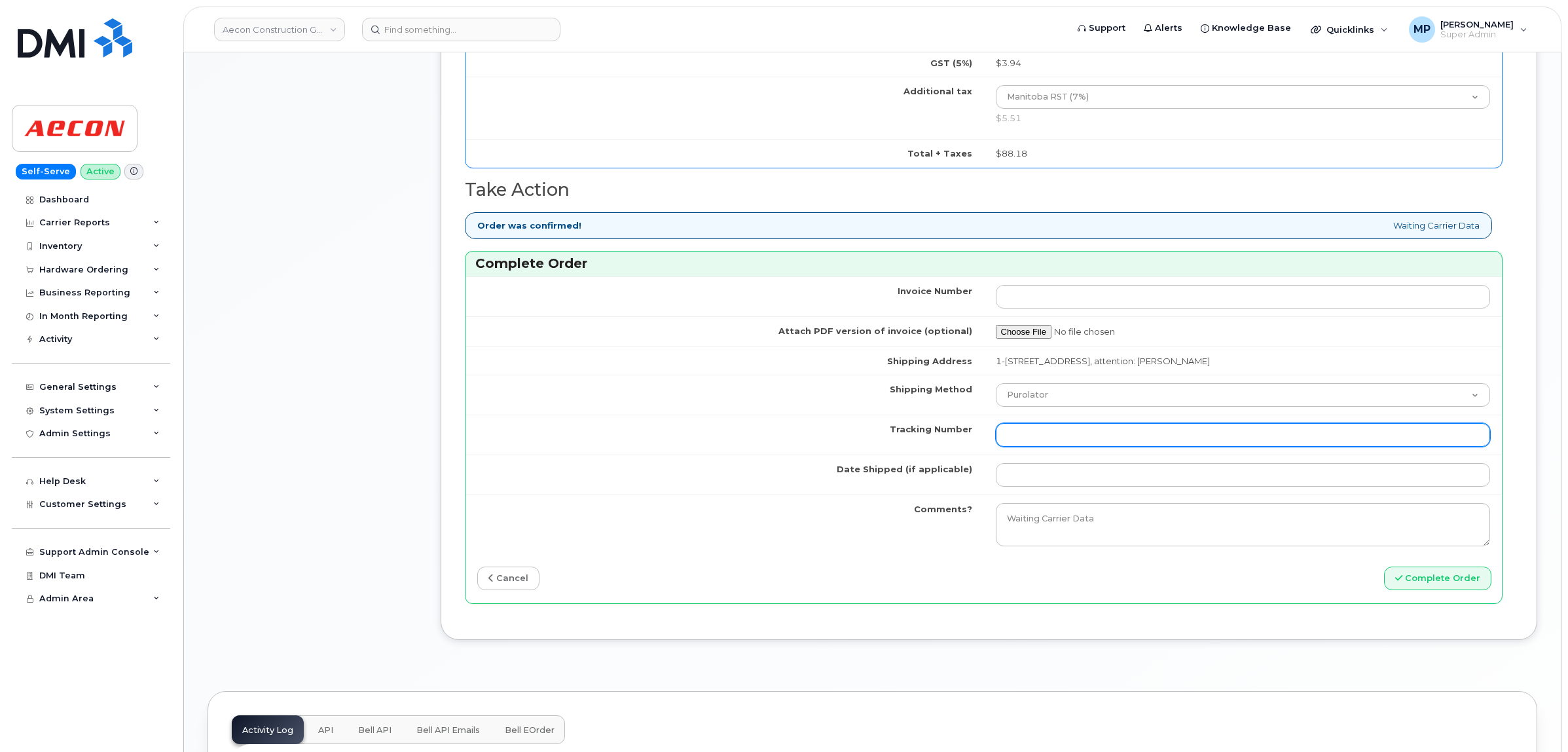
paste input "520061766272"
type input "520061766272"
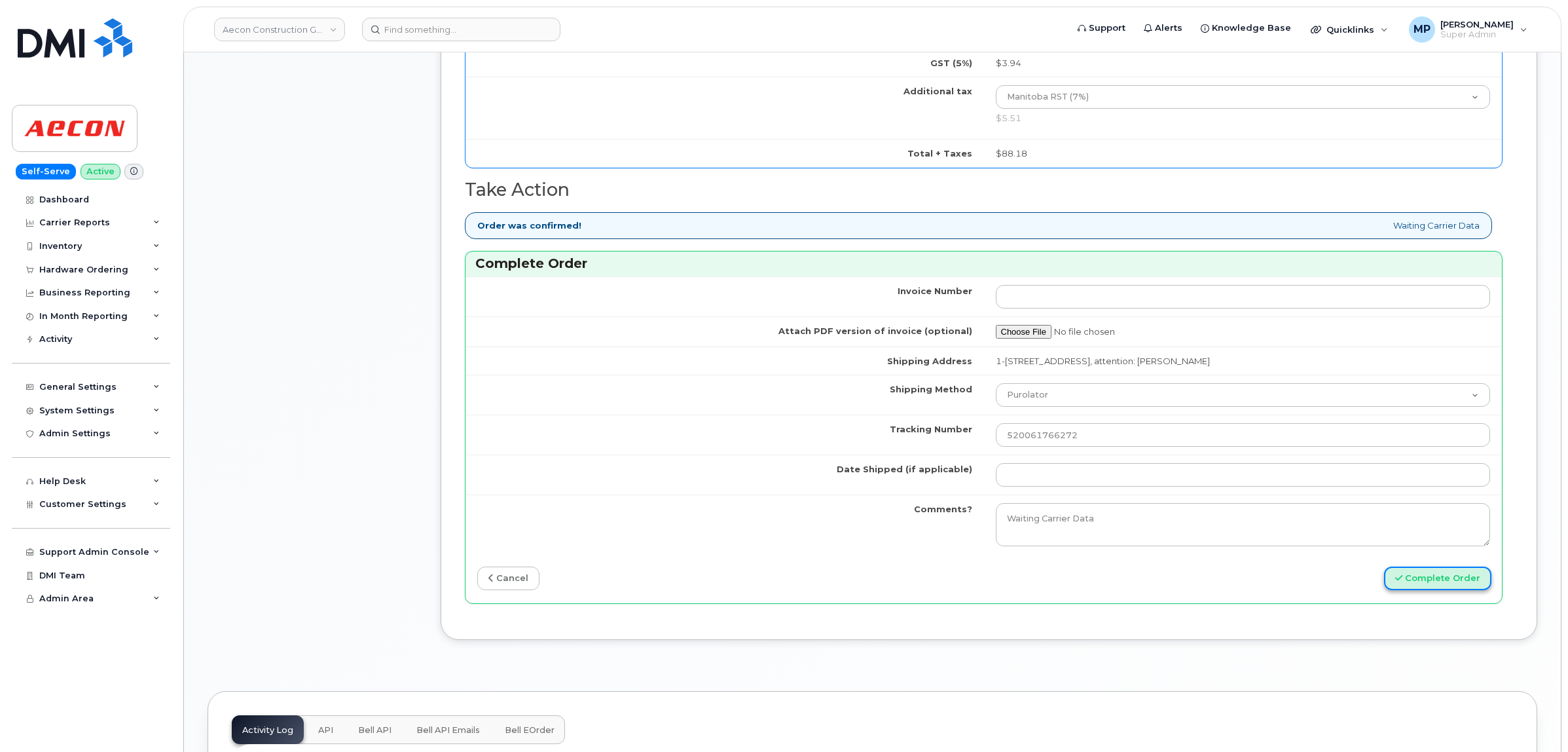
click at [1462, 574] on button "Complete Order" at bounding box center [1437, 578] width 108 height 24
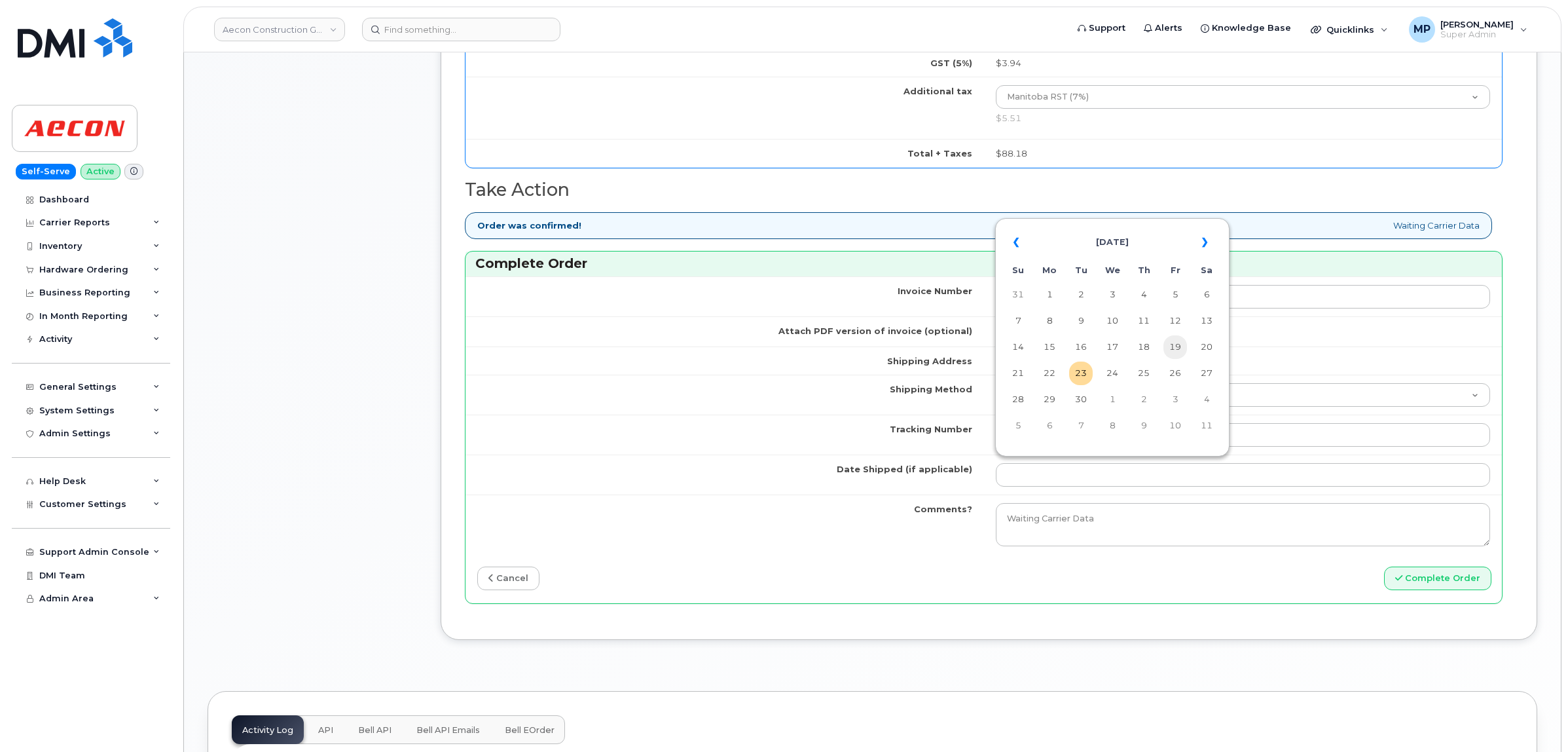
click at [1178, 339] on td "19" at bounding box center [1175, 347] width 24 height 24
type input "[DATE]"
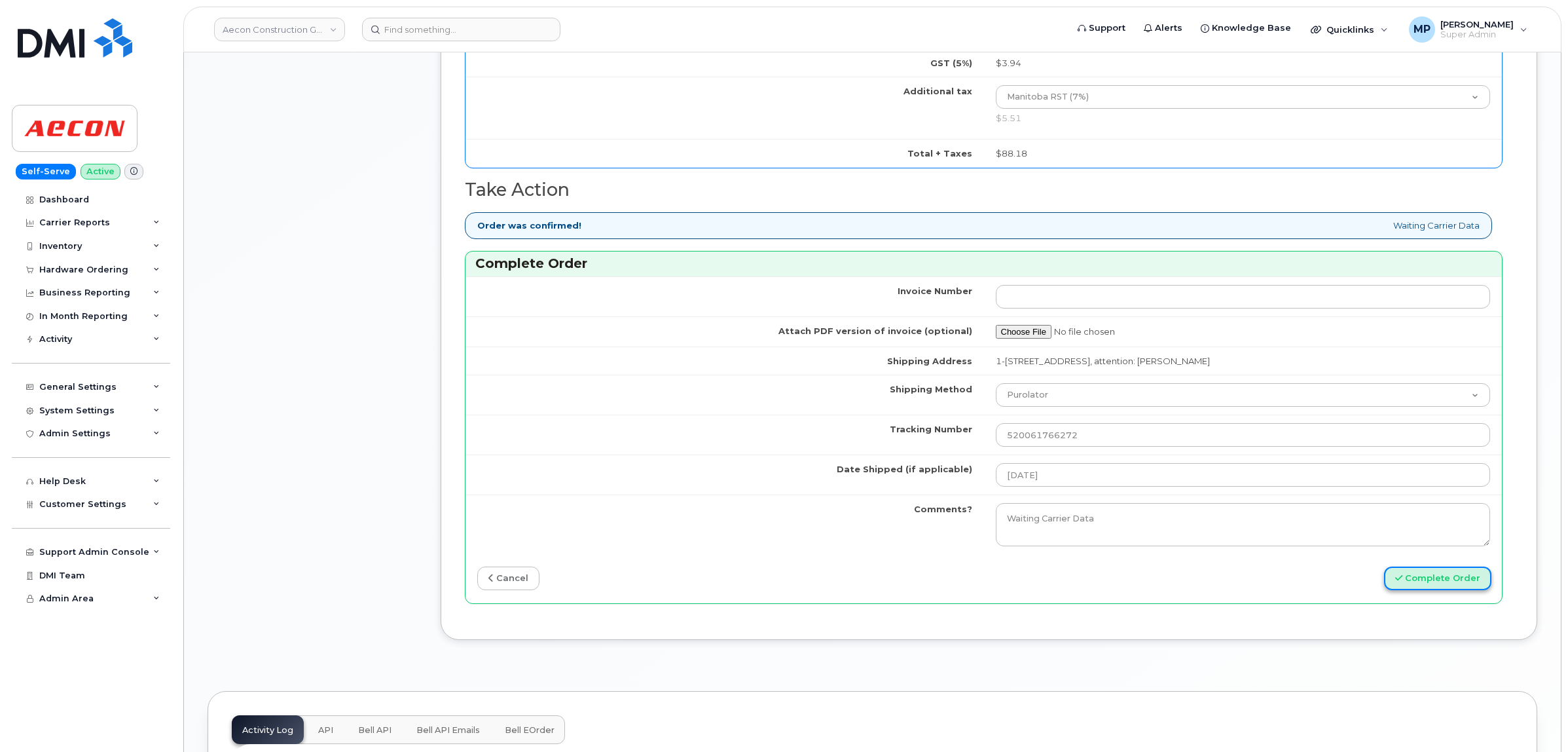
drag, startPoint x: 1440, startPoint y: 578, endPoint x: 1413, endPoint y: 581, distance: 27.2
click at [1440, 578] on button "Complete Order" at bounding box center [1437, 578] width 108 height 24
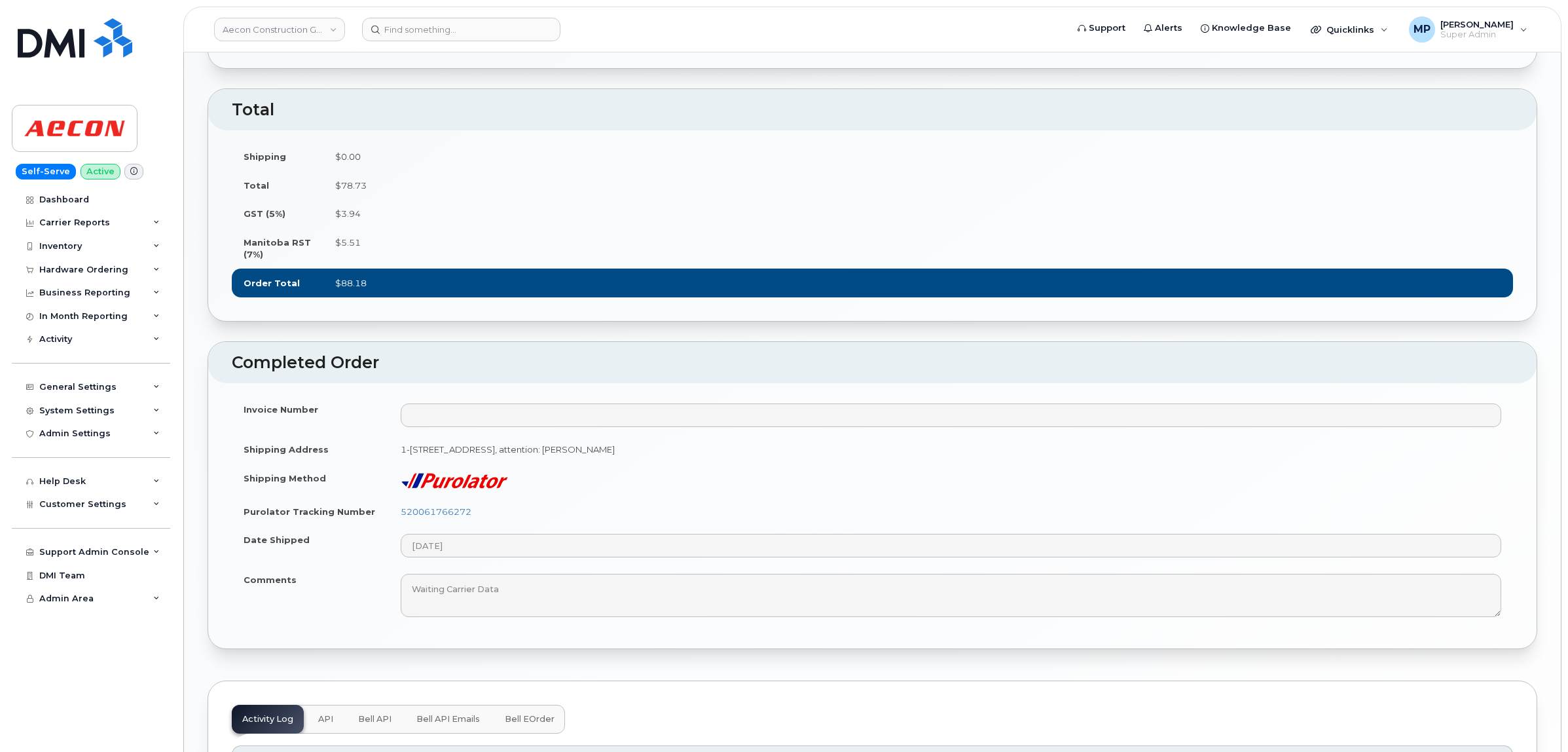
scroll to position [491, 0]
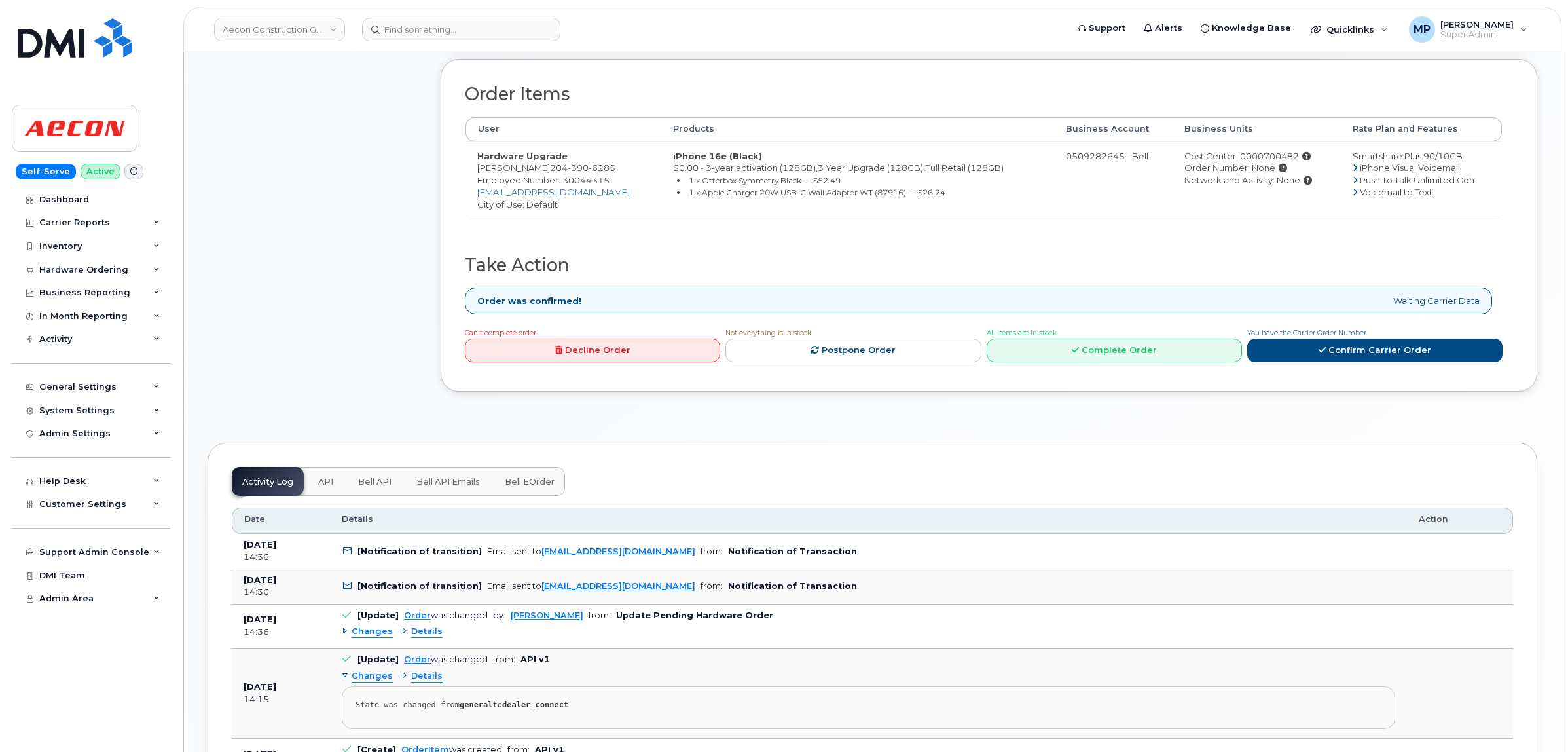
scroll to position [573, 0]
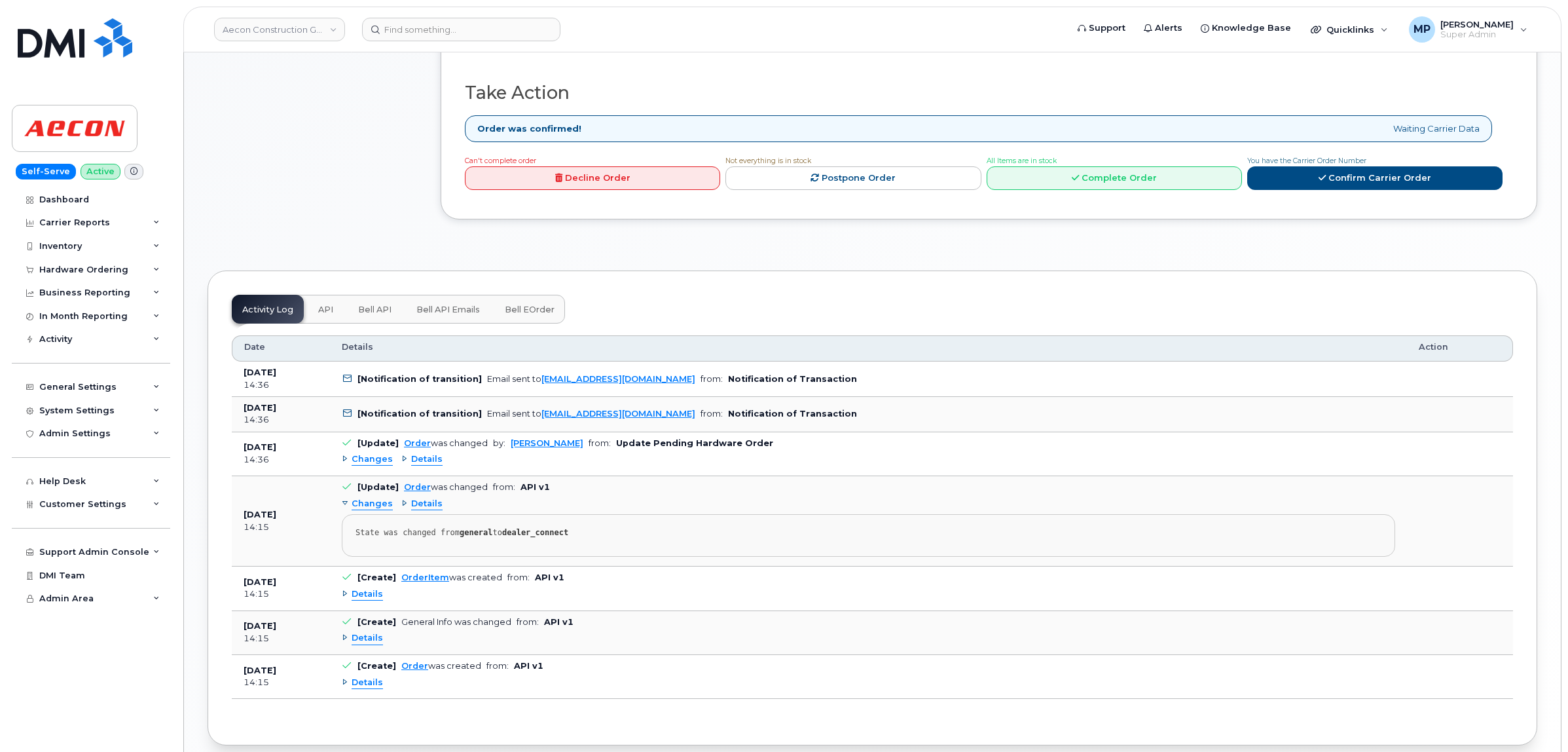
drag, startPoint x: 367, startPoint y: 450, endPoint x: 368, endPoint y: 459, distance: 9.1
click at [367, 454] on span "Changes" at bounding box center [373, 460] width 42 height 13
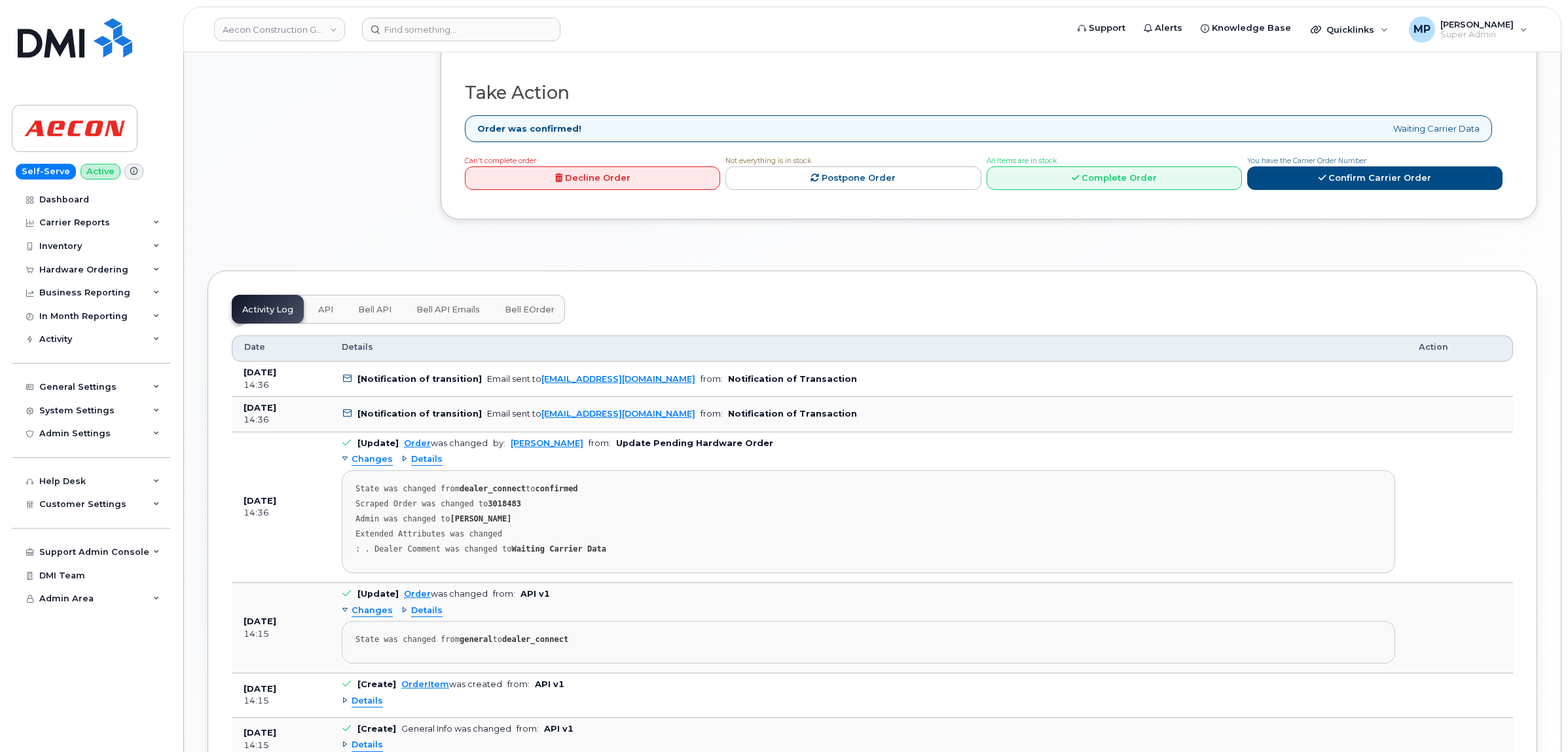
click at [493, 499] on strong "3018483" at bounding box center [504, 503] width 33 height 9
copy strong "3018483"
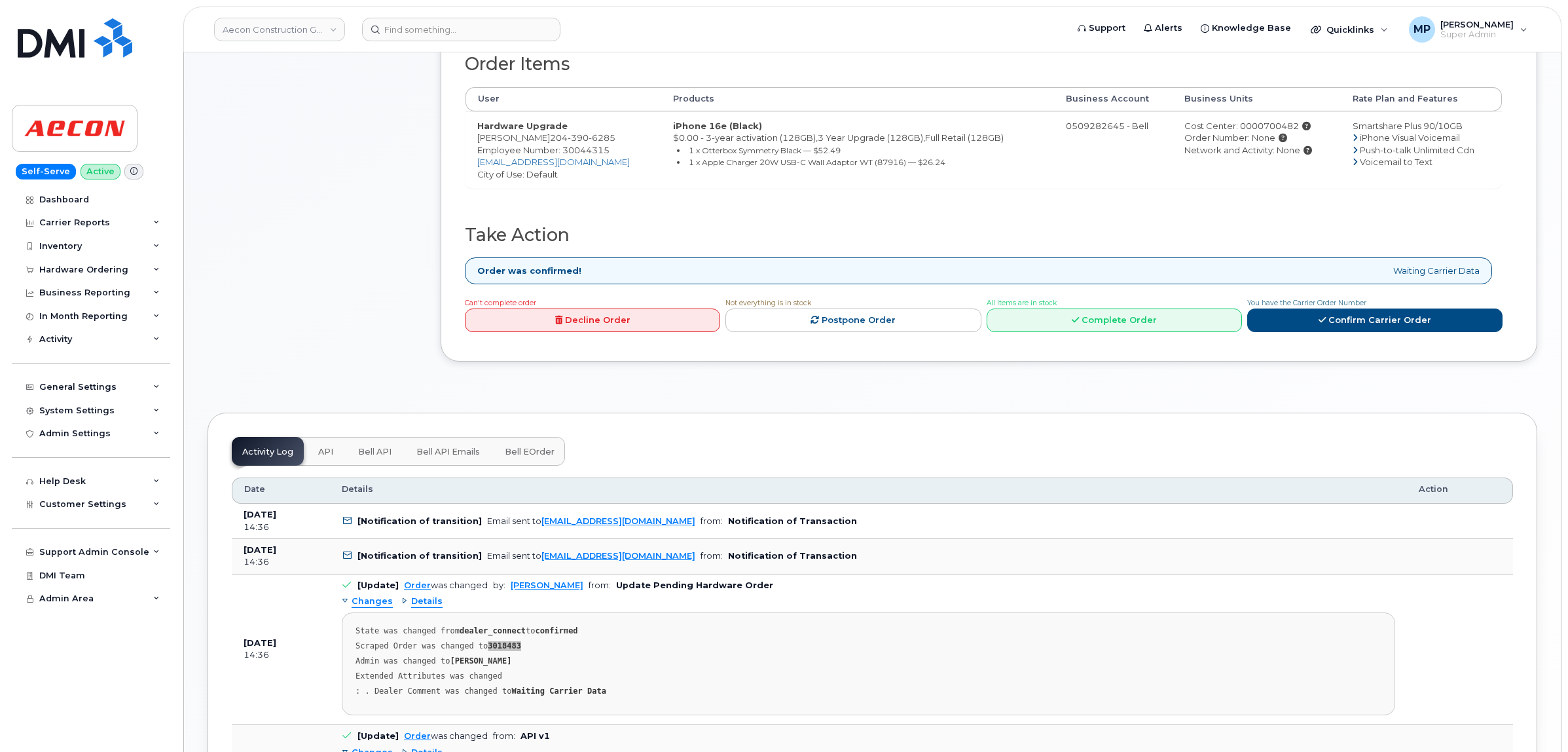
scroll to position [410, 0]
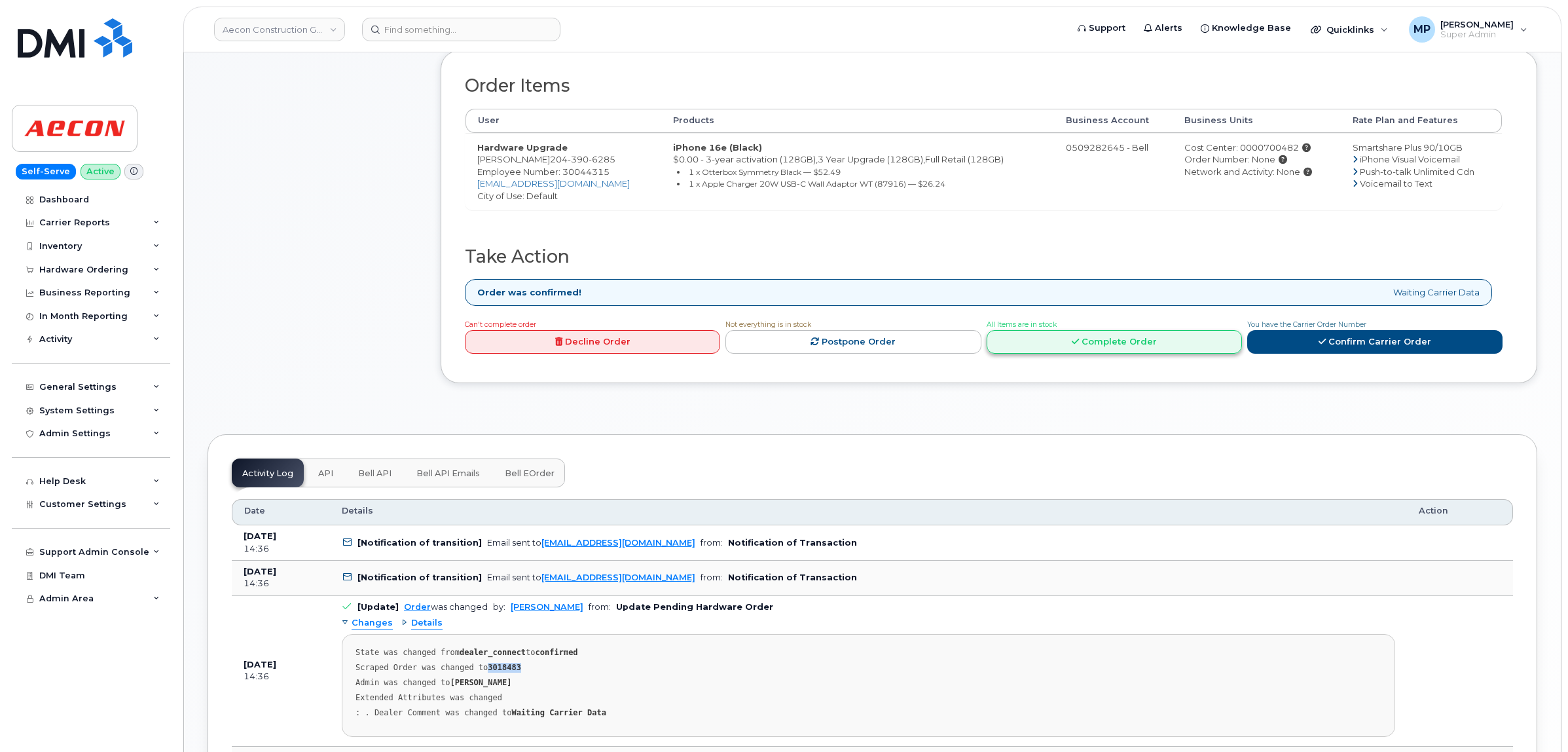
click at [1106, 339] on link "Complete Order" at bounding box center [1115, 342] width 255 height 24
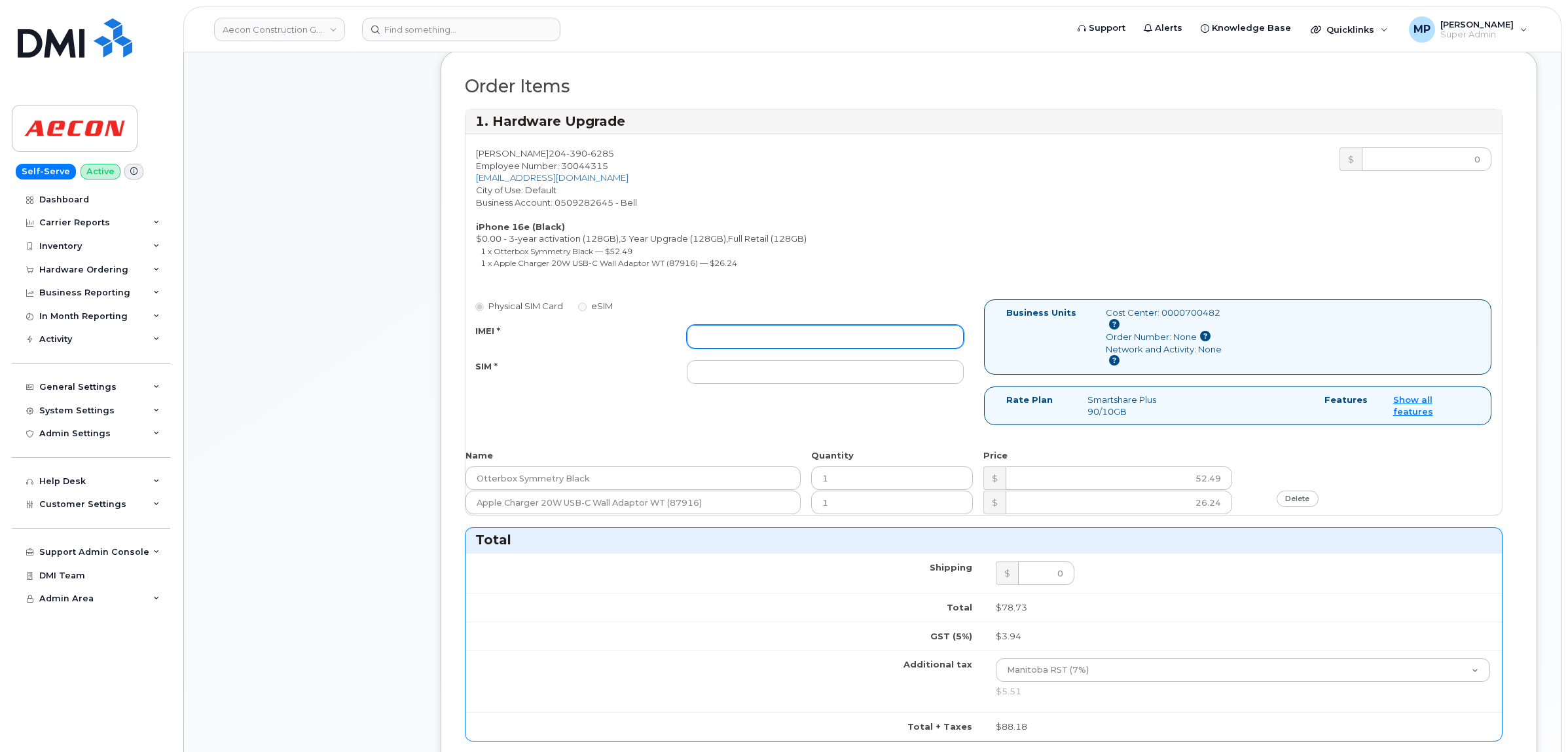
paste input "354216331241467"
type input "354216331241467"
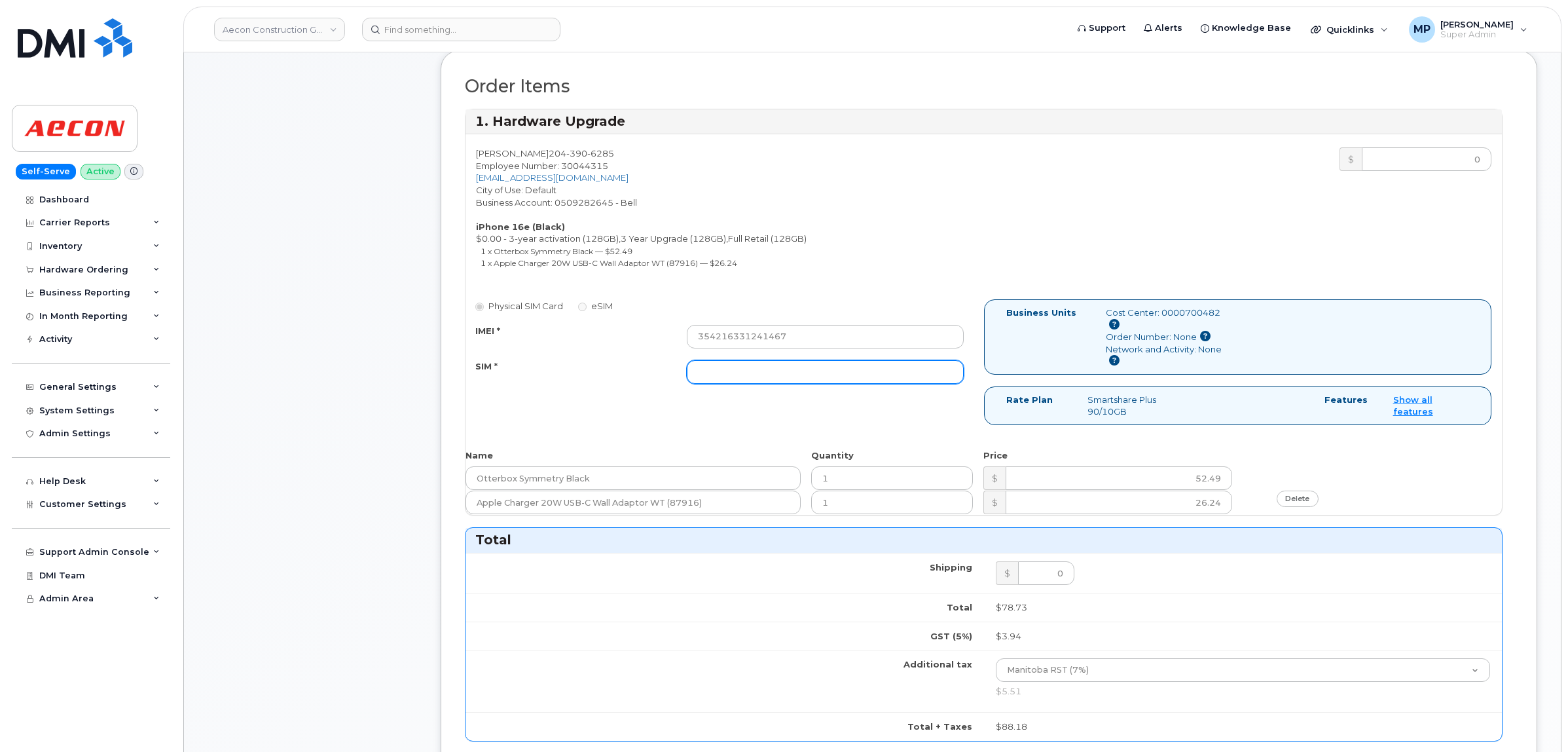
paste input "89302610207734271510"
type input "89302610207734271510"
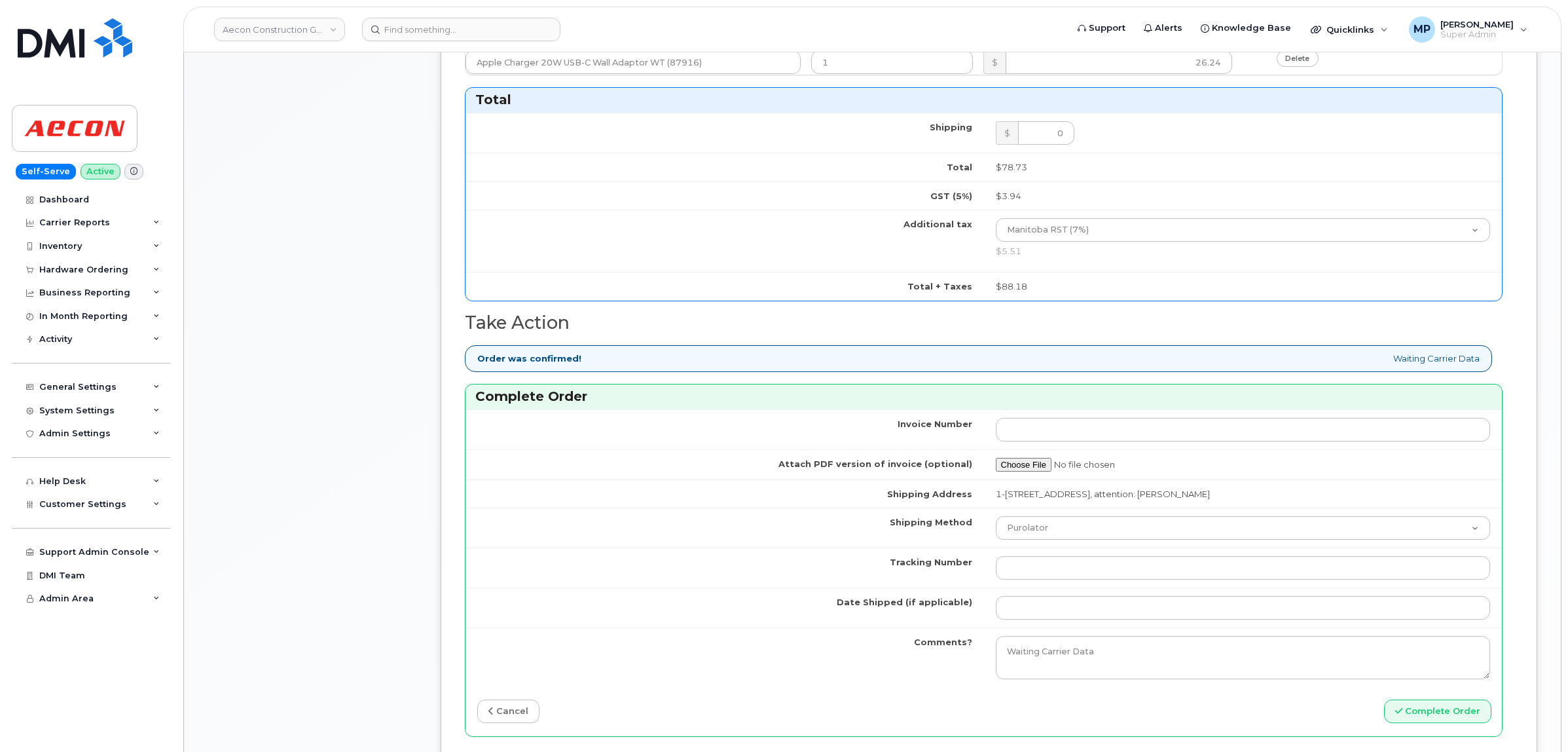
scroll to position [900, 0]
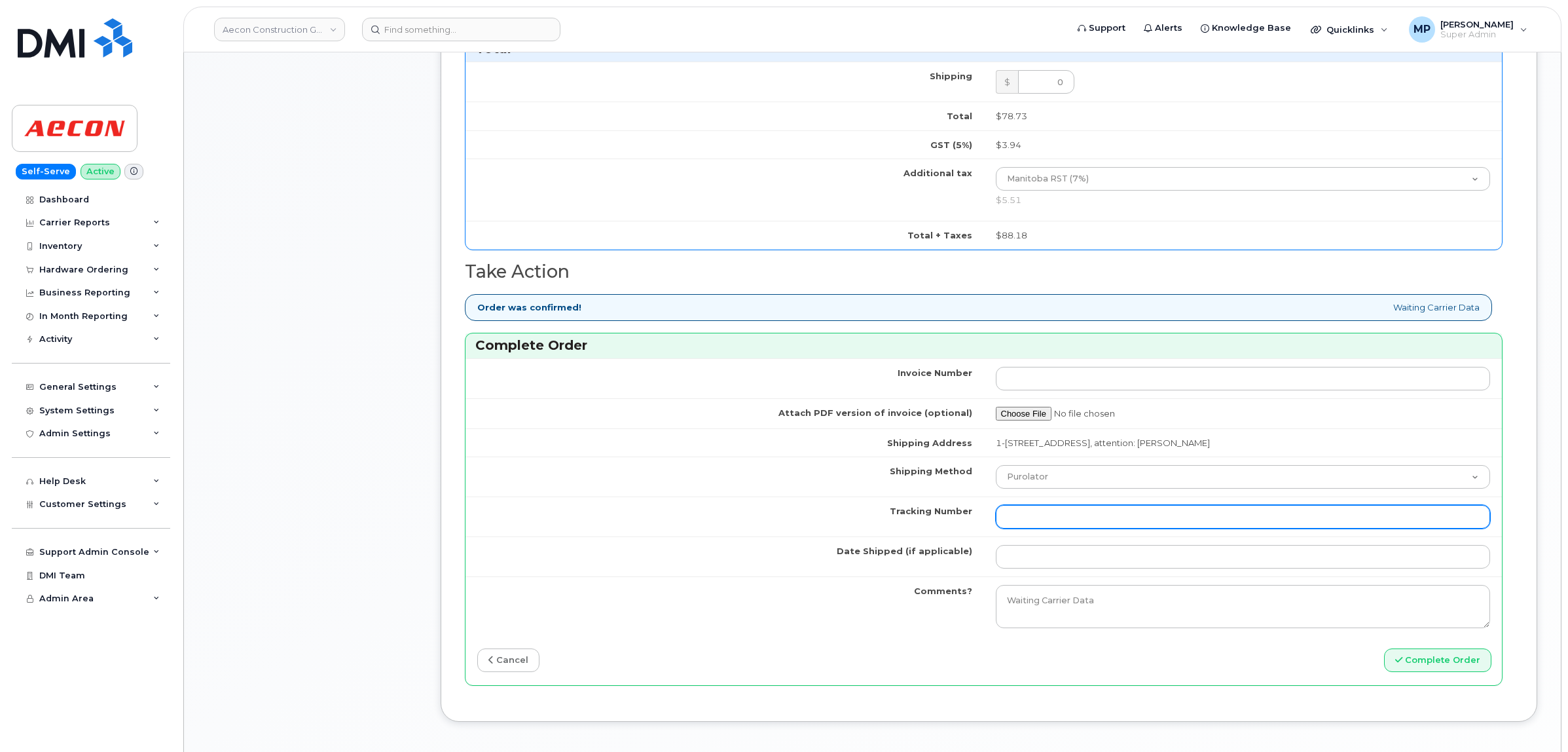
paste input "476423860185"
type input "476423860185"
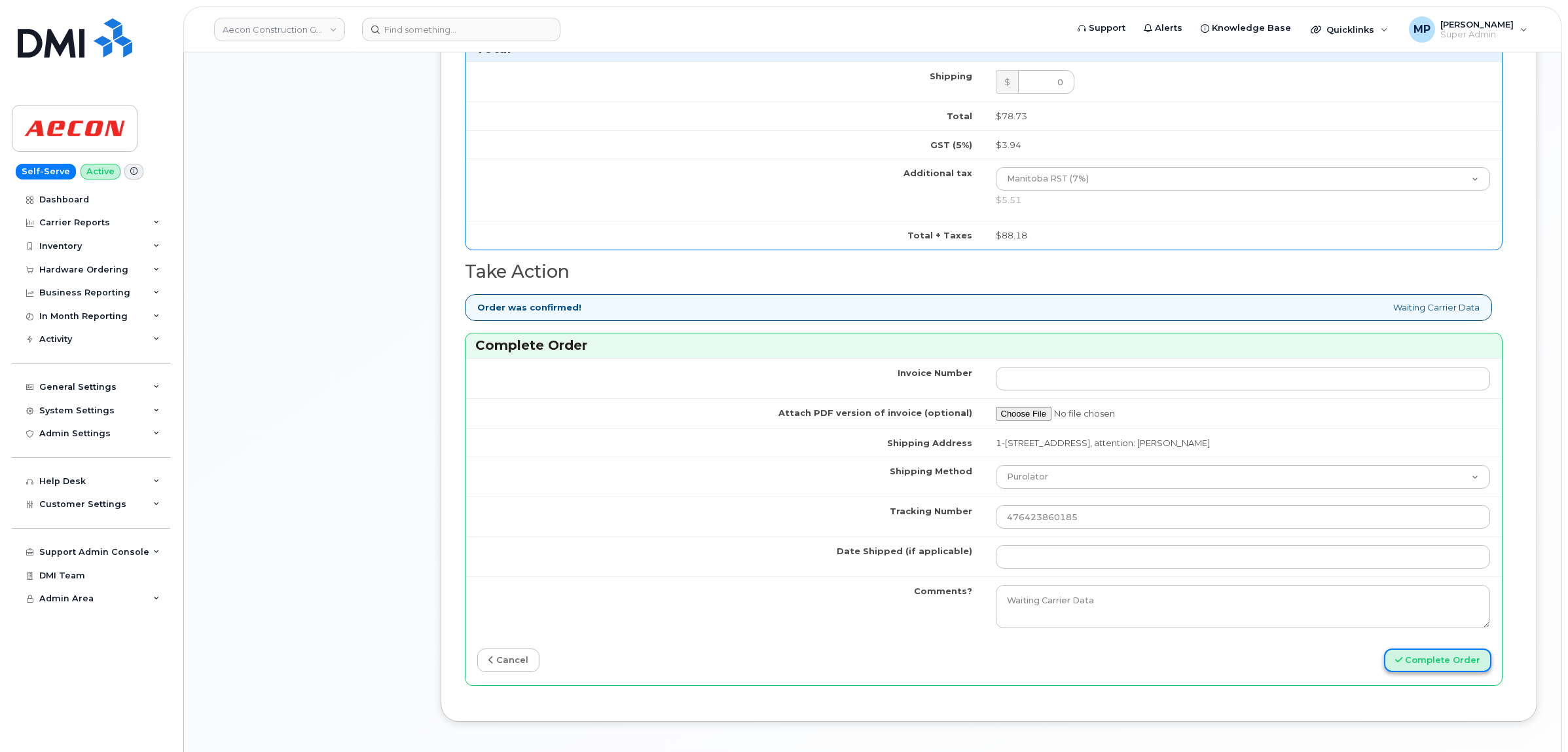
drag, startPoint x: 1426, startPoint y: 653, endPoint x: 1402, endPoint y: 656, distance: 24.2
click at [1421, 655] on button "Complete Order" at bounding box center [1437, 661] width 108 height 24
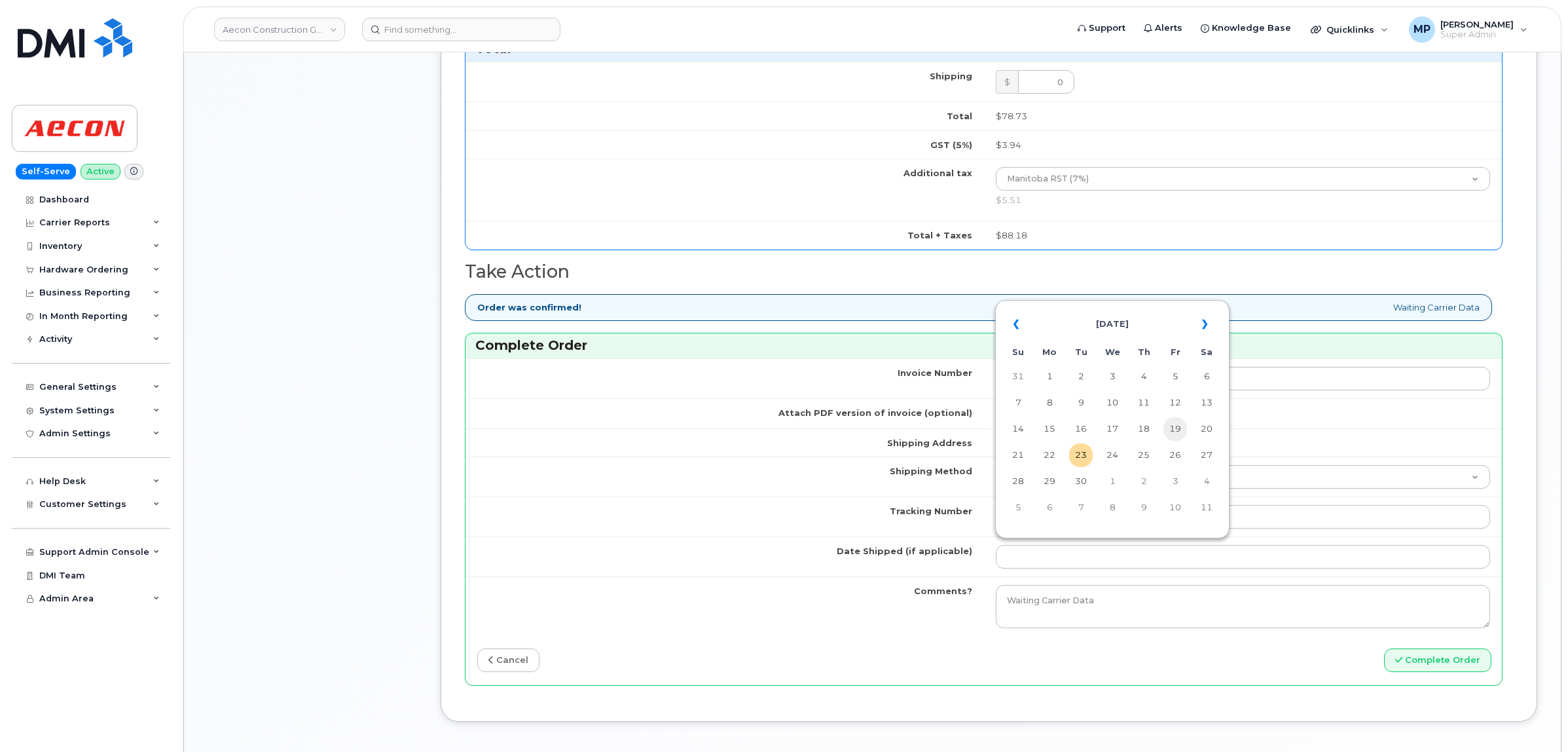
click at [1171, 423] on td "19" at bounding box center [1175, 429] width 24 height 24
type input "[DATE]"
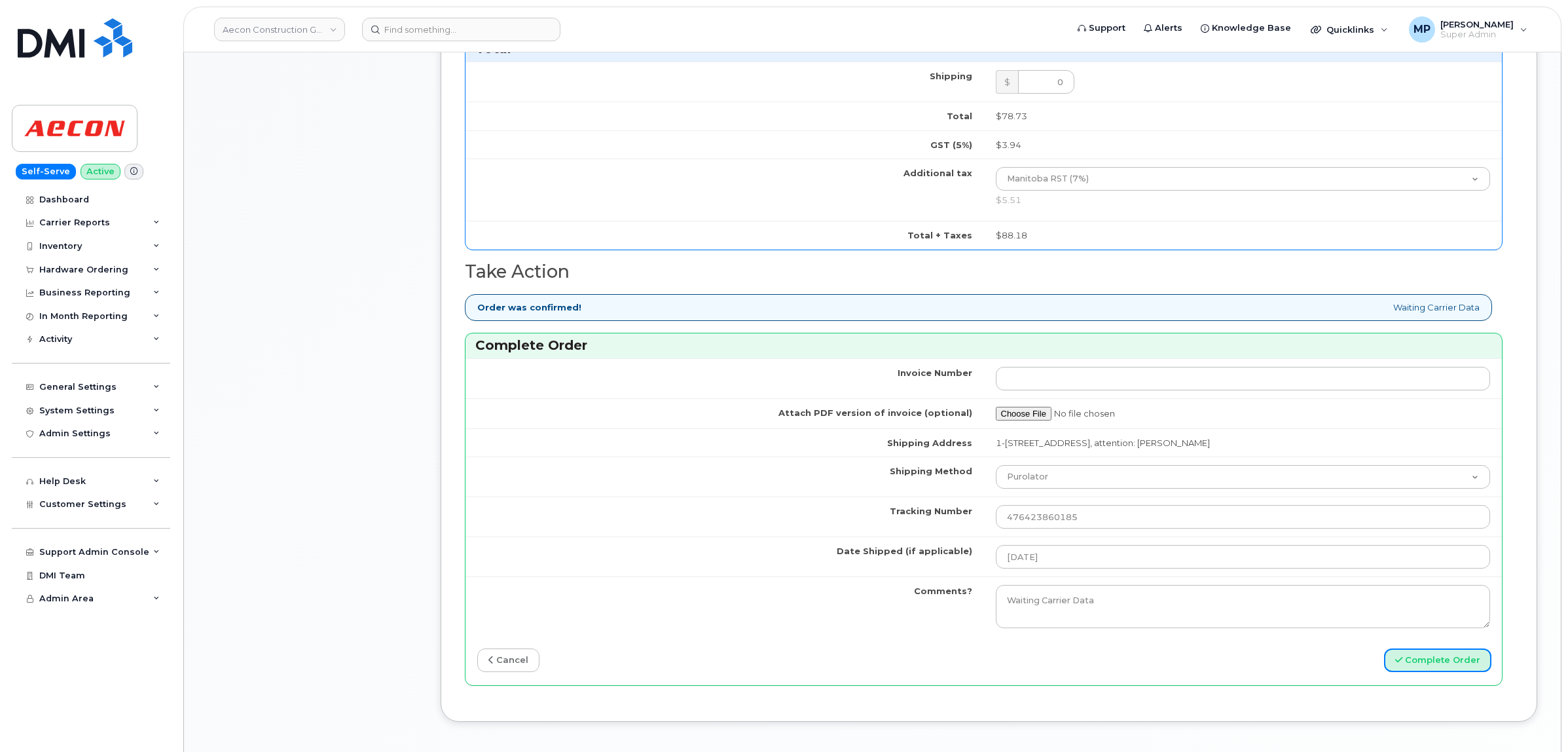
drag, startPoint x: 1428, startPoint y: 647, endPoint x: 1041, endPoint y: 641, distance: 387.0
click at [1424, 649] on button "Complete Order" at bounding box center [1437, 661] width 108 height 24
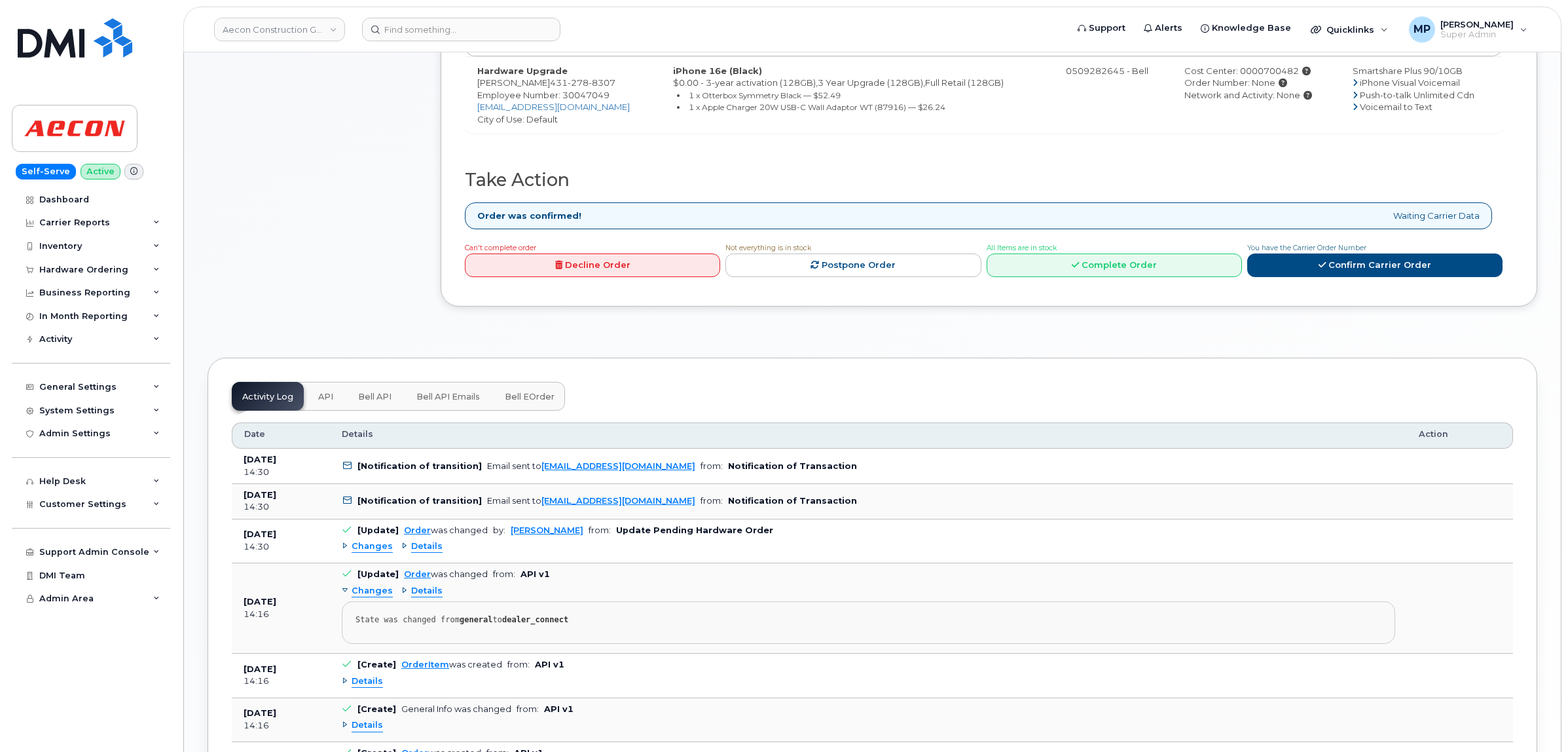
scroll to position [487, 0]
click at [367, 540] on span "Changes" at bounding box center [373, 546] width 42 height 13
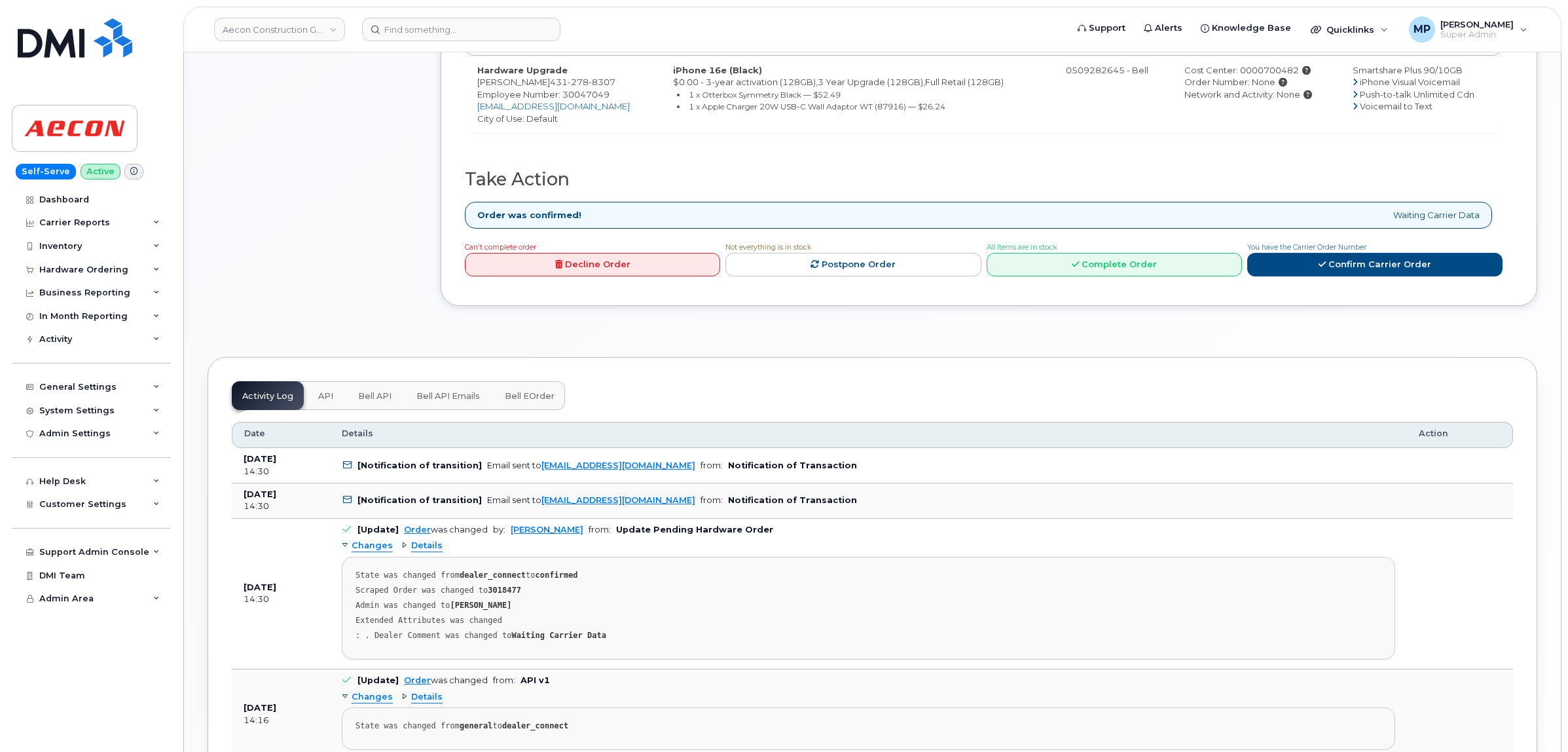
click at [492, 586] on strong "3018477" at bounding box center [504, 590] width 33 height 9
copy strong "3018477"
click at [1072, 259] on link "Complete Order" at bounding box center [1115, 265] width 255 height 24
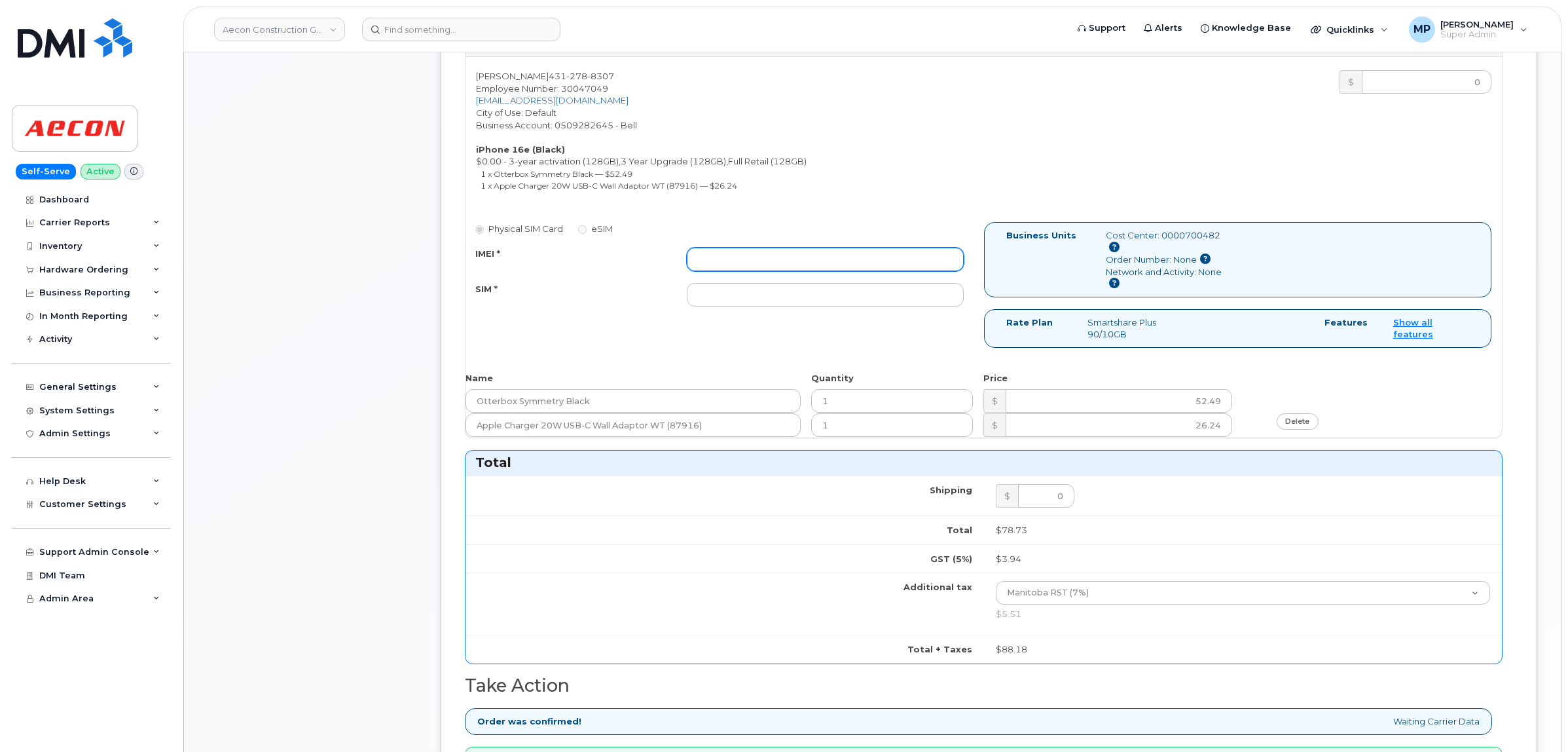
paste input "354216331131684"
type input "354216331131684"
paste input "89302610207734271528"
type input "89302610207734271528"
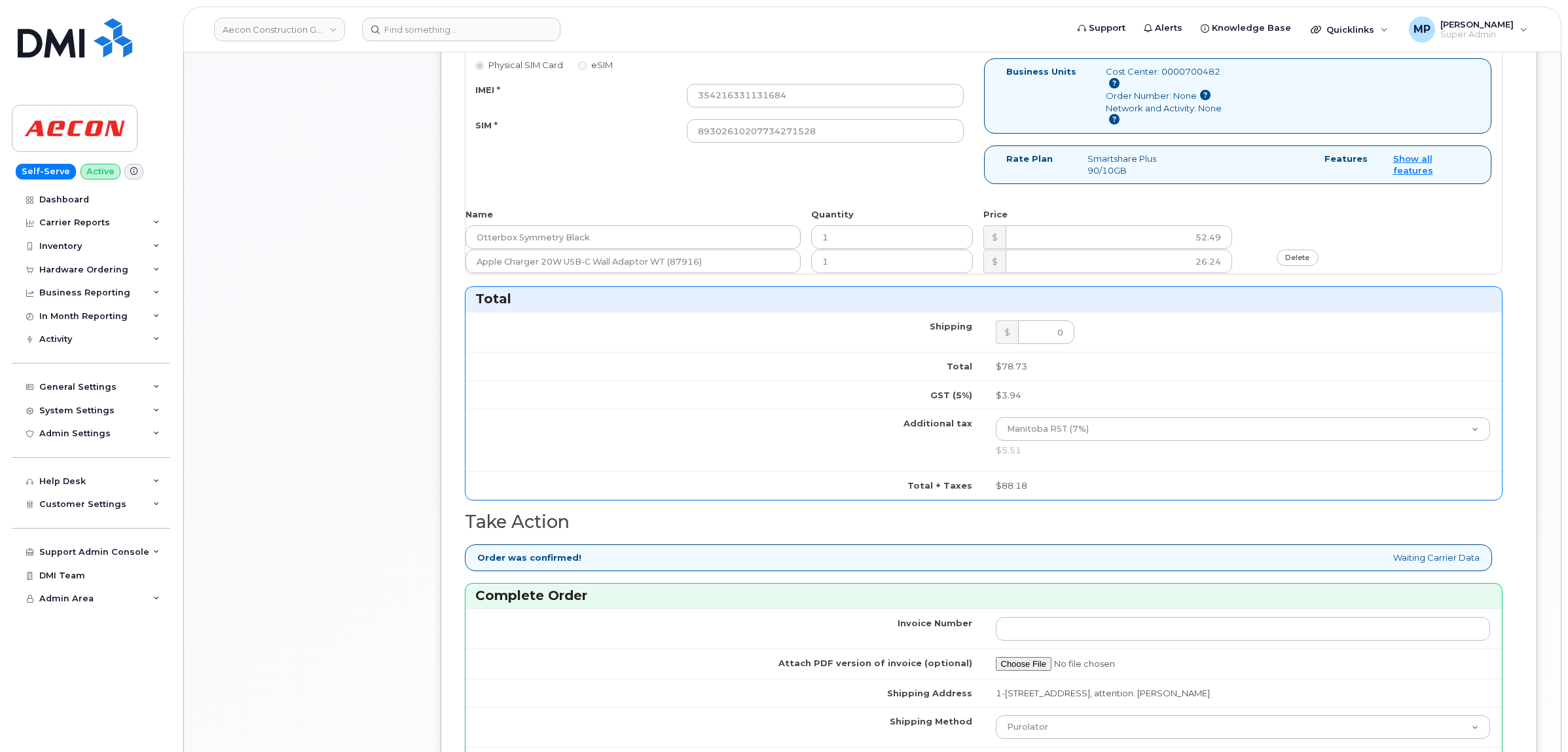
scroll to position [896, 0]
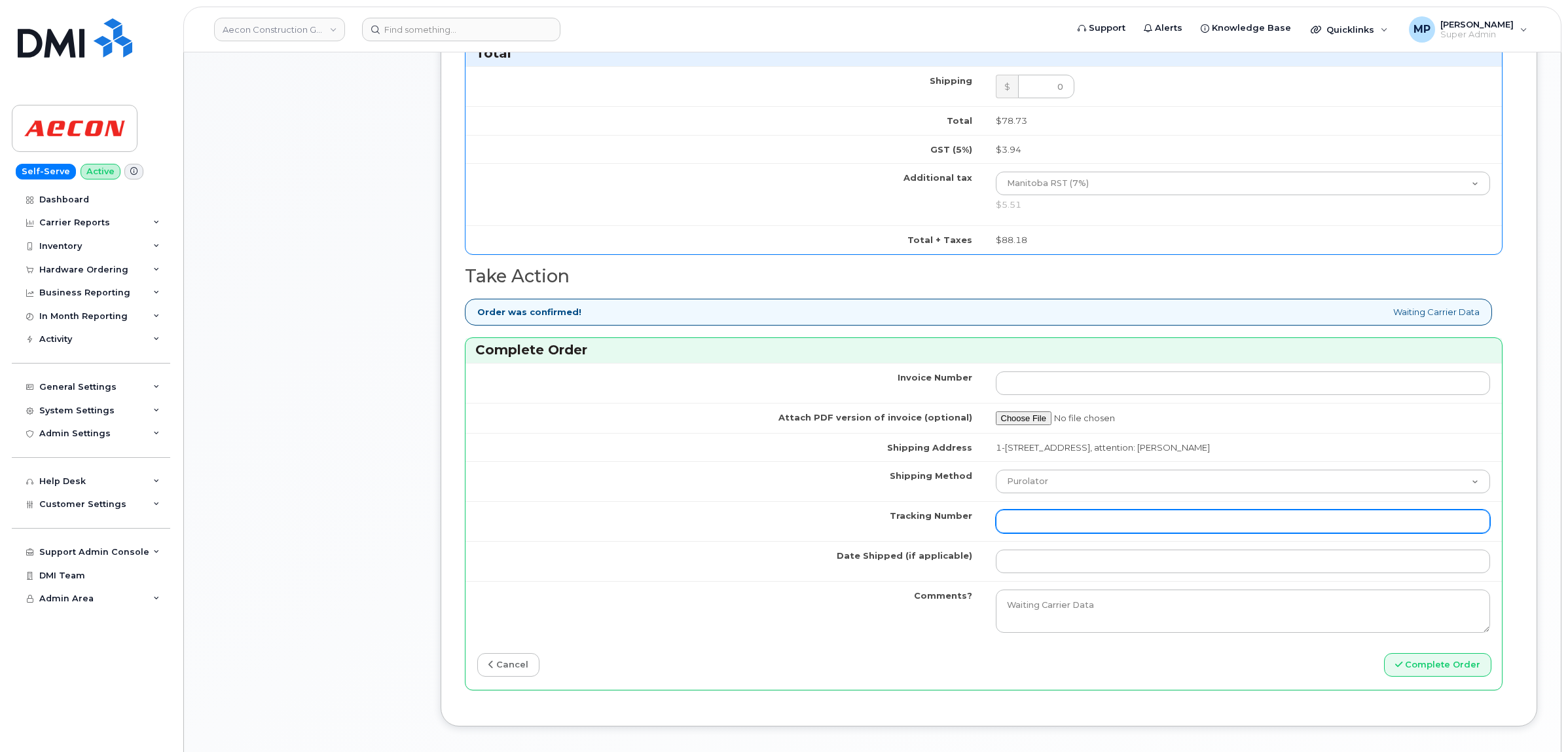
paste input "475744947684"
type input "475744947684"
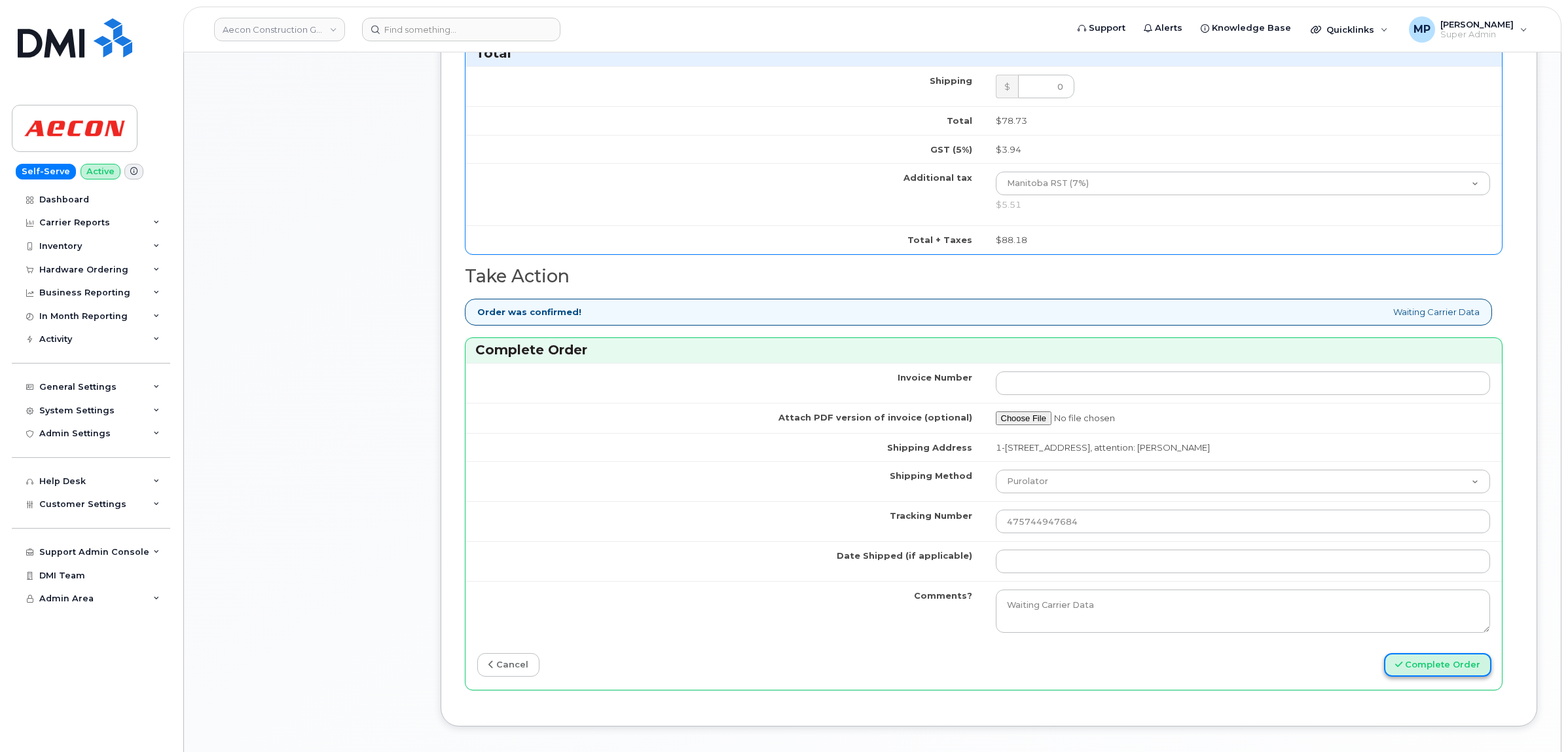
click at [1423, 661] on button "Complete Order" at bounding box center [1437, 665] width 108 height 24
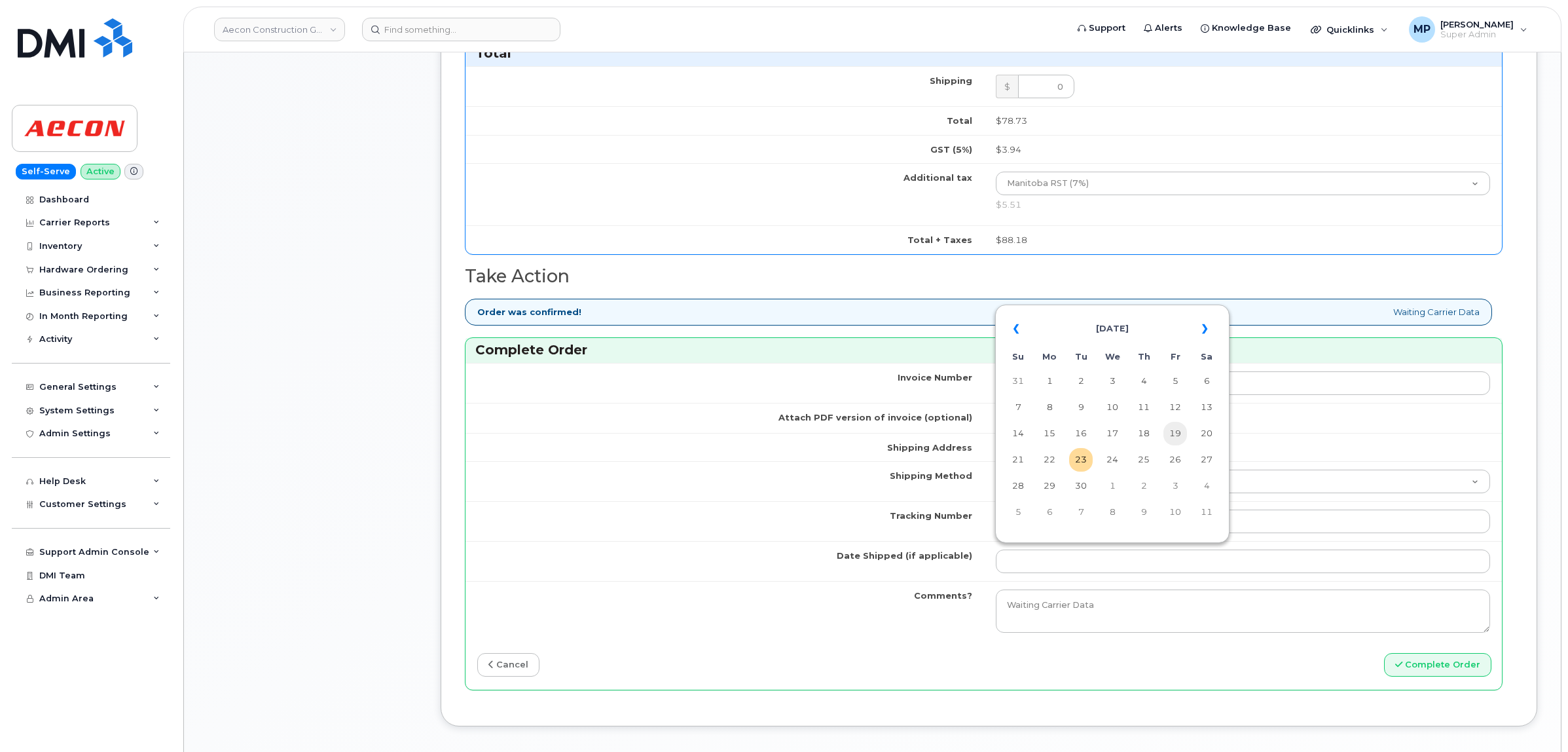
click at [1184, 430] on td "19" at bounding box center [1175, 434] width 24 height 24
type input "2025-09-19"
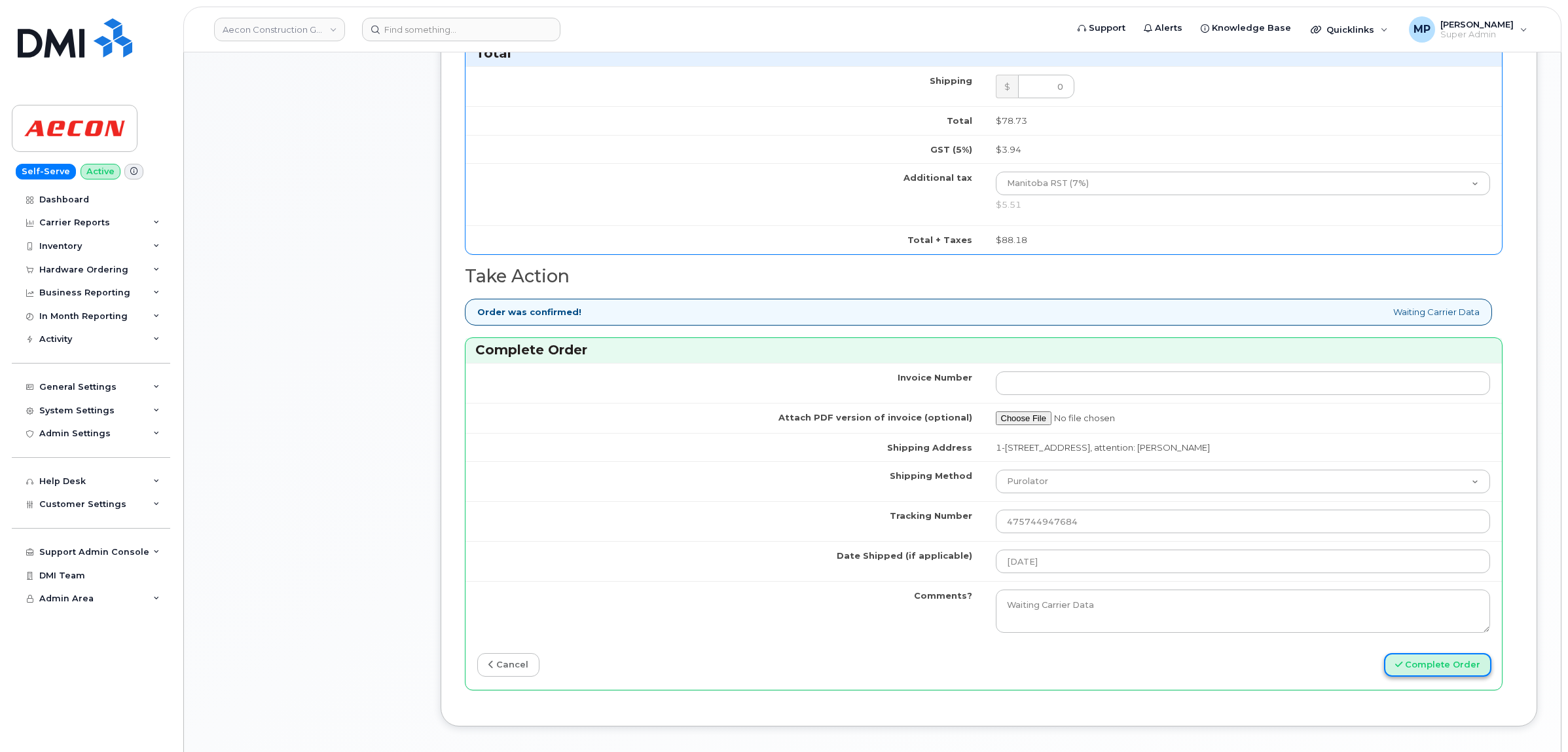
drag, startPoint x: 1428, startPoint y: 661, endPoint x: 1397, endPoint y: 662, distance: 31.0
click at [1428, 661] on button "Complete Order" at bounding box center [1437, 665] width 108 height 24
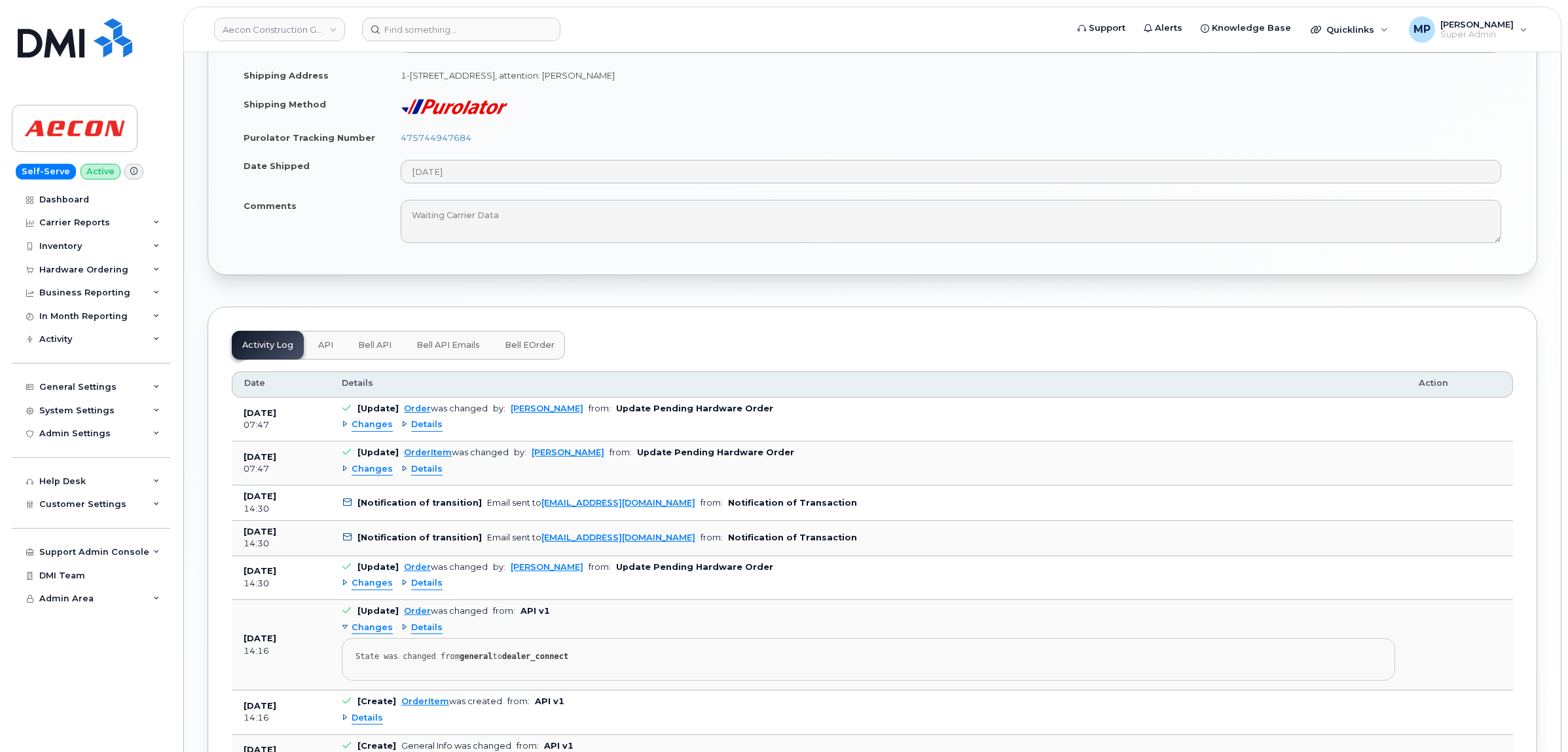
scroll to position [1146, 0]
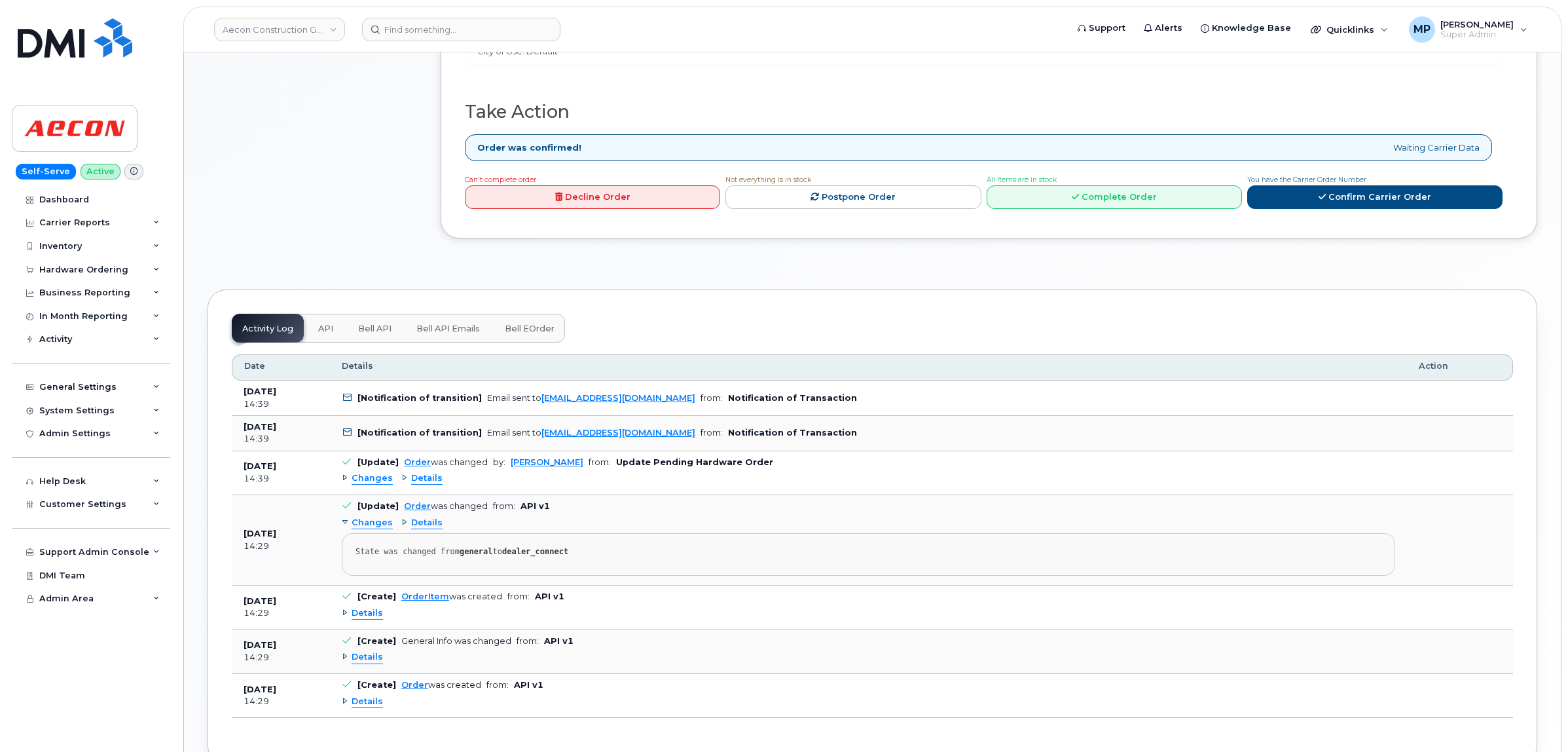
scroll to position [573, 0]
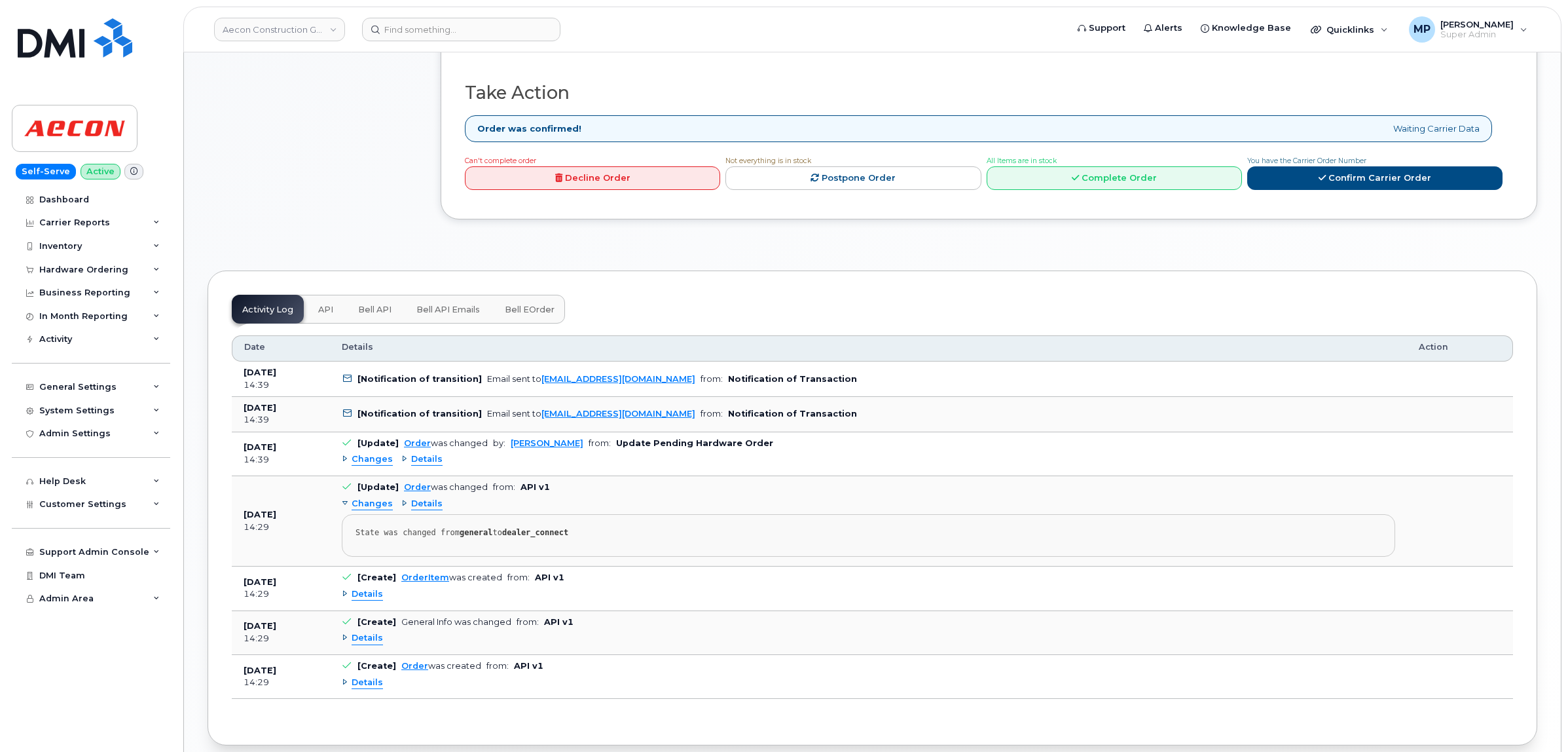
click at [362, 454] on span "Changes" at bounding box center [373, 460] width 42 height 13
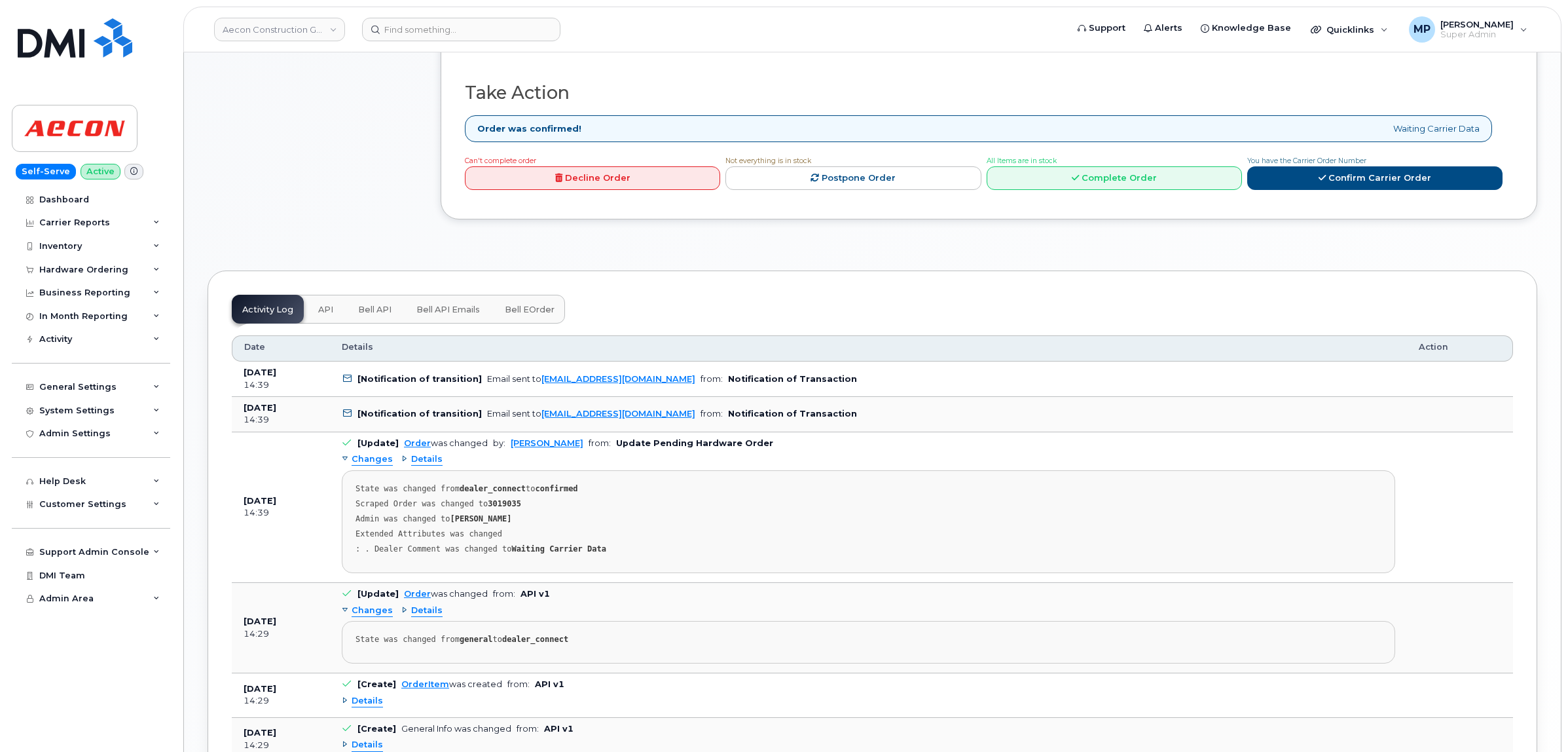
click at [488, 499] on strong "3019035" at bounding box center [504, 503] width 33 height 9
copy strong "3019035"
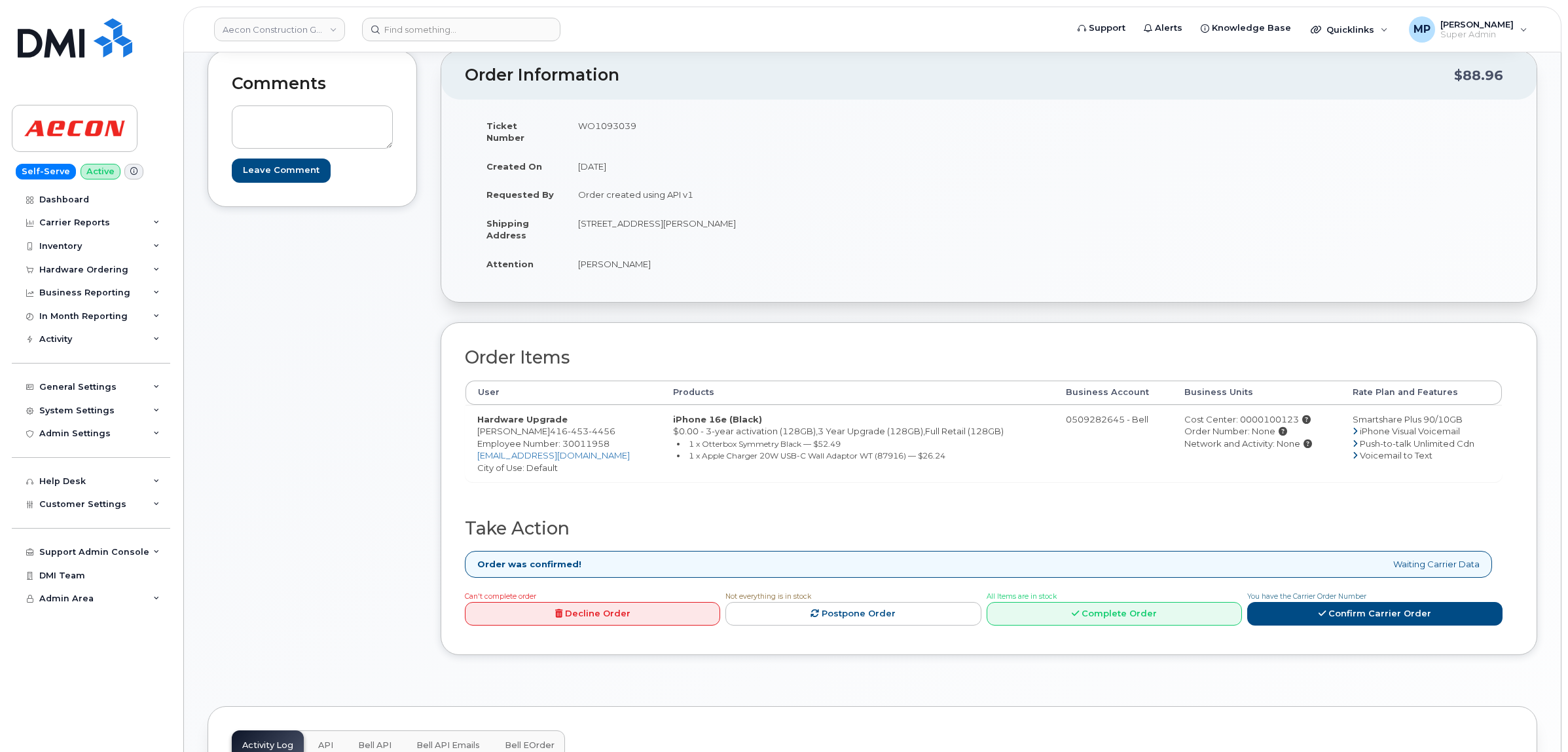
scroll to position [164, 0]
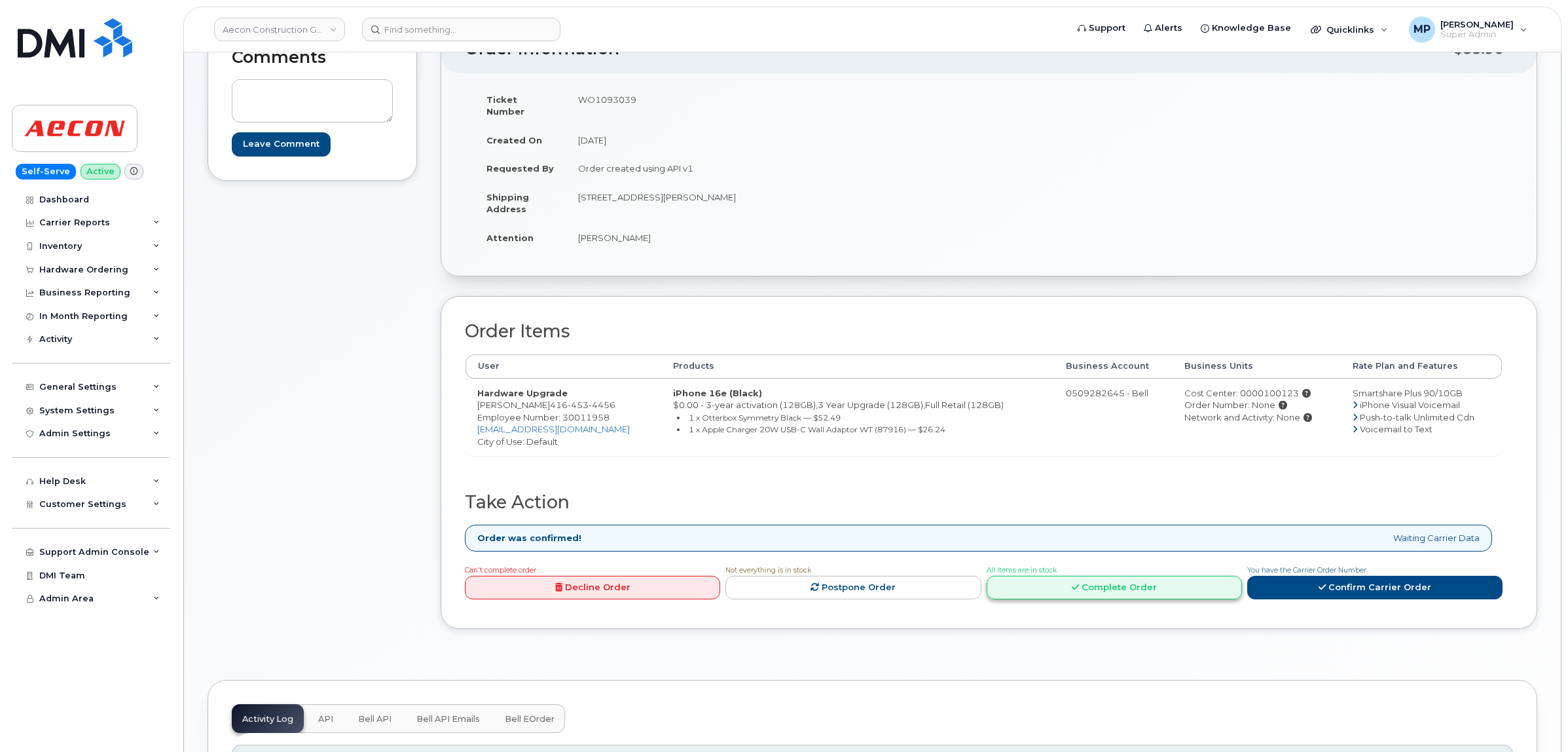
click at [1134, 581] on link "Complete Order" at bounding box center [1115, 588] width 255 height 24
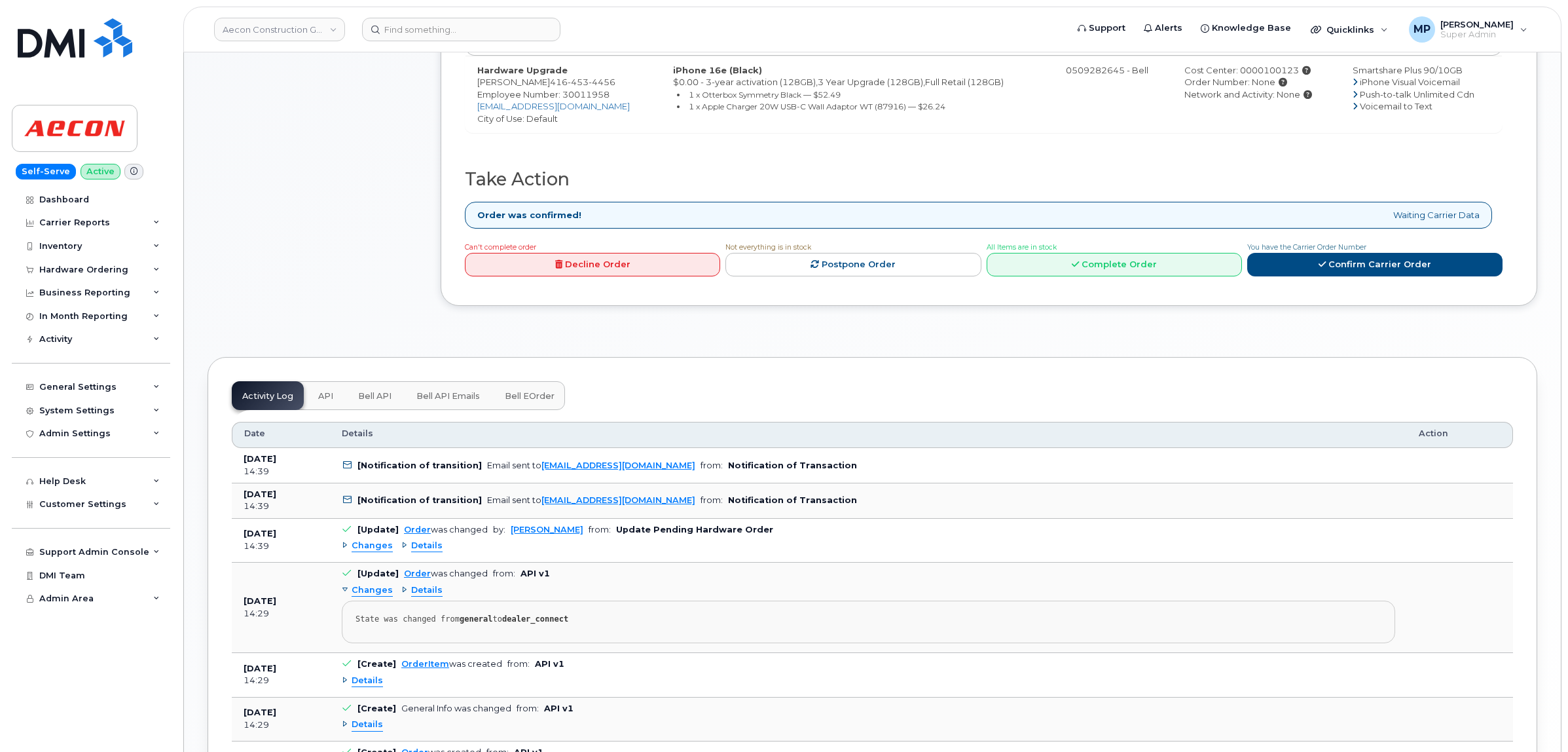
scroll to position [569, 0]
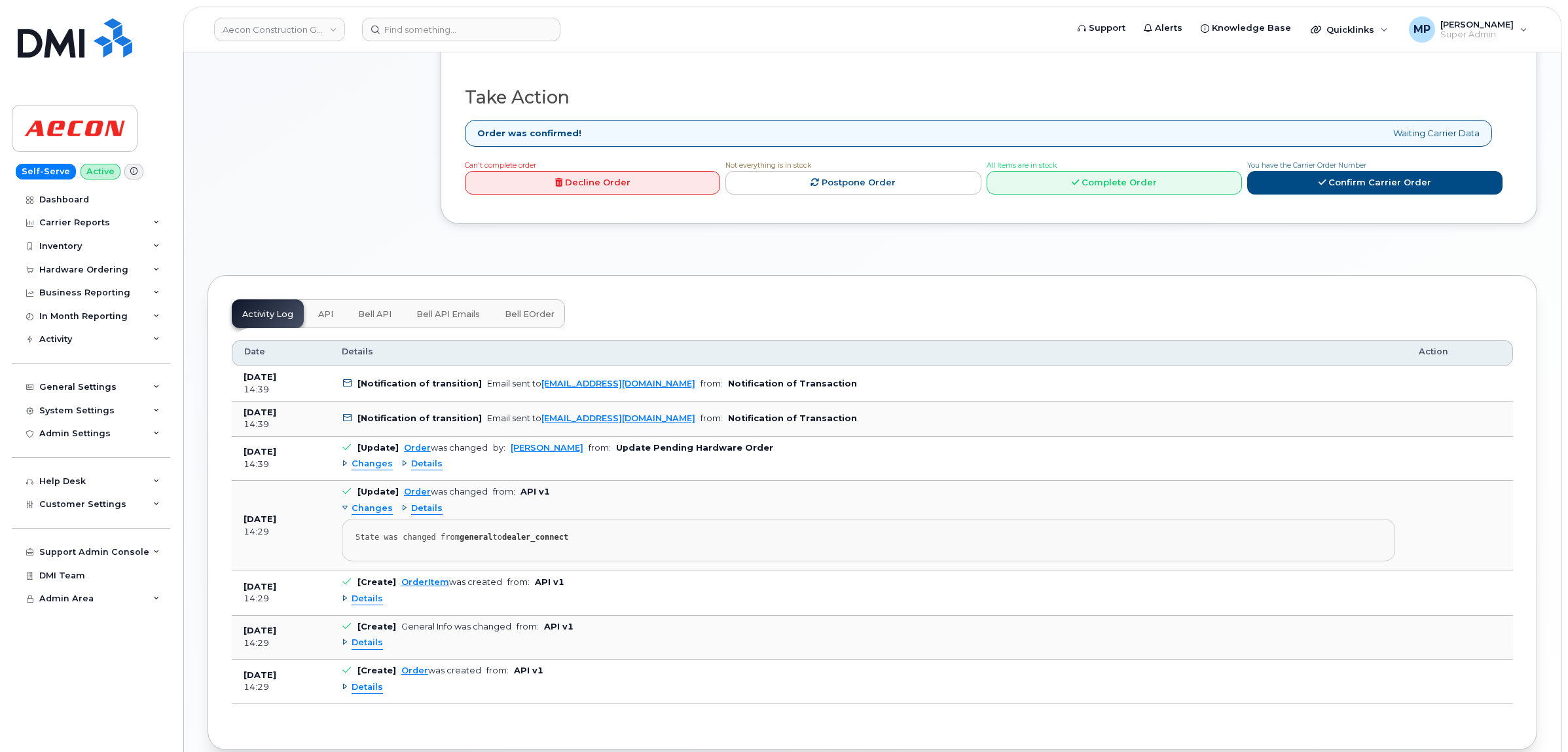
drag, startPoint x: 364, startPoint y: 454, endPoint x: 370, endPoint y: 457, distance: 6.7
click at [368, 458] on span "Changes" at bounding box center [373, 464] width 42 height 13
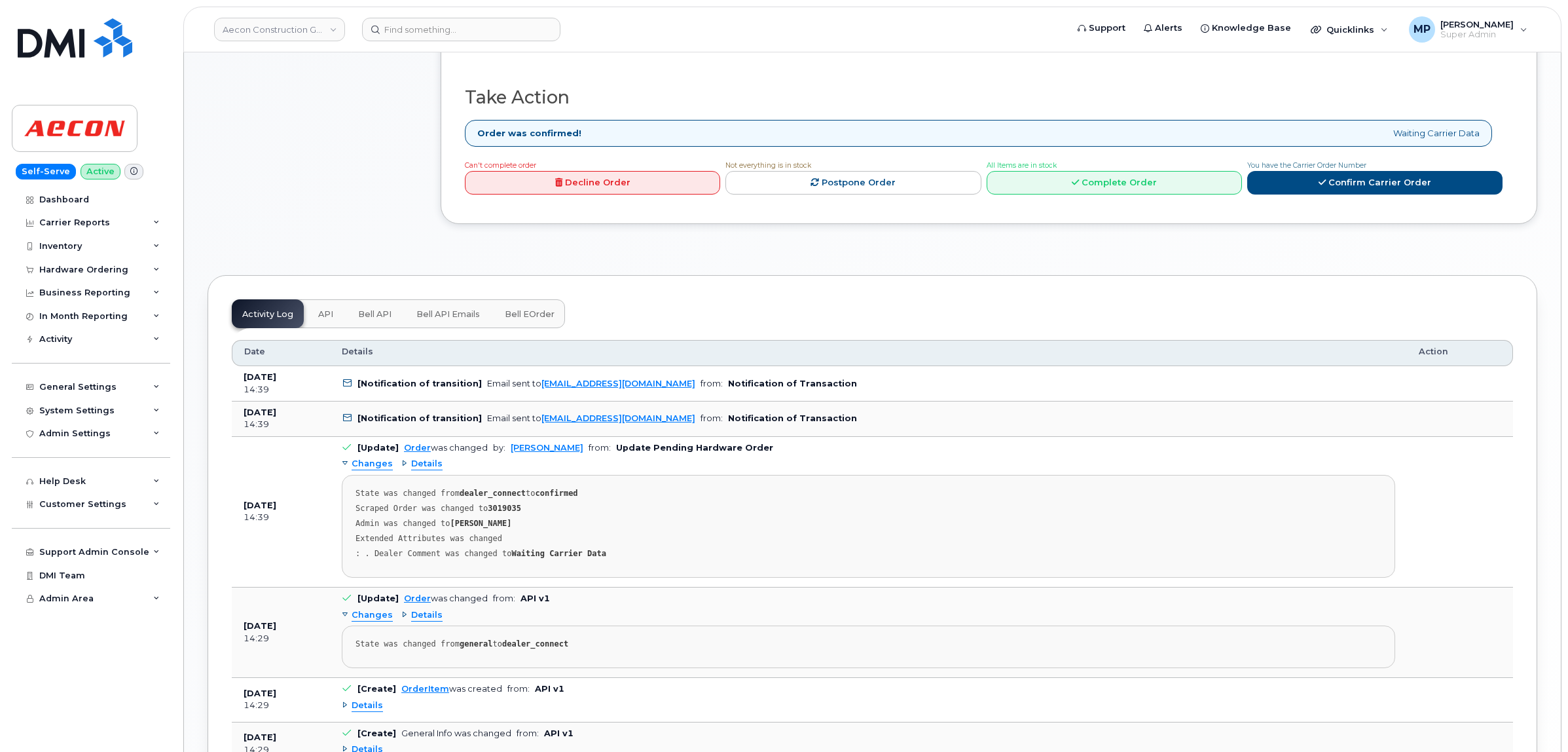
click at [496, 504] on strong "3019035" at bounding box center [504, 509] width 33 height 9
click at [499, 504] on strong "3019035" at bounding box center [504, 509] width 33 height 9
copy strong "3019035"
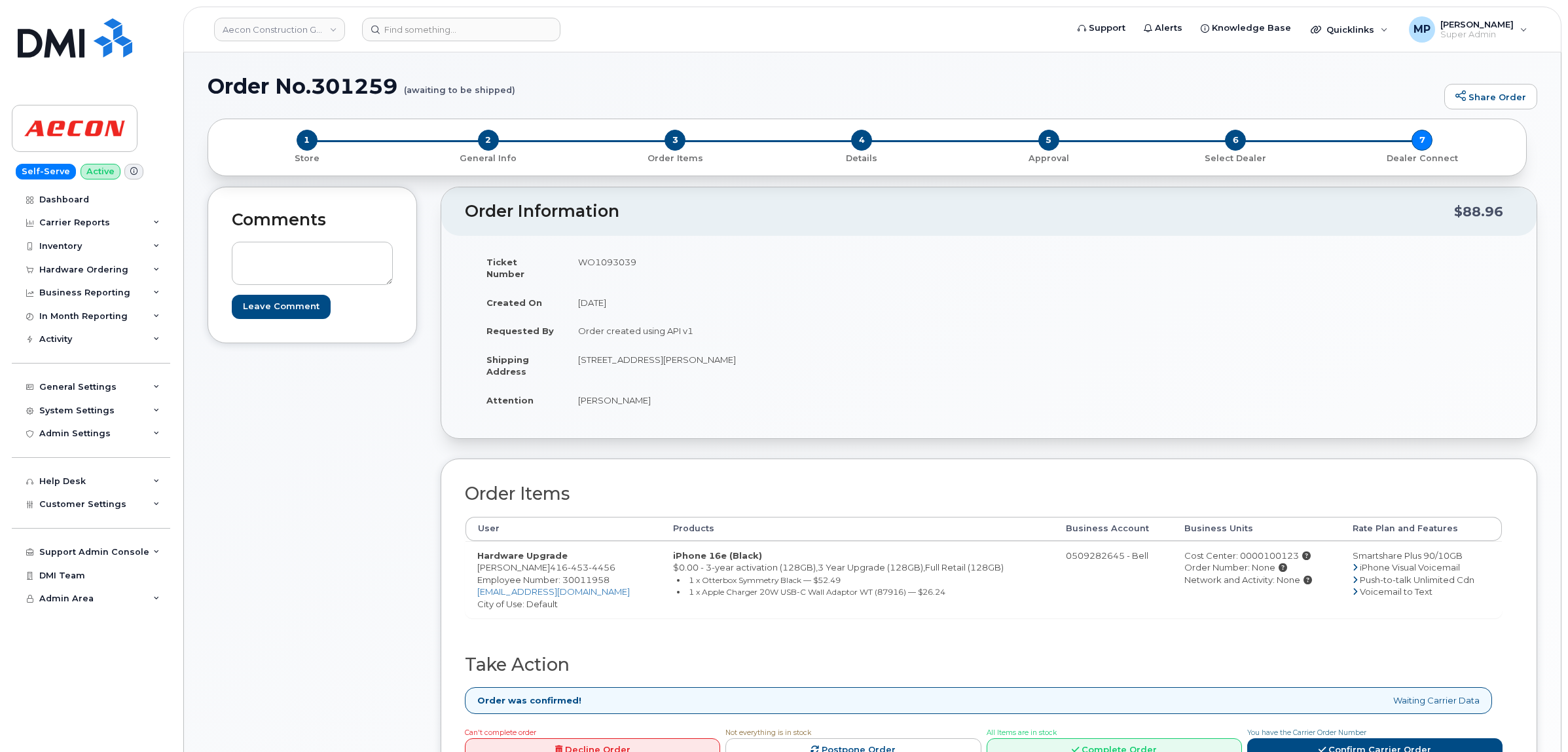
scroll to position [0, 0]
